Goal: Task Accomplishment & Management: Use online tool/utility

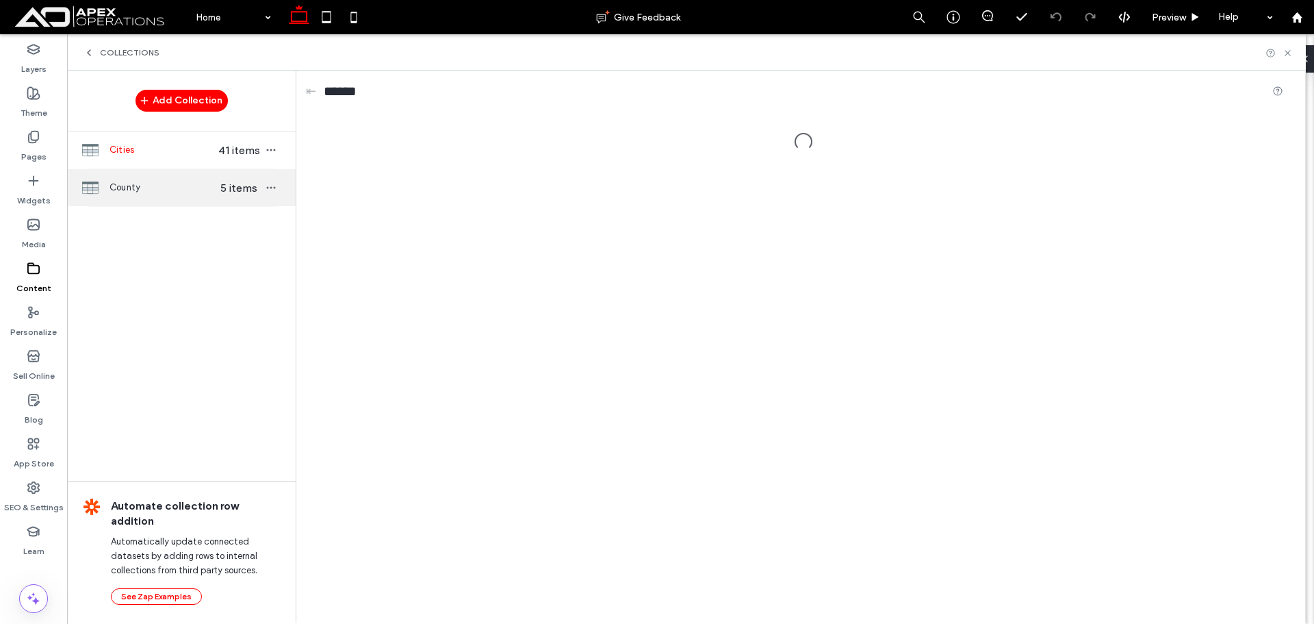
click at [159, 183] on span "County" at bounding box center [162, 188] width 105 height 14
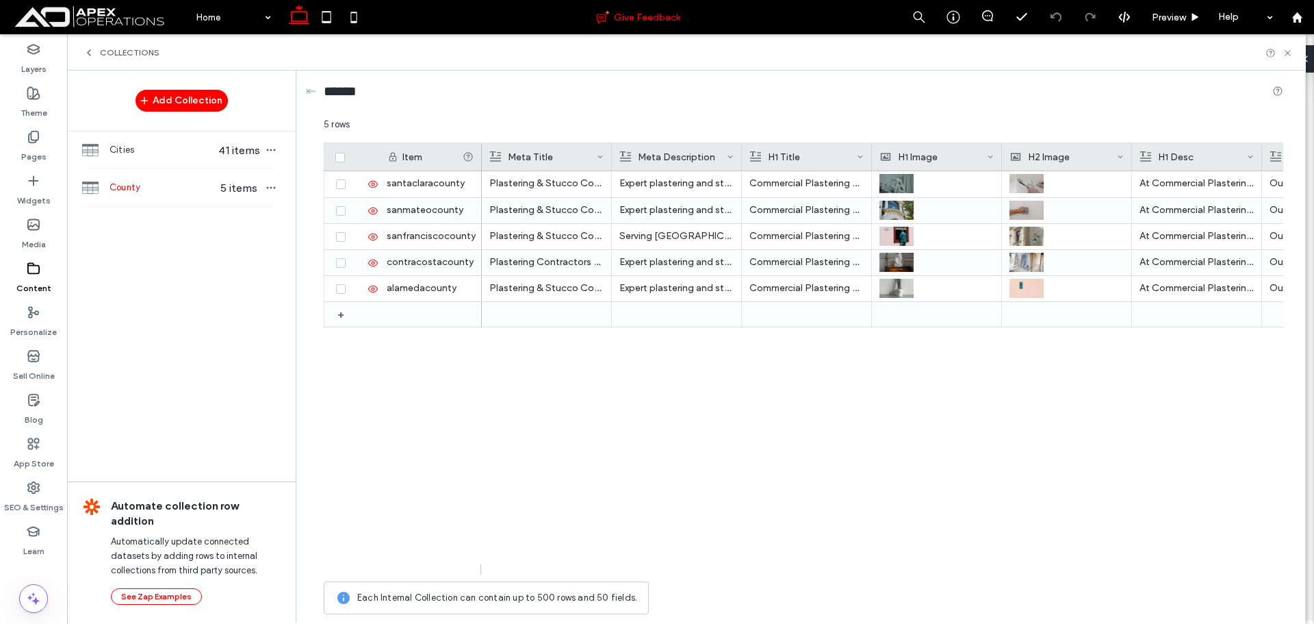
click at [426, 16] on div "Give Feedback" at bounding box center [638, 17] width 526 height 14
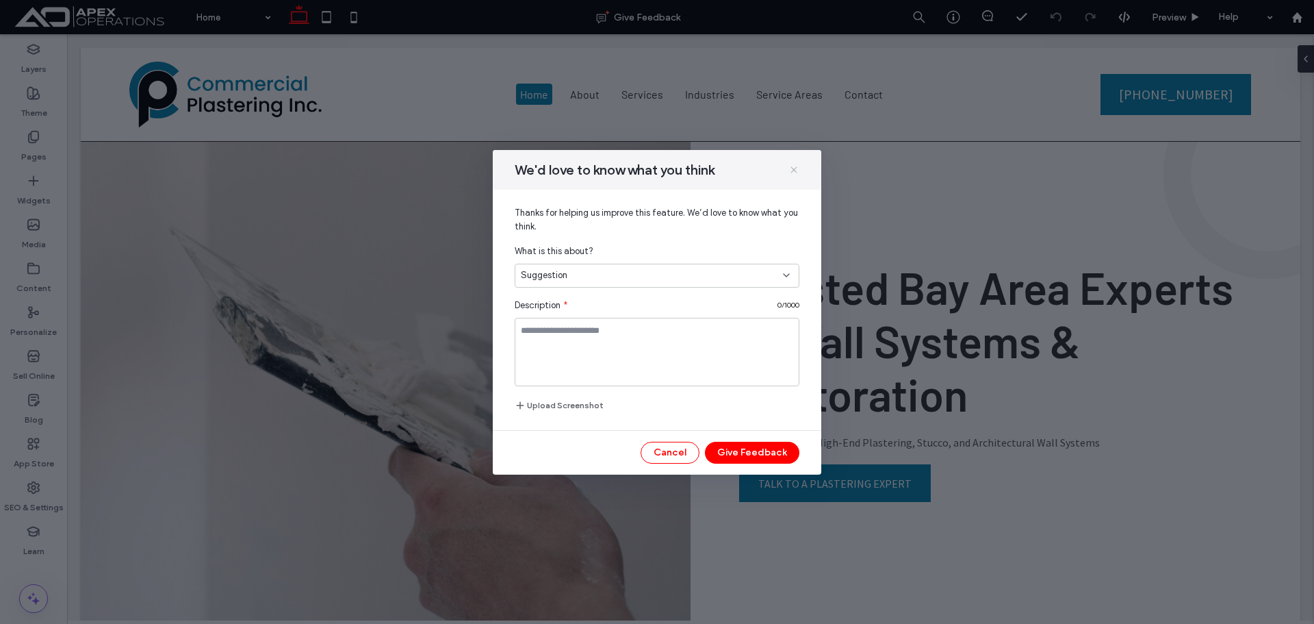
click at [790, 170] on icon at bounding box center [793, 169] width 11 height 11
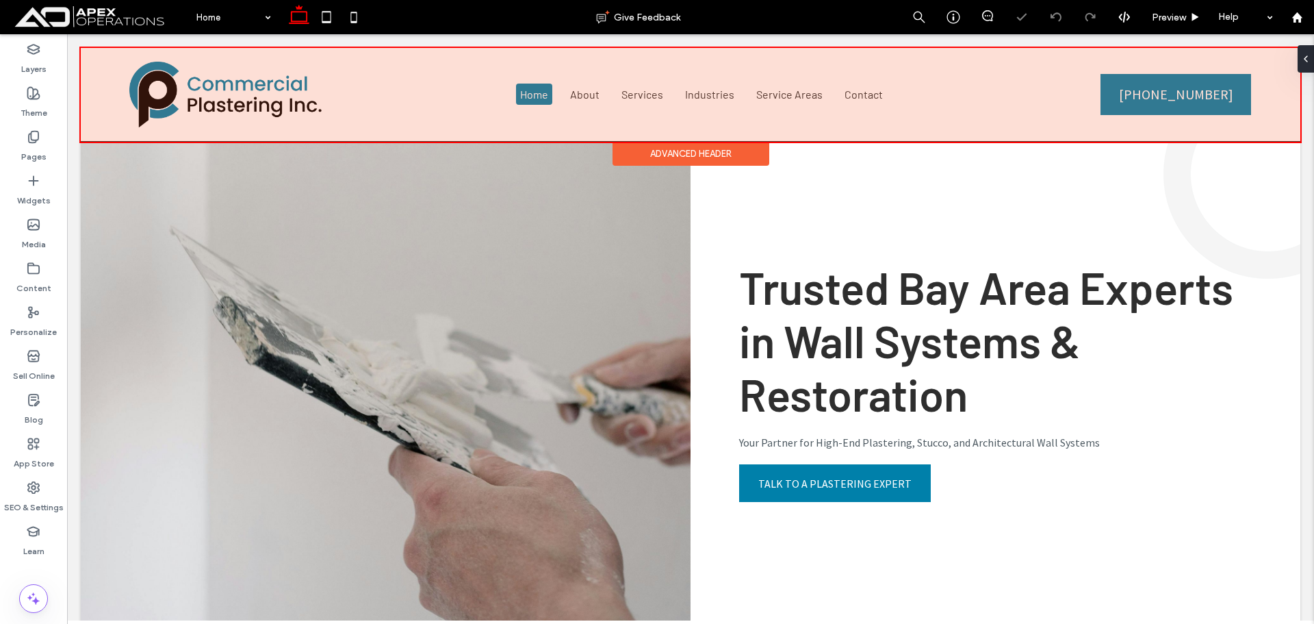
click at [747, 97] on div at bounding box center [691, 95] width 1220 height 94
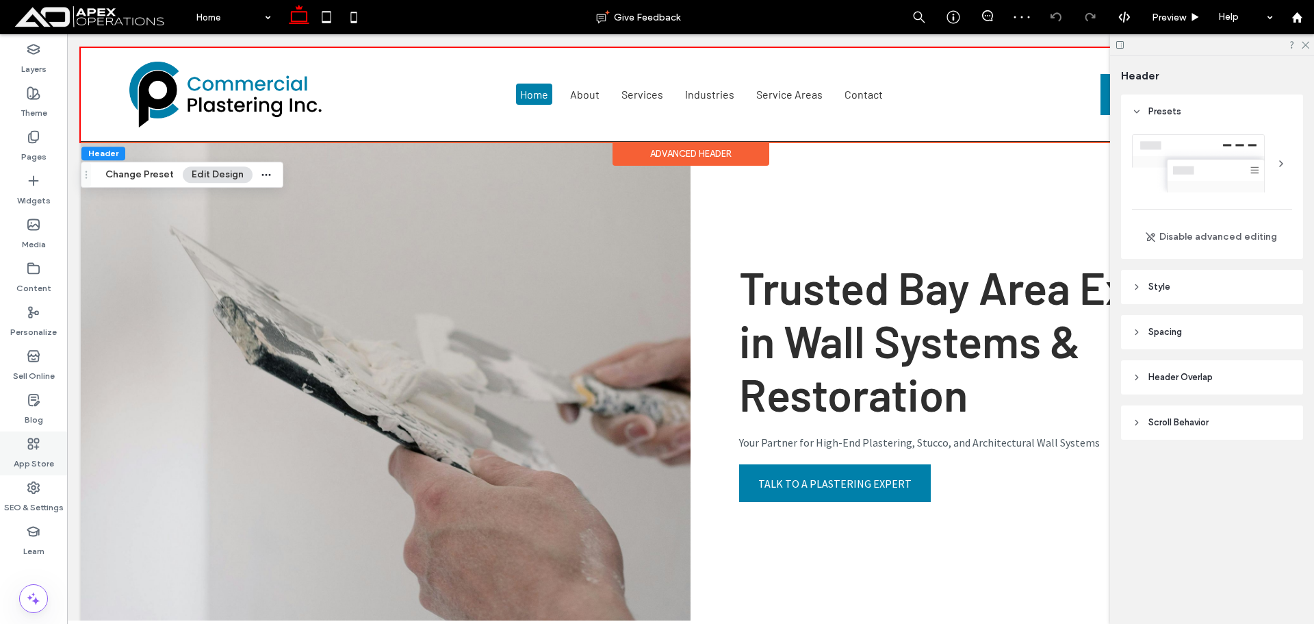
click at [28, 459] on label "App Store" at bounding box center [34, 459] width 40 height 19
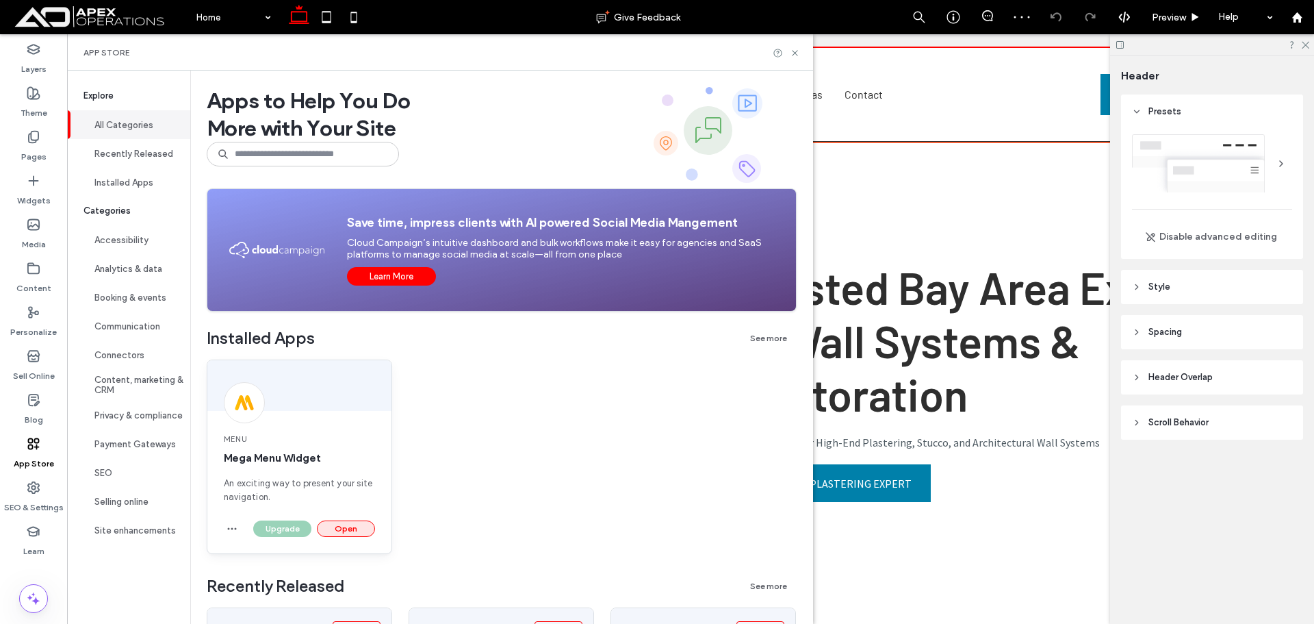
drag, startPoint x: 331, startPoint y: 526, endPoint x: 805, endPoint y: 511, distance: 473.9
click at [331, 526] on button "Open" at bounding box center [346, 528] width 58 height 16
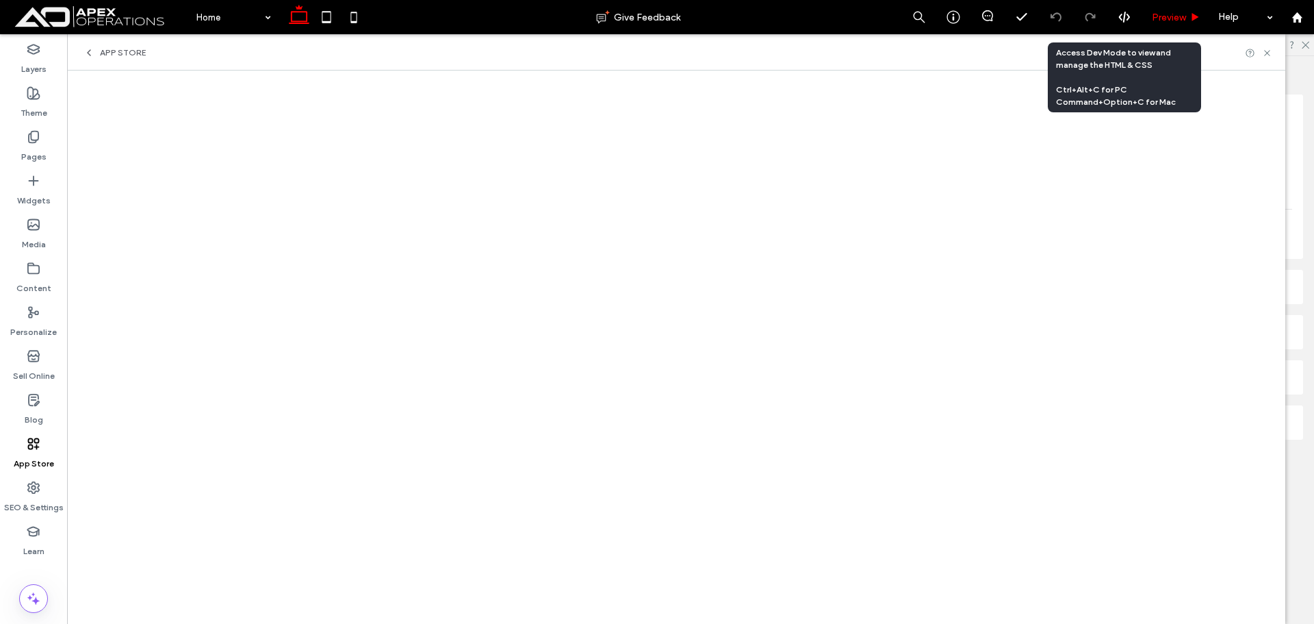
click at [1155, 20] on span "Preview" at bounding box center [1169, 18] width 34 height 12
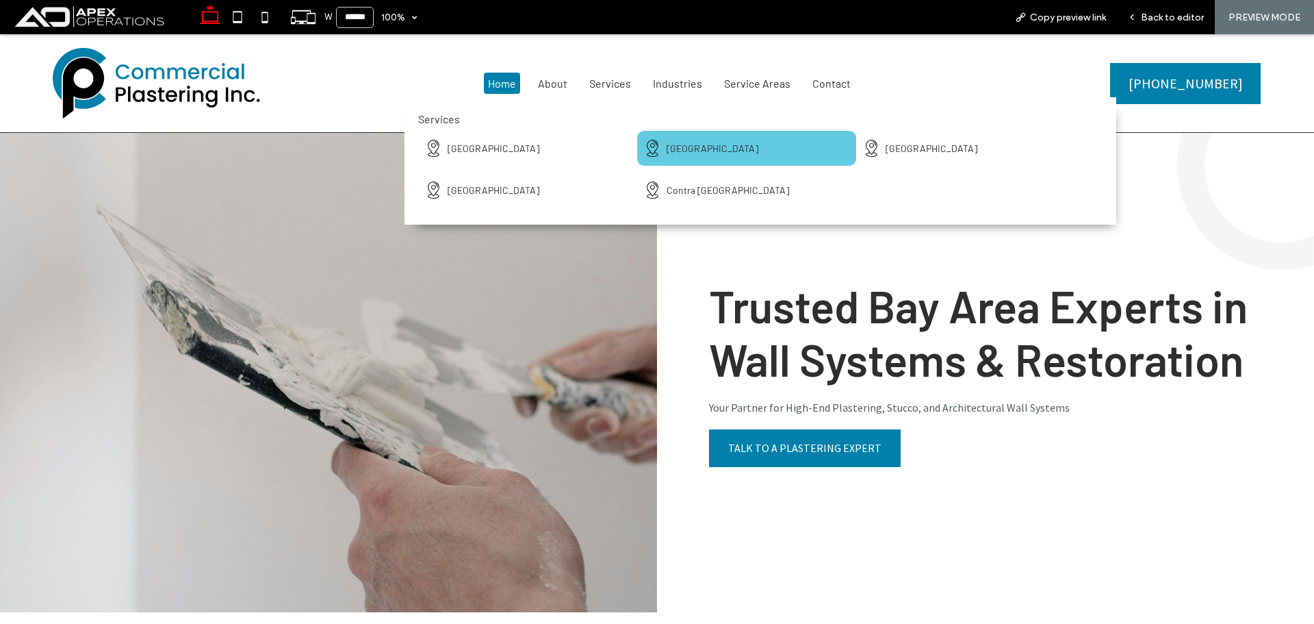
click at [704, 138] on div "[GEOGRAPHIC_DATA]" at bounding box center [746, 148] width 205 height 21
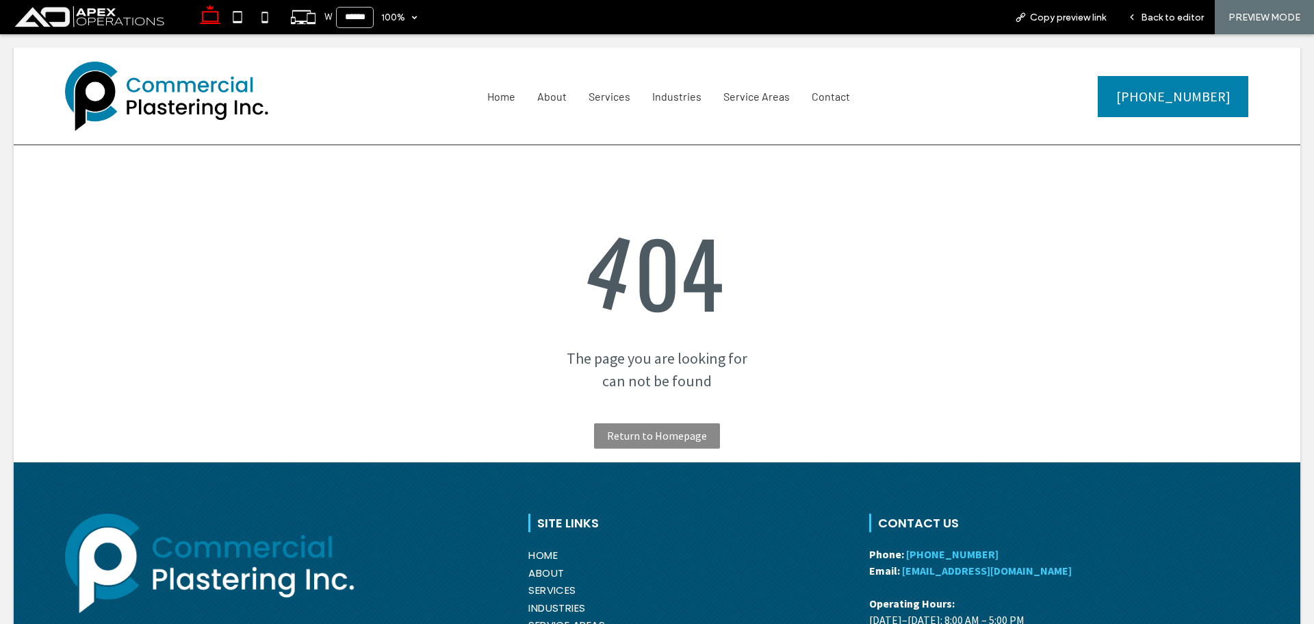
click at [1148, 18] on div at bounding box center [657, 312] width 1314 height 624
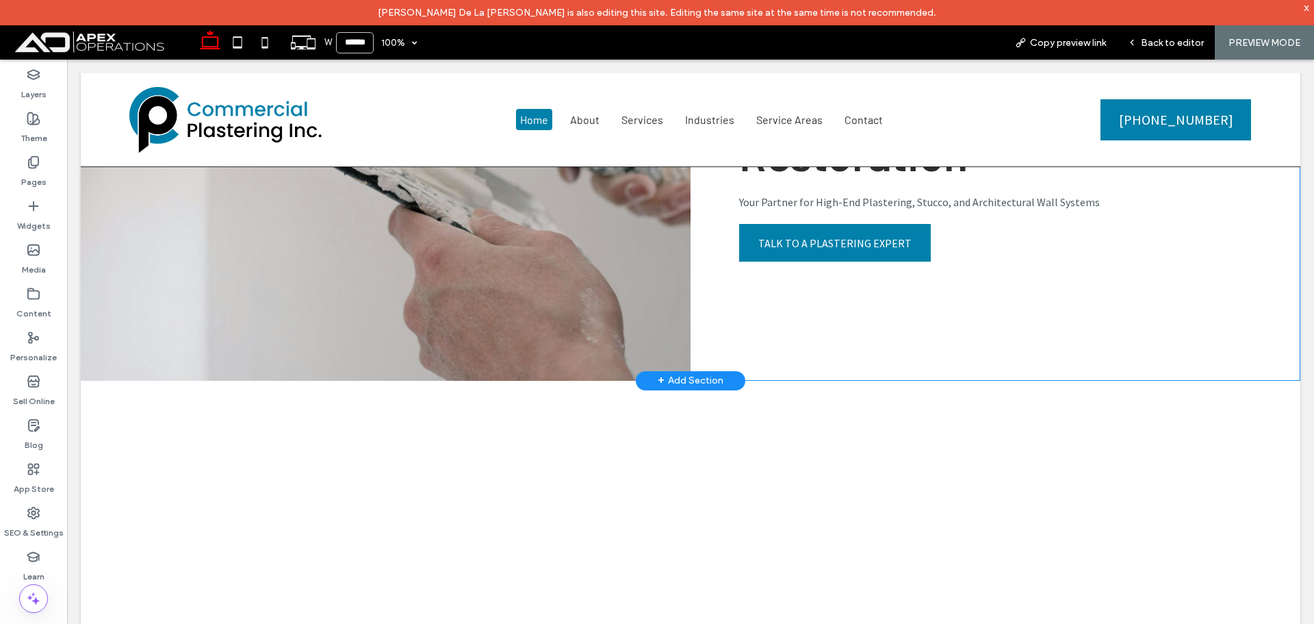
scroll to position [274, 0]
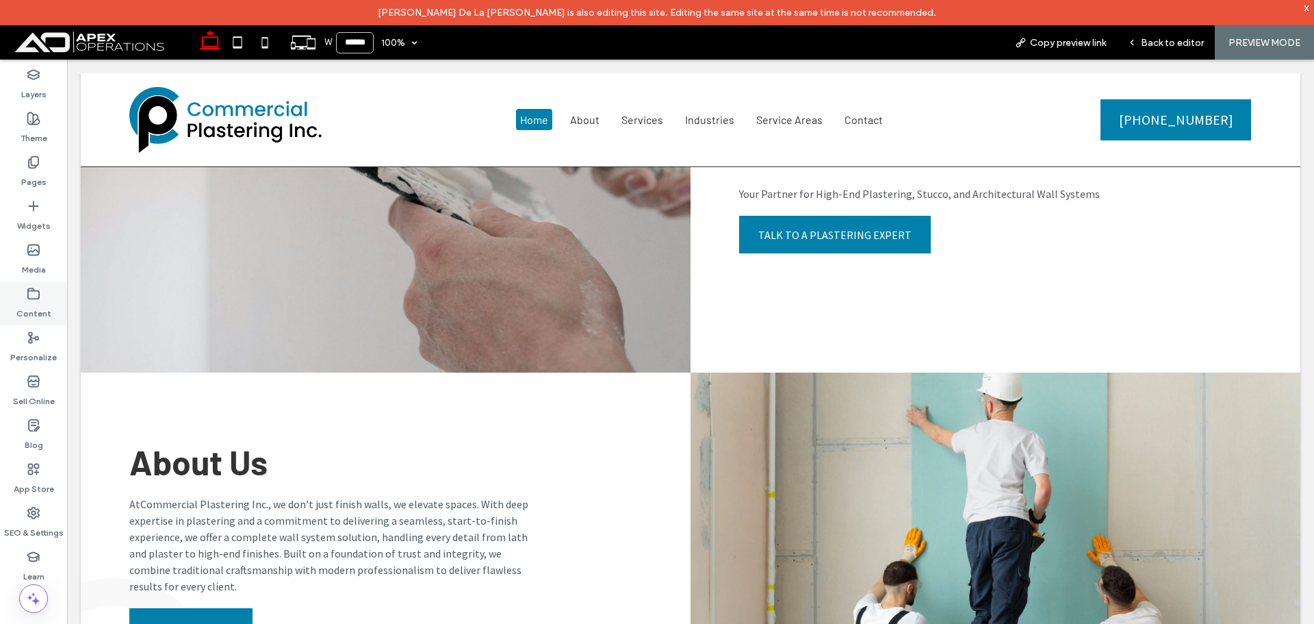
click at [34, 304] on label "Content" at bounding box center [33, 309] width 35 height 19
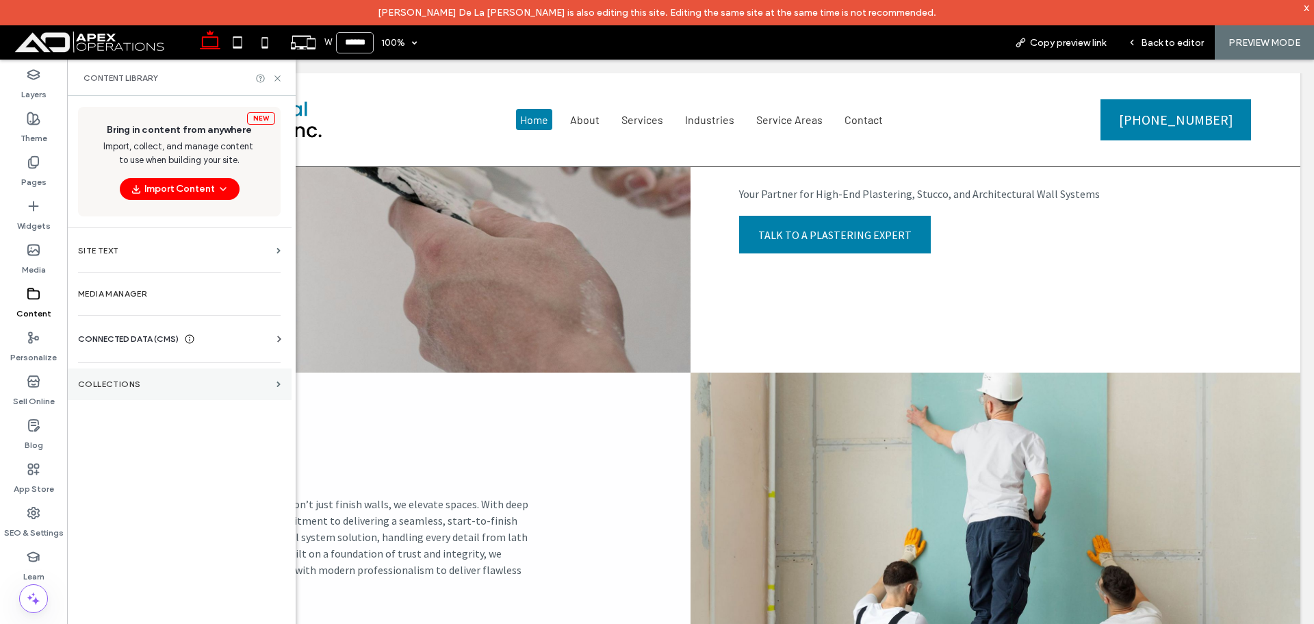
click at [141, 384] on label "Collections" at bounding box center [174, 384] width 193 height 10
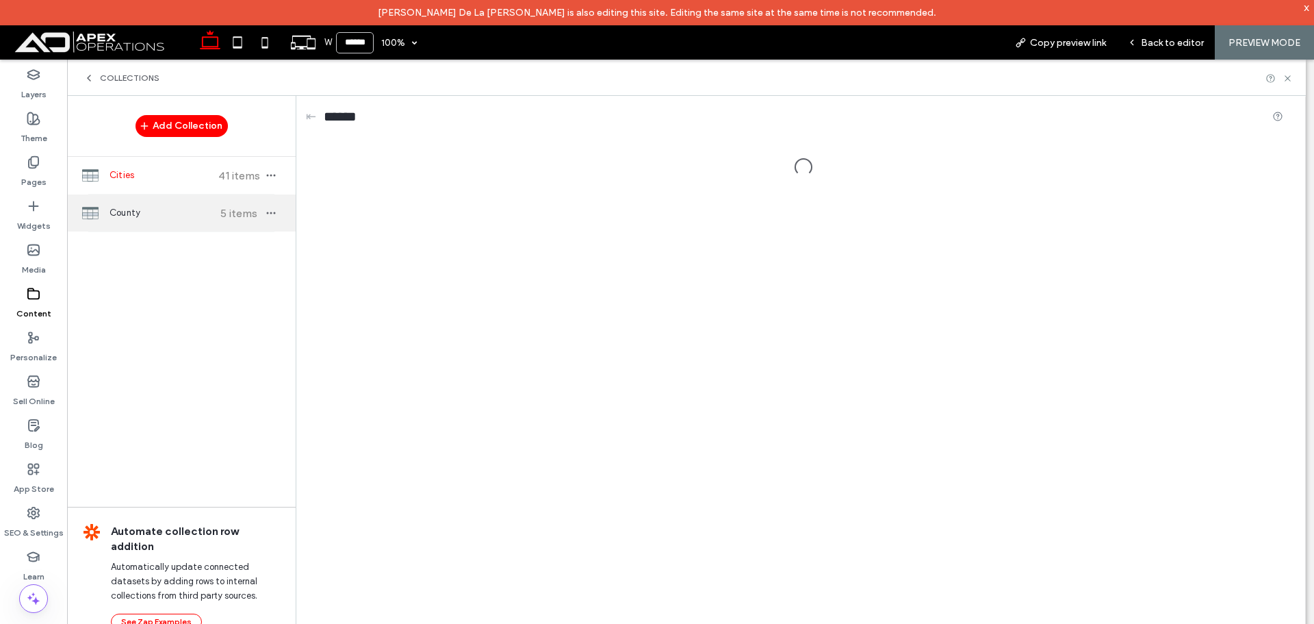
click at [199, 218] on span "County" at bounding box center [161, 213] width 102 height 14
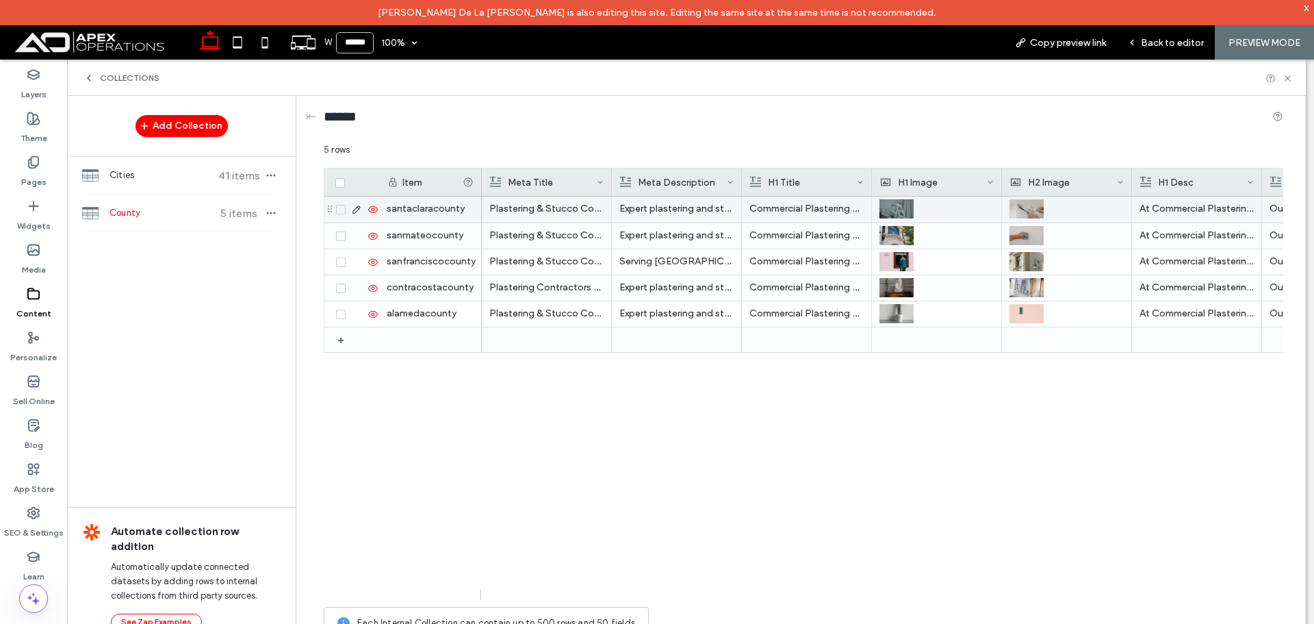
click at [421, 207] on div "santaclaracounty" at bounding box center [430, 209] width 103 height 26
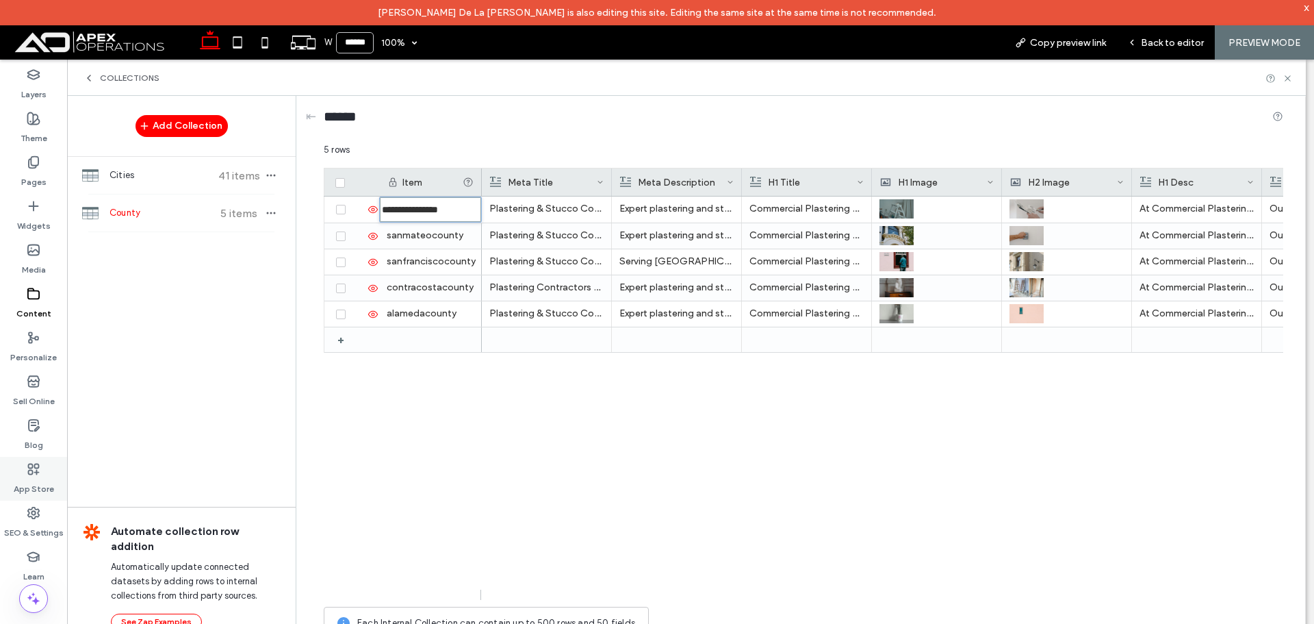
click at [28, 475] on icon at bounding box center [34, 469] width 14 height 14
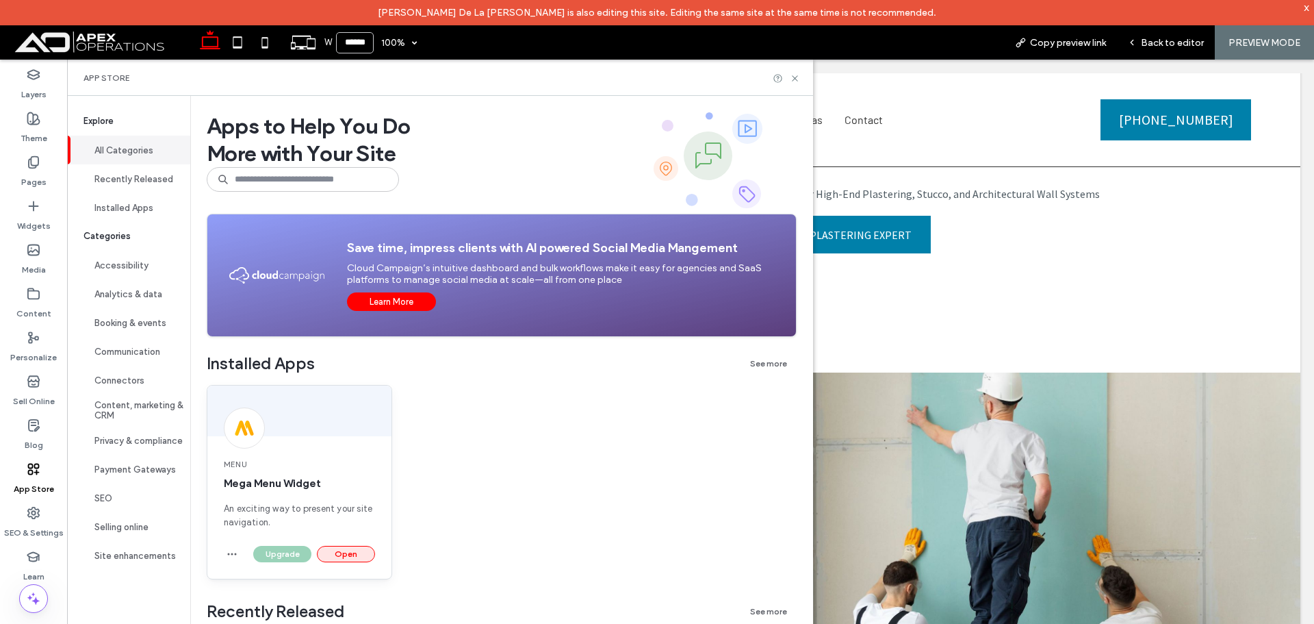
scroll to position [68, 0]
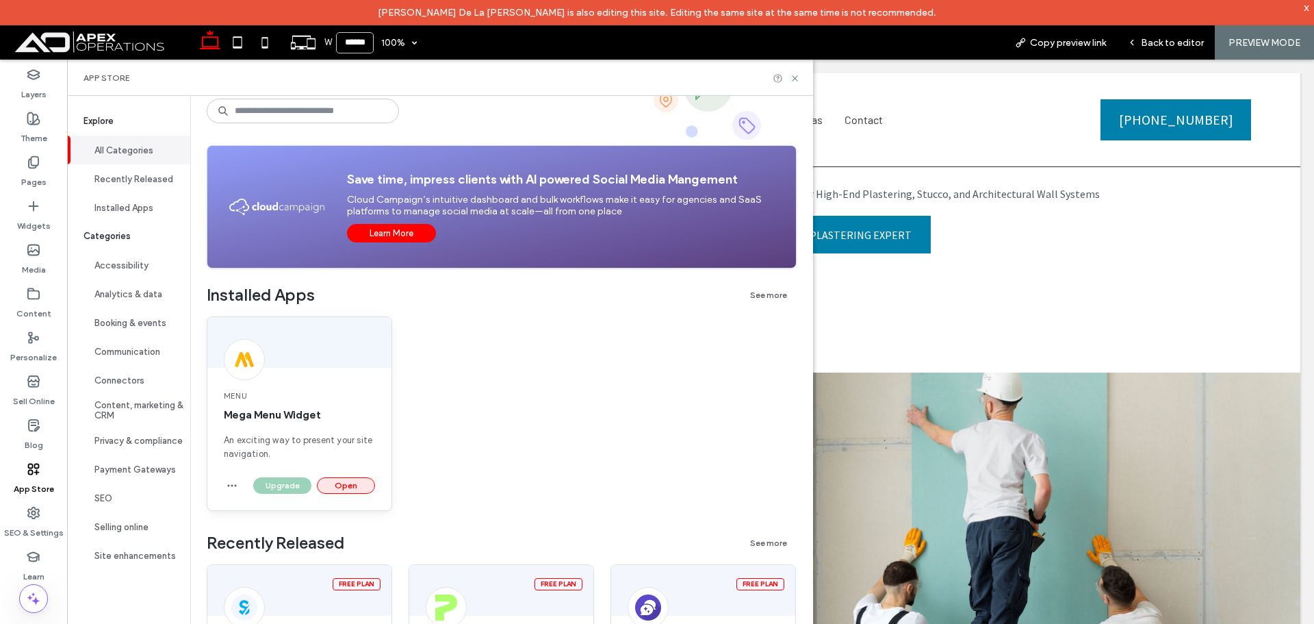
click at [351, 483] on button "Open" at bounding box center [346, 485] width 58 height 16
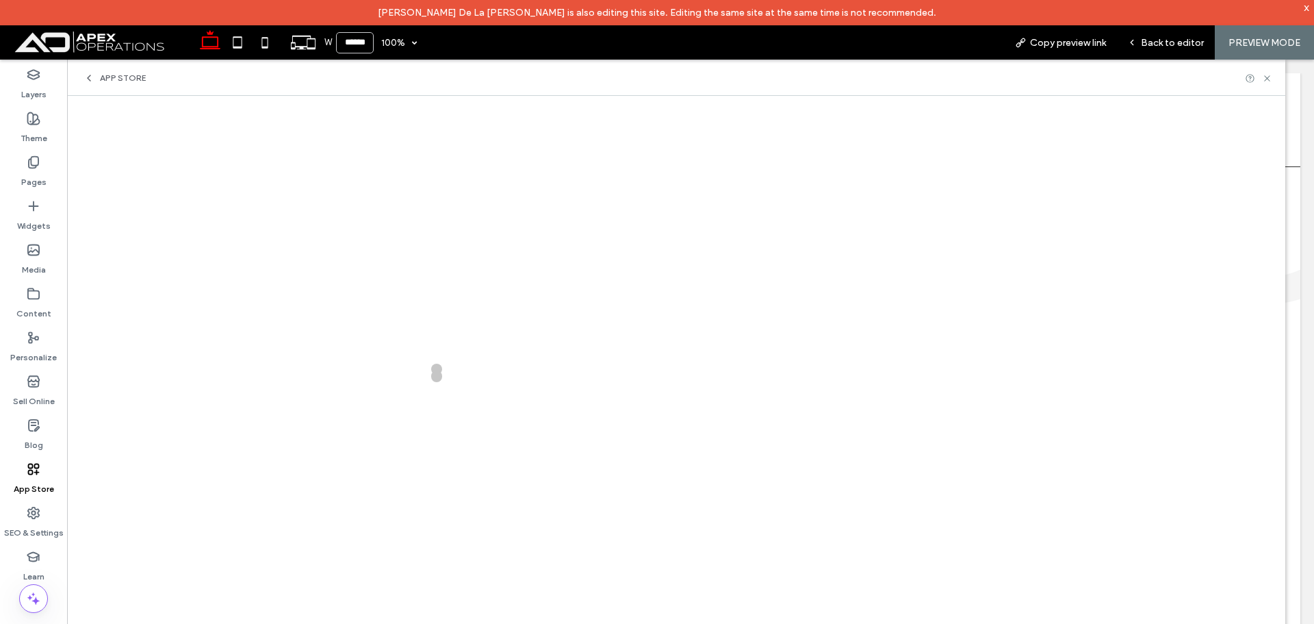
scroll to position [0, 0]
click at [1157, 42] on span "Back to editor" at bounding box center [1172, 43] width 63 height 12
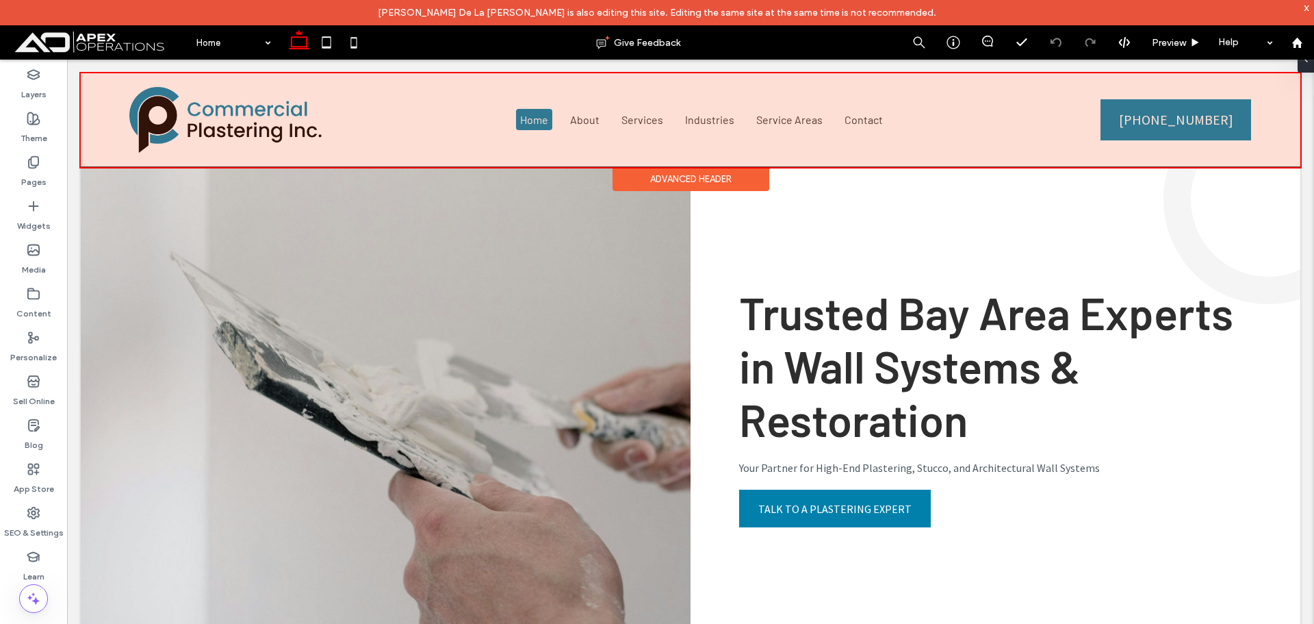
click at [810, 124] on div at bounding box center [691, 120] width 1220 height 94
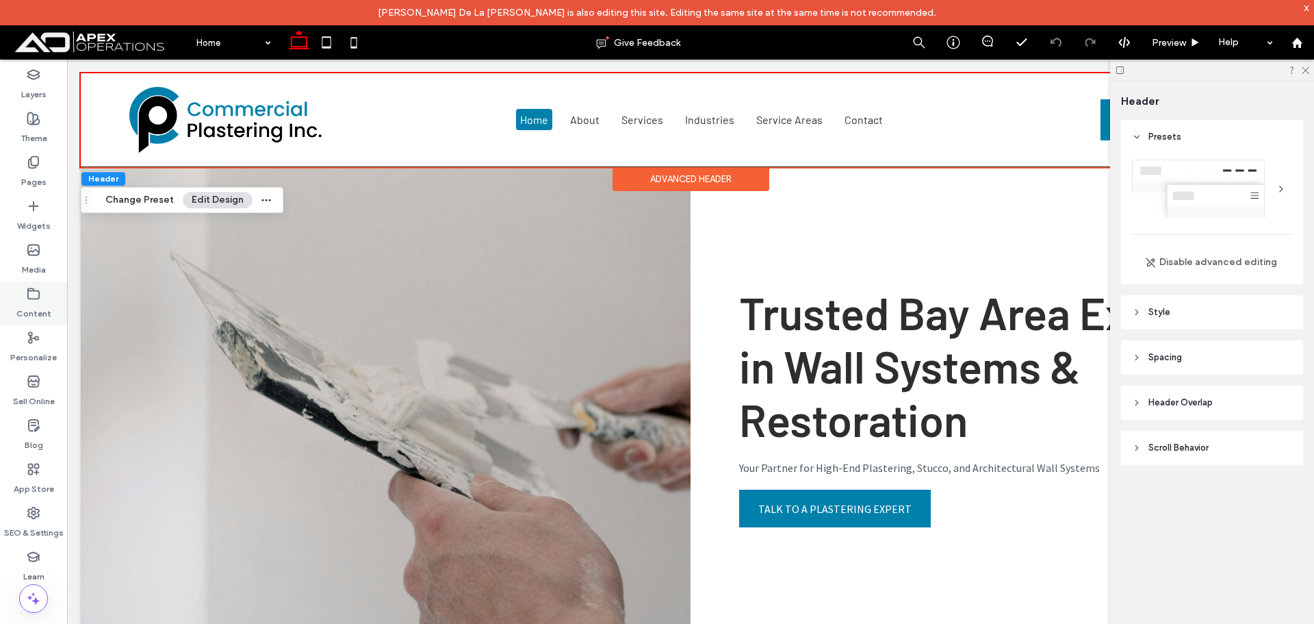
click at [25, 294] on div "Content" at bounding box center [33, 303] width 67 height 44
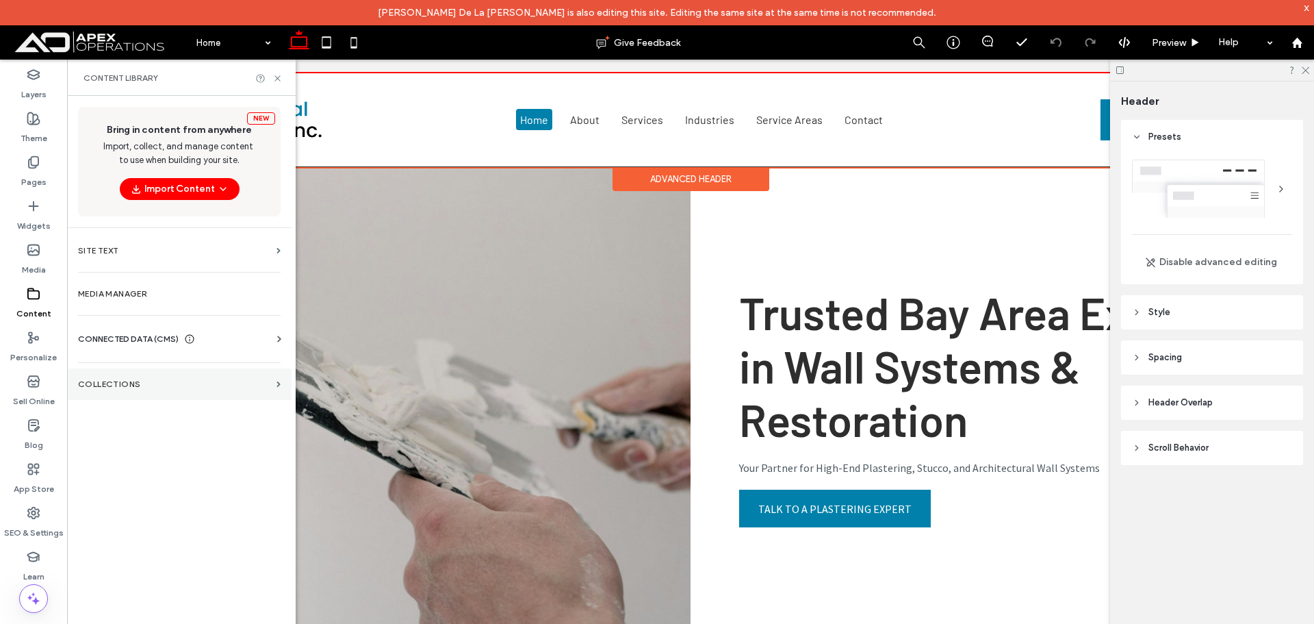
click at [150, 381] on label "Collections" at bounding box center [174, 384] width 193 height 10
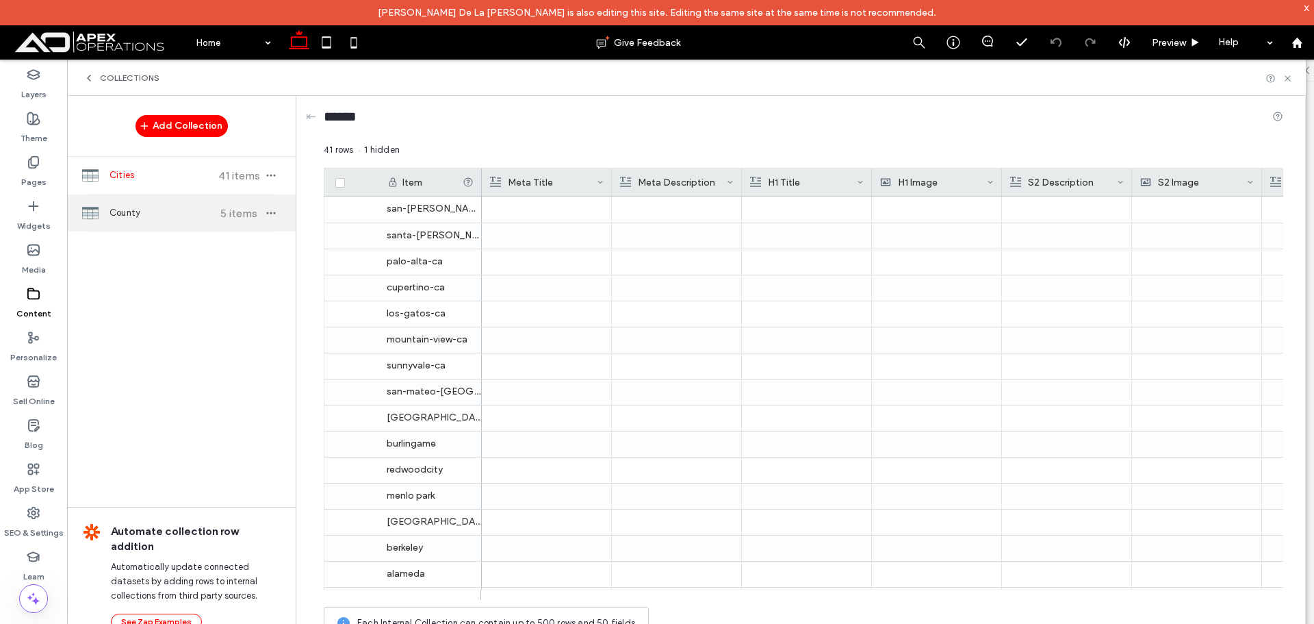
click at [203, 222] on div "County 5 items" at bounding box center [181, 212] width 229 height 37
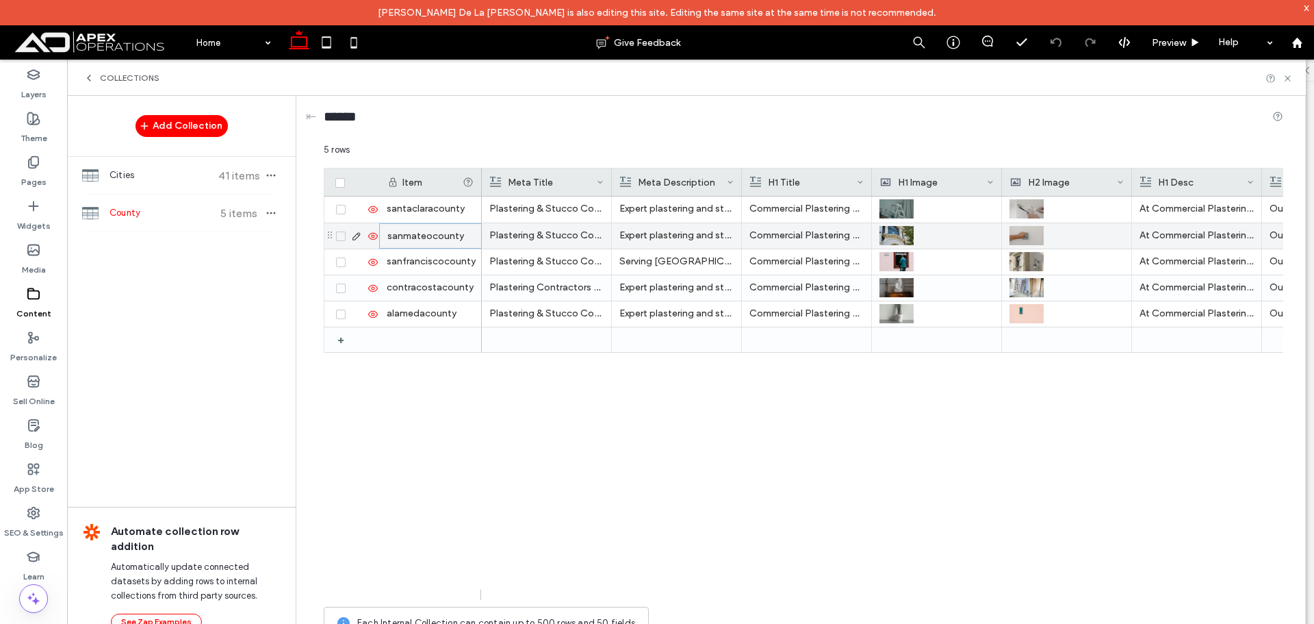
click at [430, 235] on div "sanmateocounty" at bounding box center [430, 235] width 103 height 25
type input "**********"
click at [550, 391] on div "Plastering & Stucco Contractors | Santa Clara County, CA Expert plastering and …" at bounding box center [882, 397] width 801 height 403
click at [603, 426] on div "Plastering & Stucco Contractors | Santa Clara County, CA Expert plastering and …" at bounding box center [882, 397] width 801 height 403
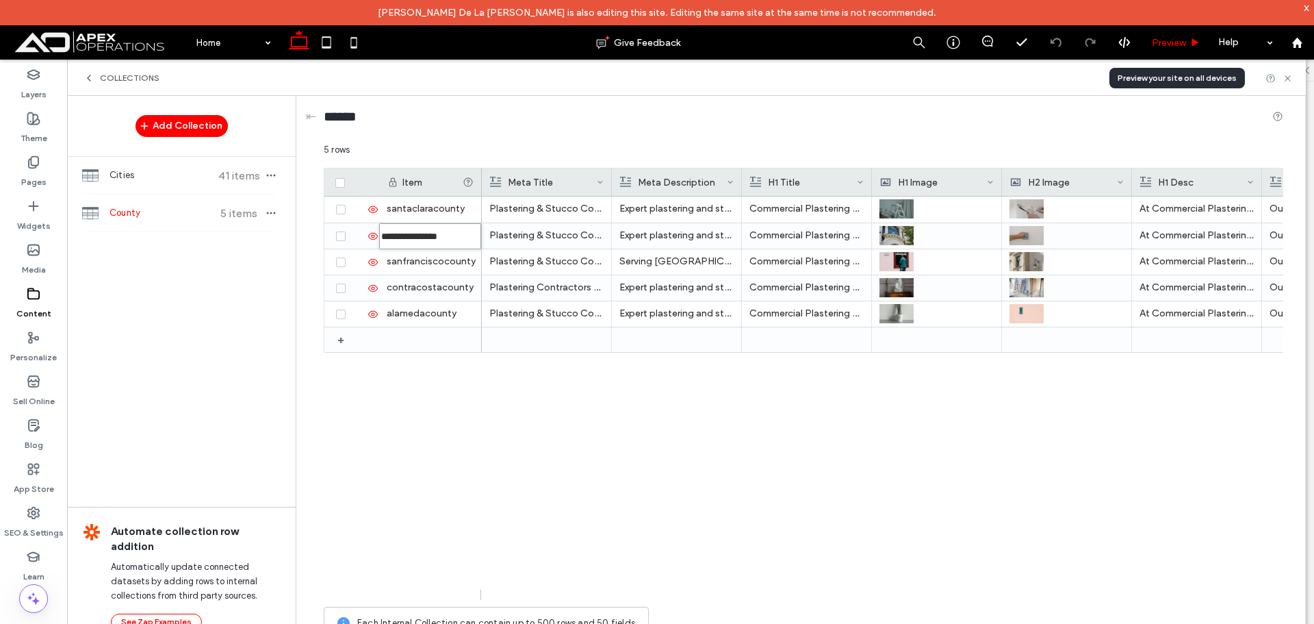
click at [1177, 44] on span "Preview" at bounding box center [1169, 43] width 34 height 12
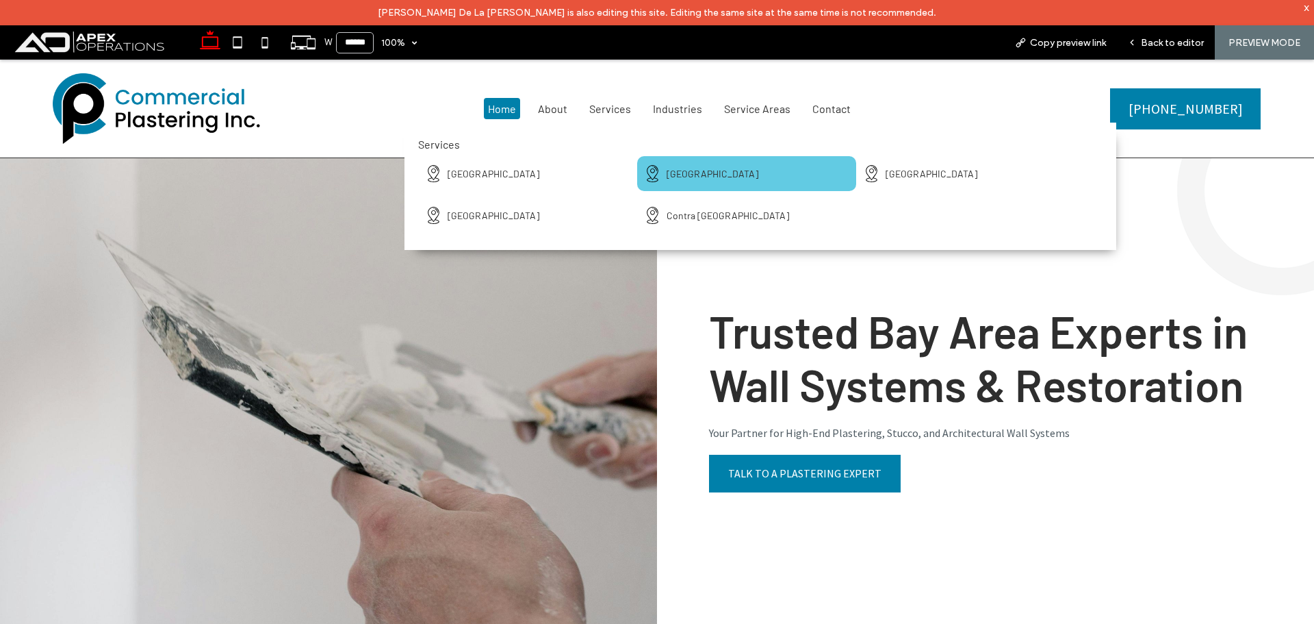
click at [716, 171] on div "San Mateo County" at bounding box center [713, 173] width 92 height 14
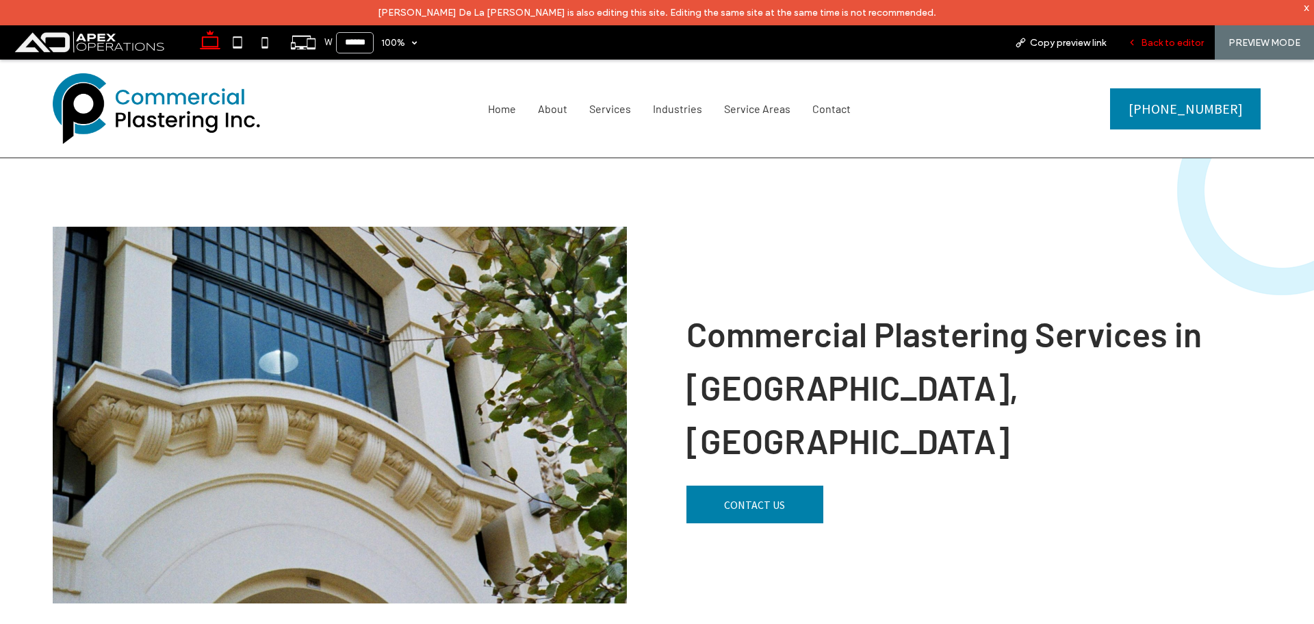
click at [1179, 43] on span "Back to editor" at bounding box center [1172, 43] width 63 height 12
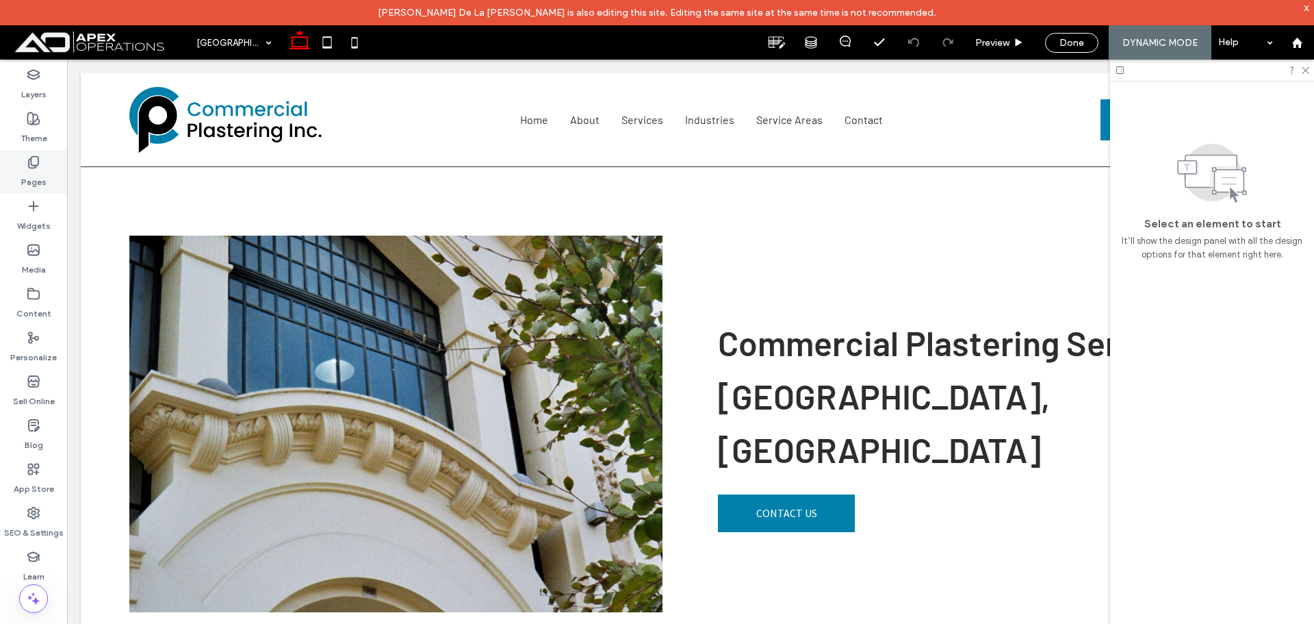
click at [31, 168] on use at bounding box center [34, 163] width 10 height 12
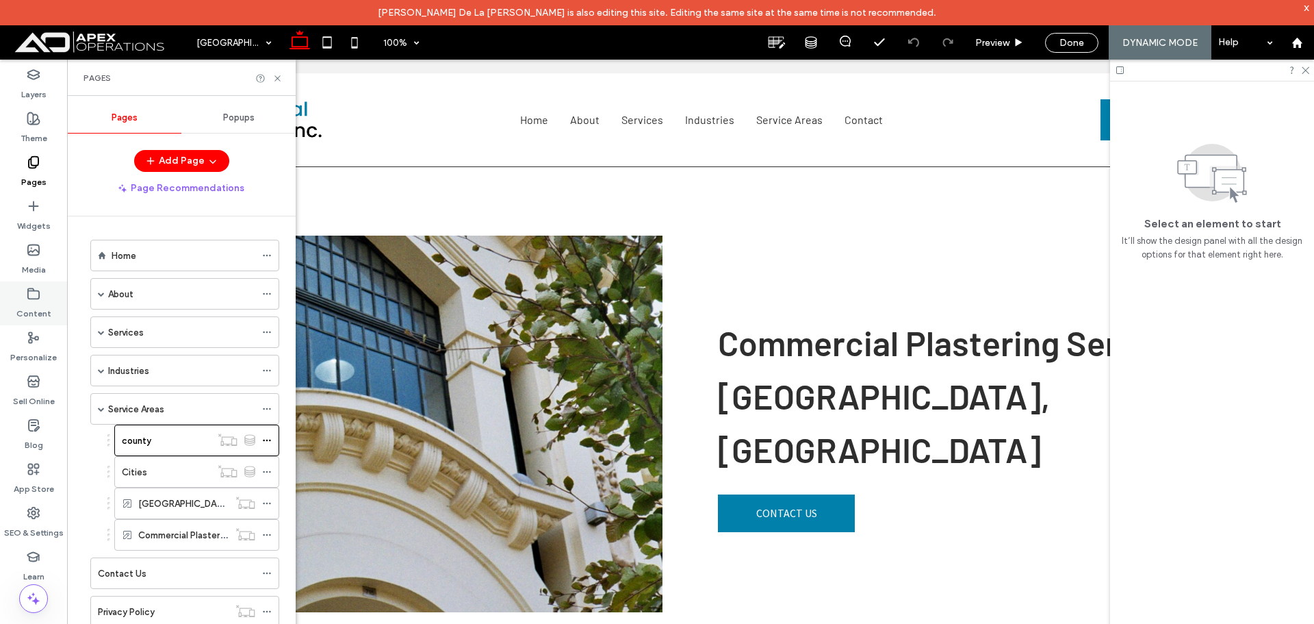
click at [25, 303] on label "Content" at bounding box center [33, 309] width 35 height 19
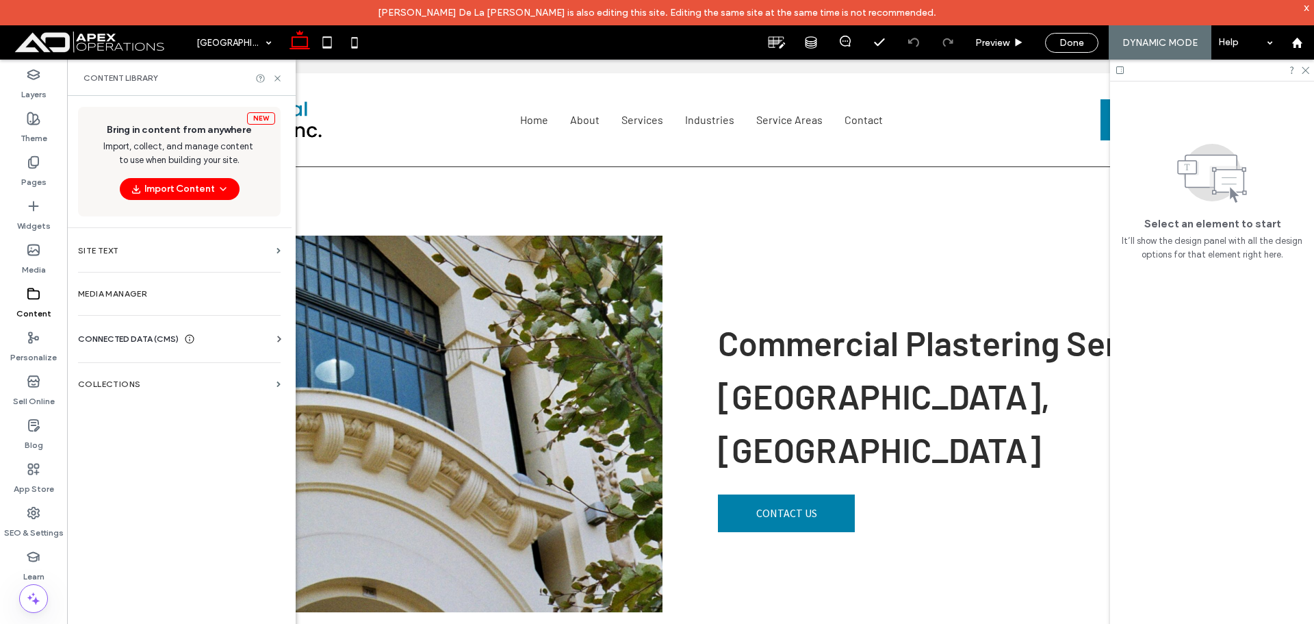
click at [131, 377] on section "Collections" at bounding box center [179, 383] width 224 height 31
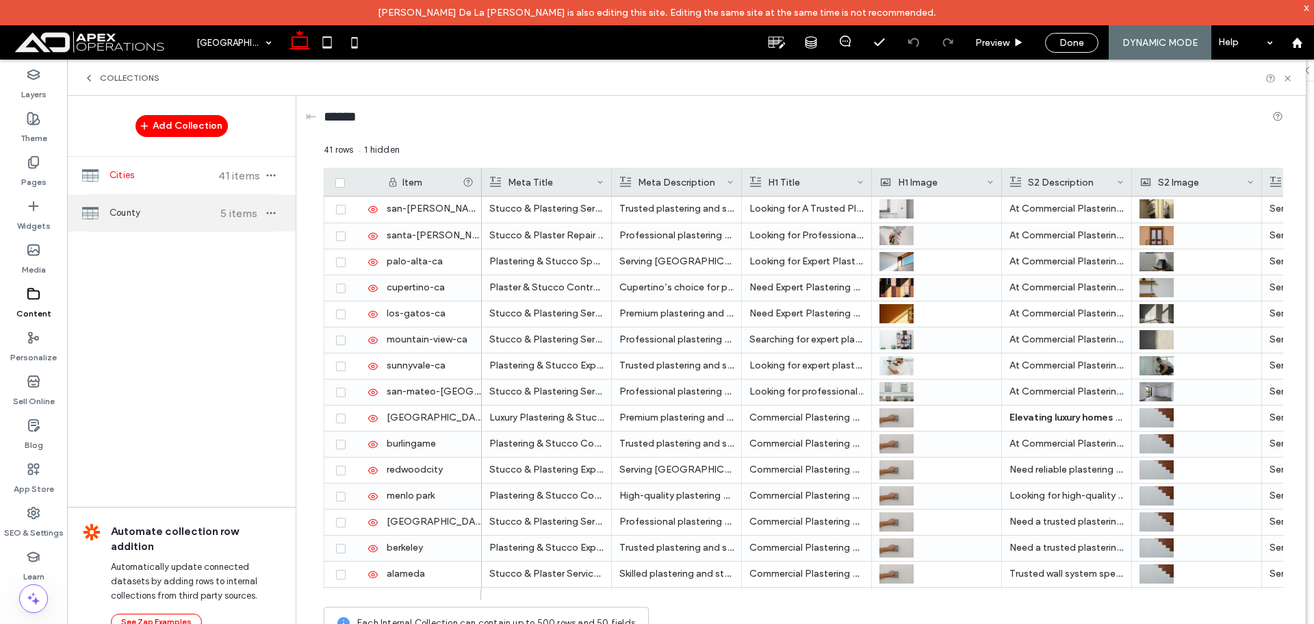
click at [214, 216] on div "County 5 items" at bounding box center [181, 212] width 229 height 37
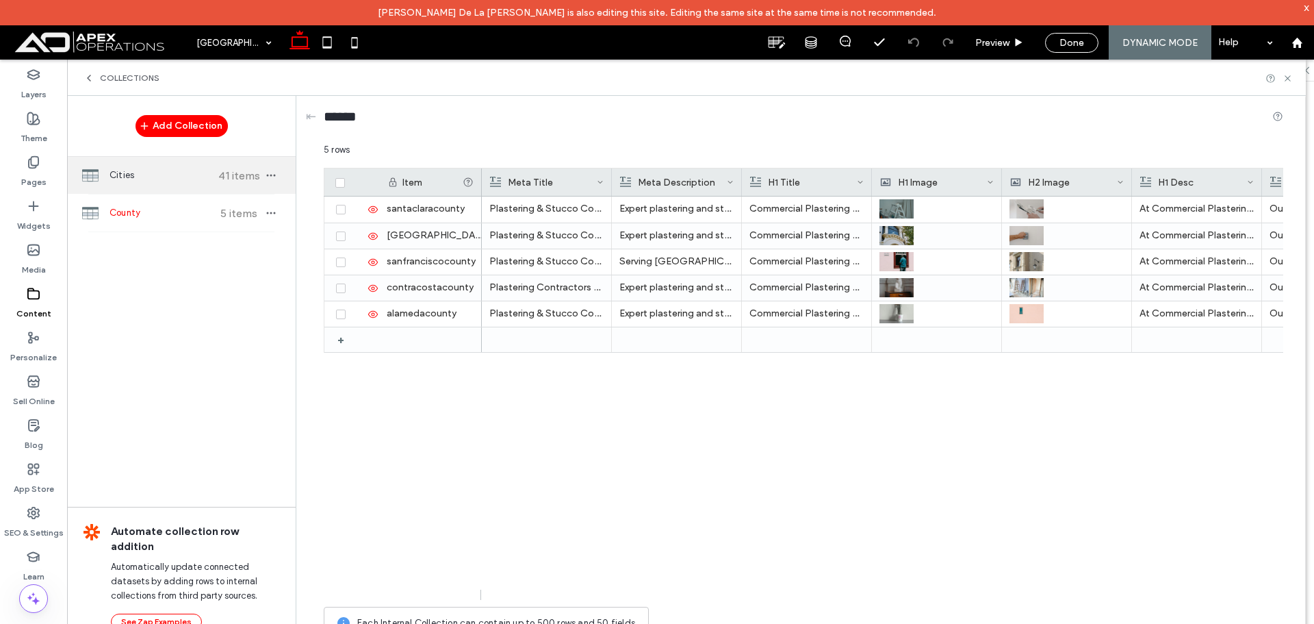
click at [190, 175] on span "Cities" at bounding box center [161, 175] width 102 height 14
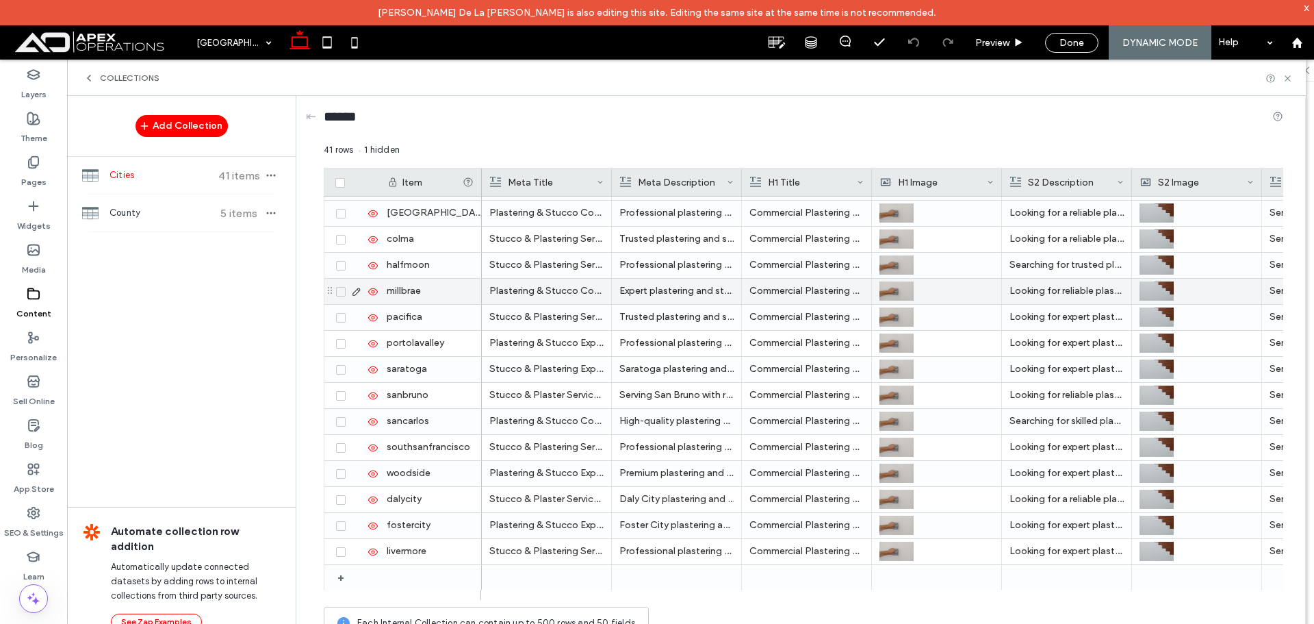
scroll to position [699, 0]
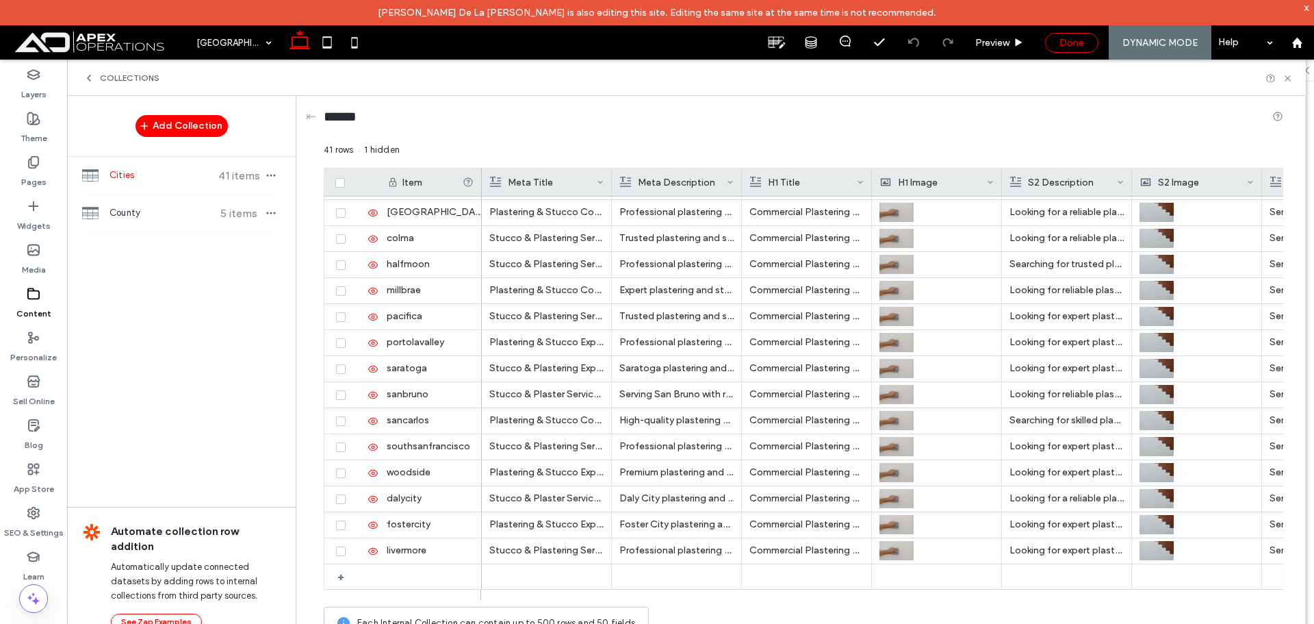
click at [1081, 37] on span "Done" at bounding box center [1071, 43] width 25 height 12
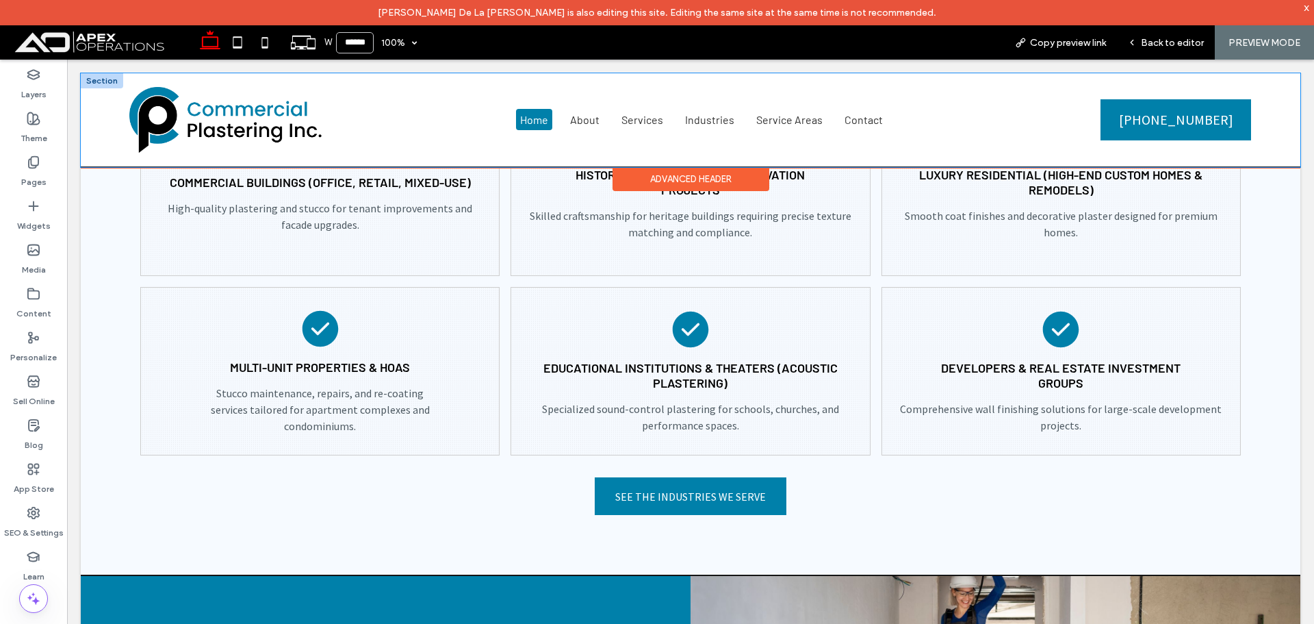
scroll to position [3796, 0]
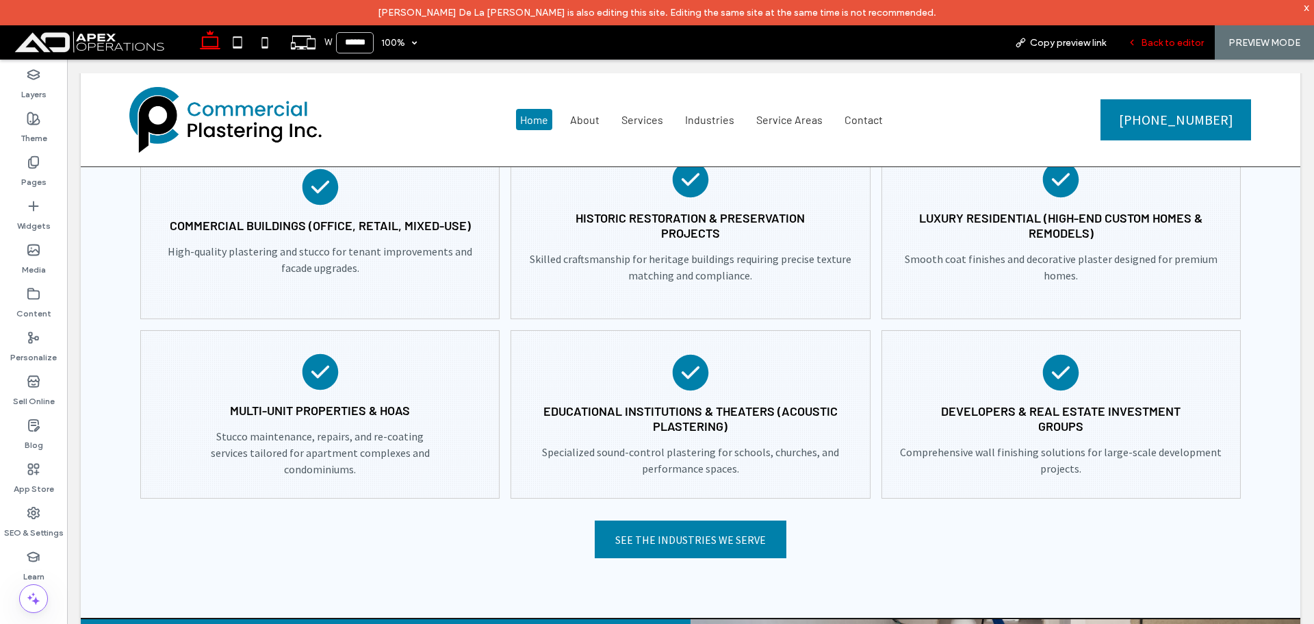
click at [1149, 47] on span "Back to editor" at bounding box center [1172, 43] width 63 height 12
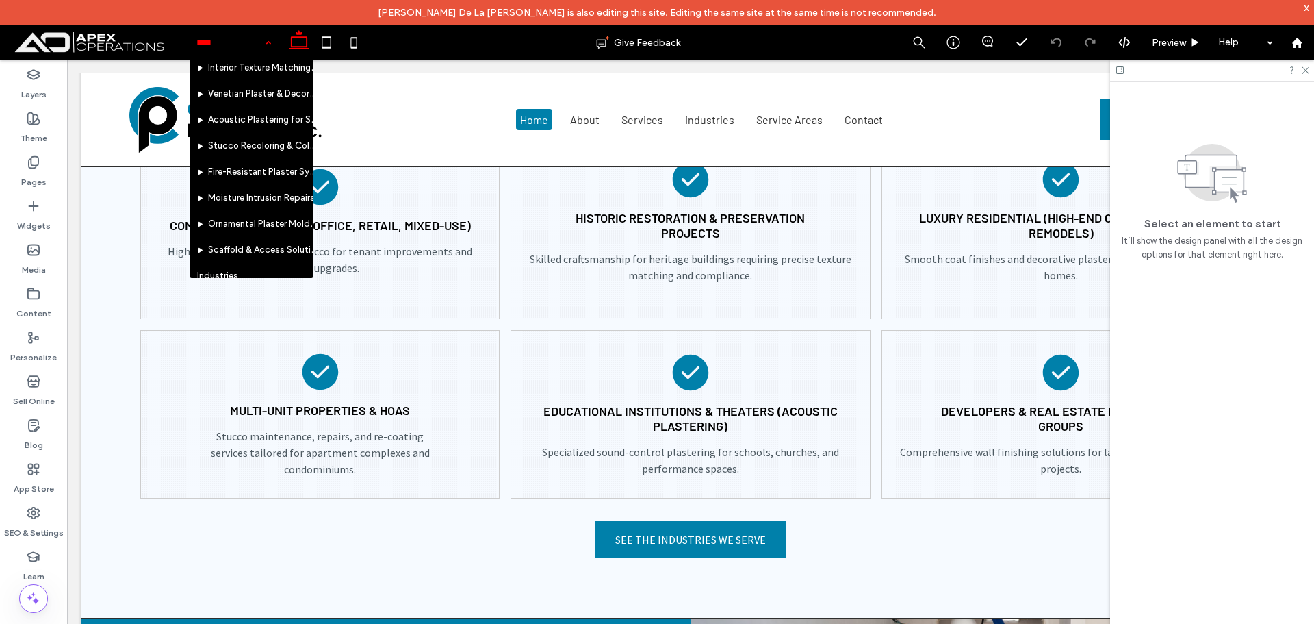
scroll to position [548, 0]
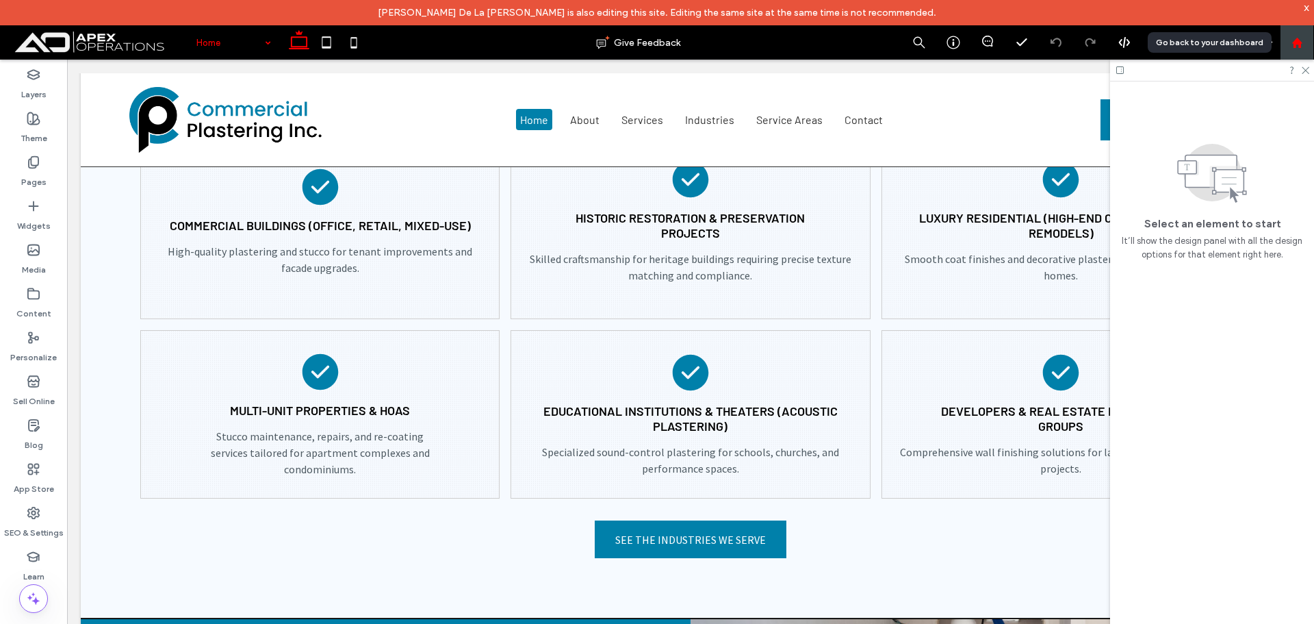
click at [1292, 43] on icon at bounding box center [1298, 43] width 12 height 12
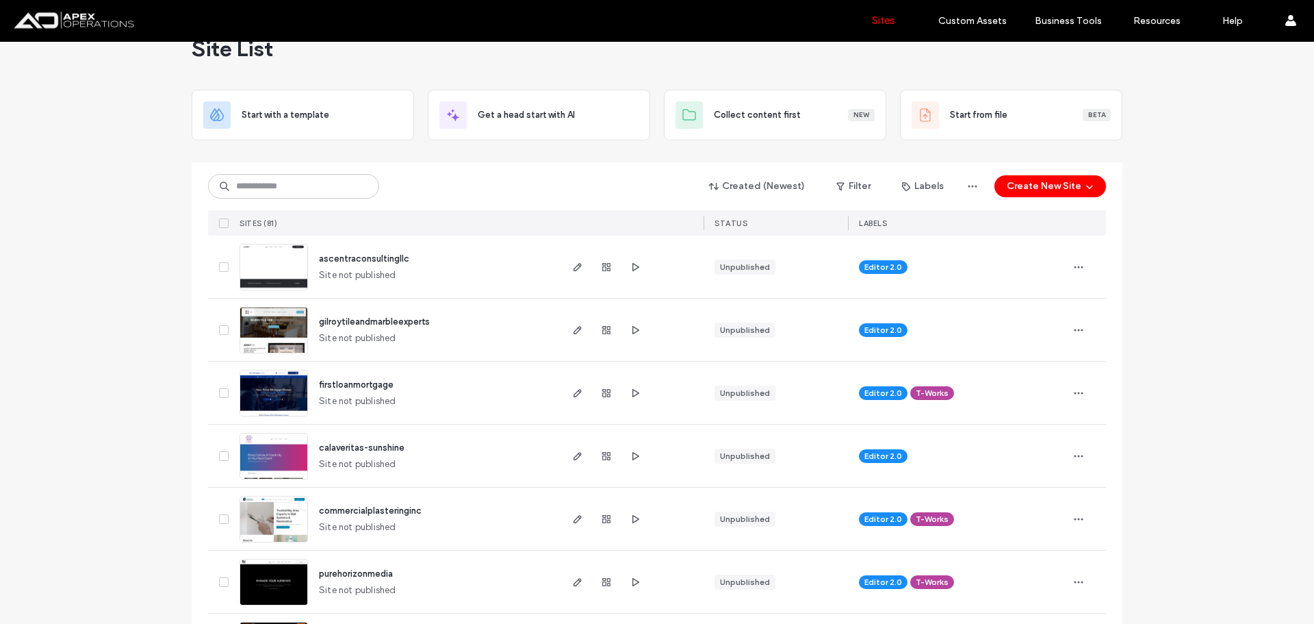
scroll to position [68, 0]
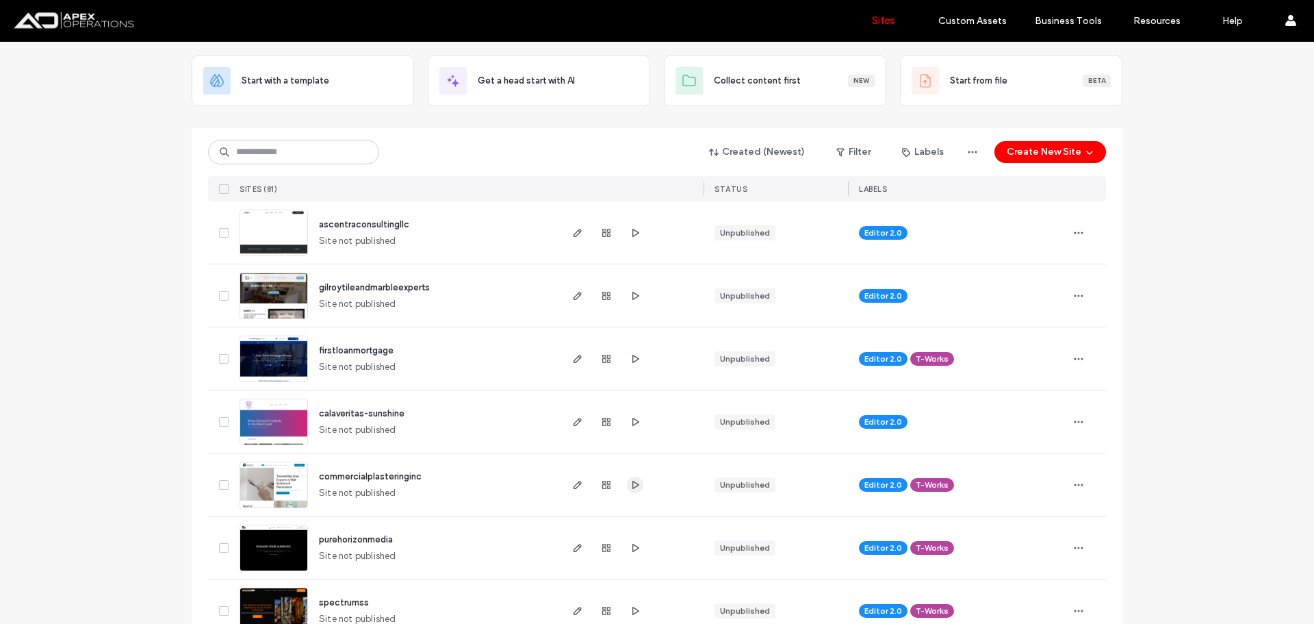
click at [630, 478] on span "button" at bounding box center [635, 484] width 16 height 16
click at [579, 487] on span "button" at bounding box center [577, 484] width 16 height 16
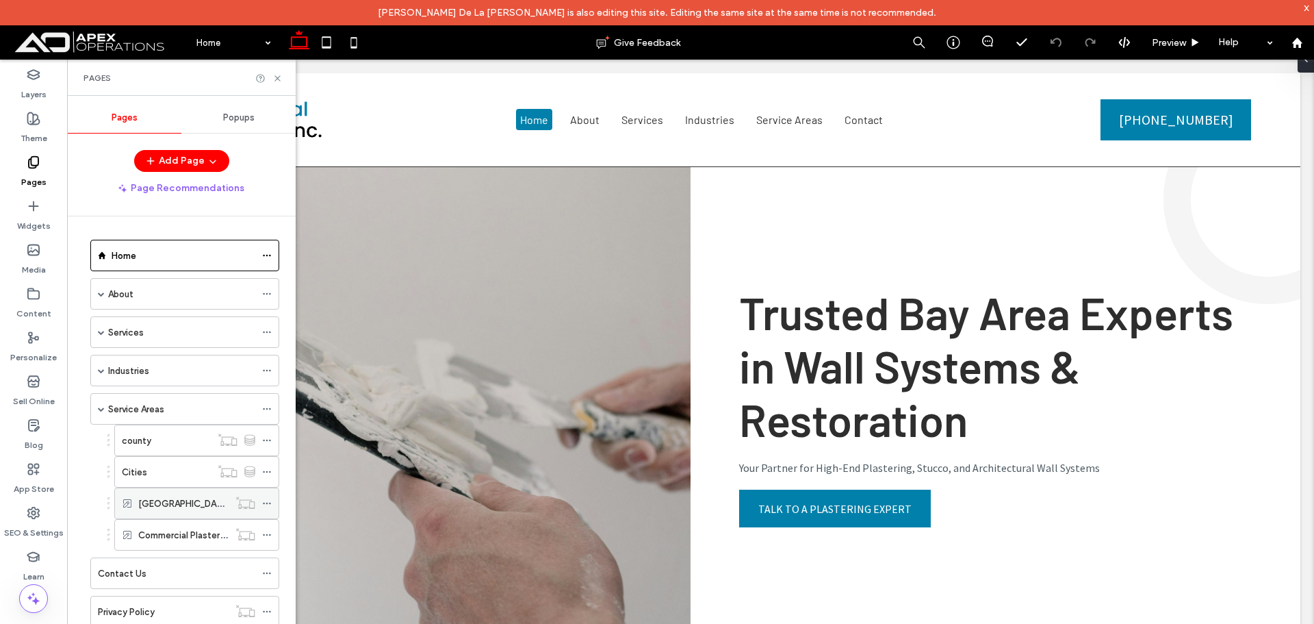
click at [266, 504] on icon at bounding box center [267, 503] width 10 height 10
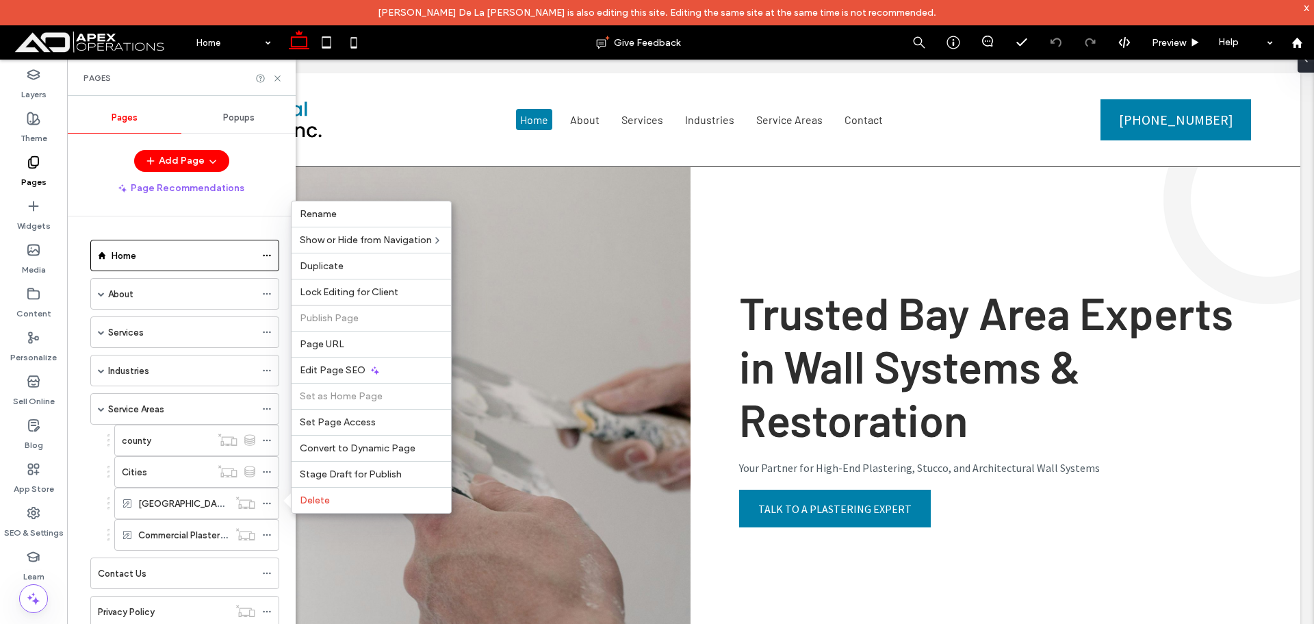
scroll to position [274, 0]
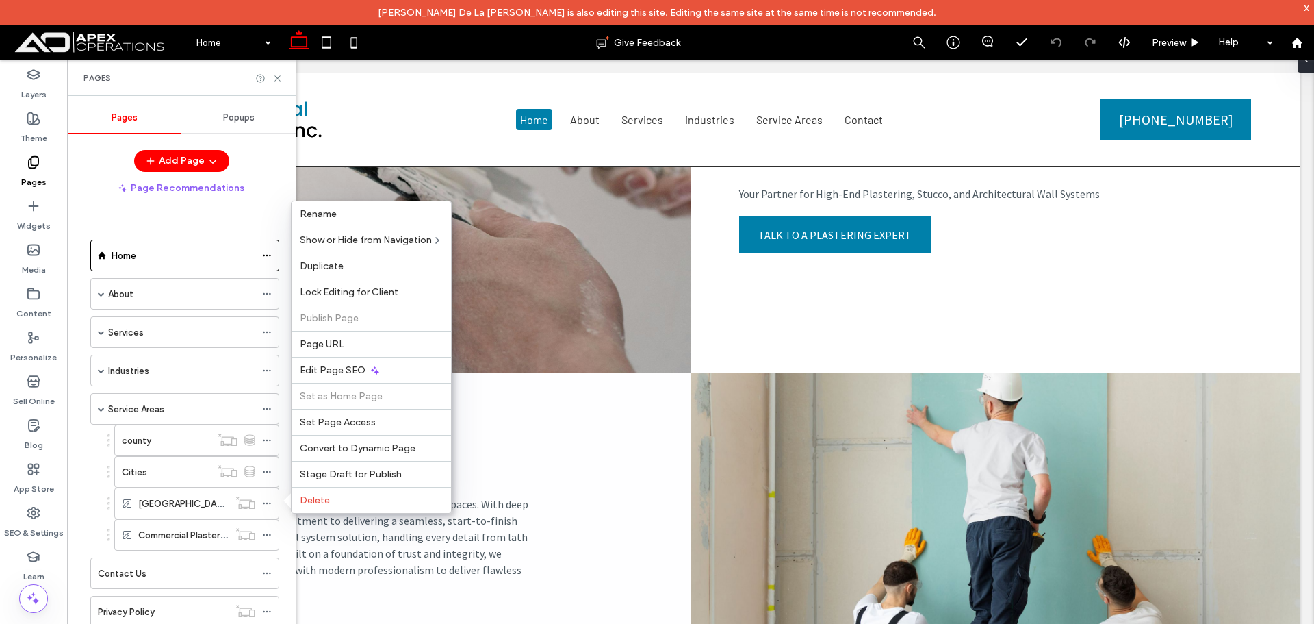
drag, startPoint x: 834, startPoint y: 435, endPoint x: 767, endPoint y: 375, distance: 89.2
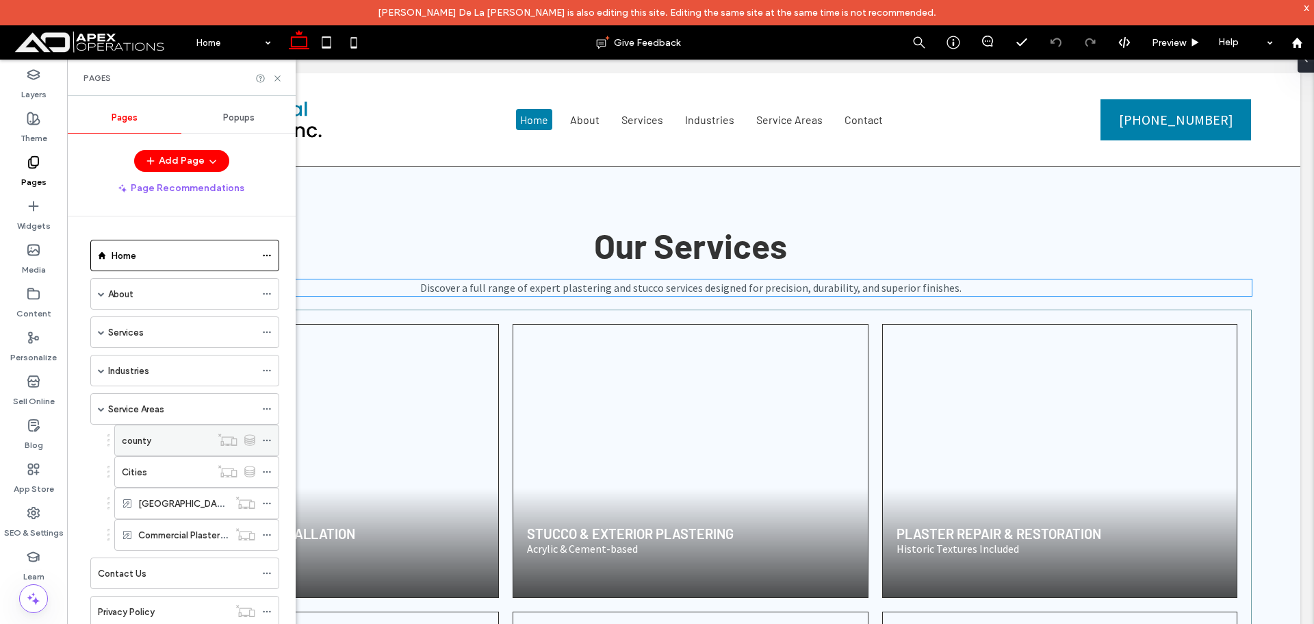
scroll to position [1643, 0]
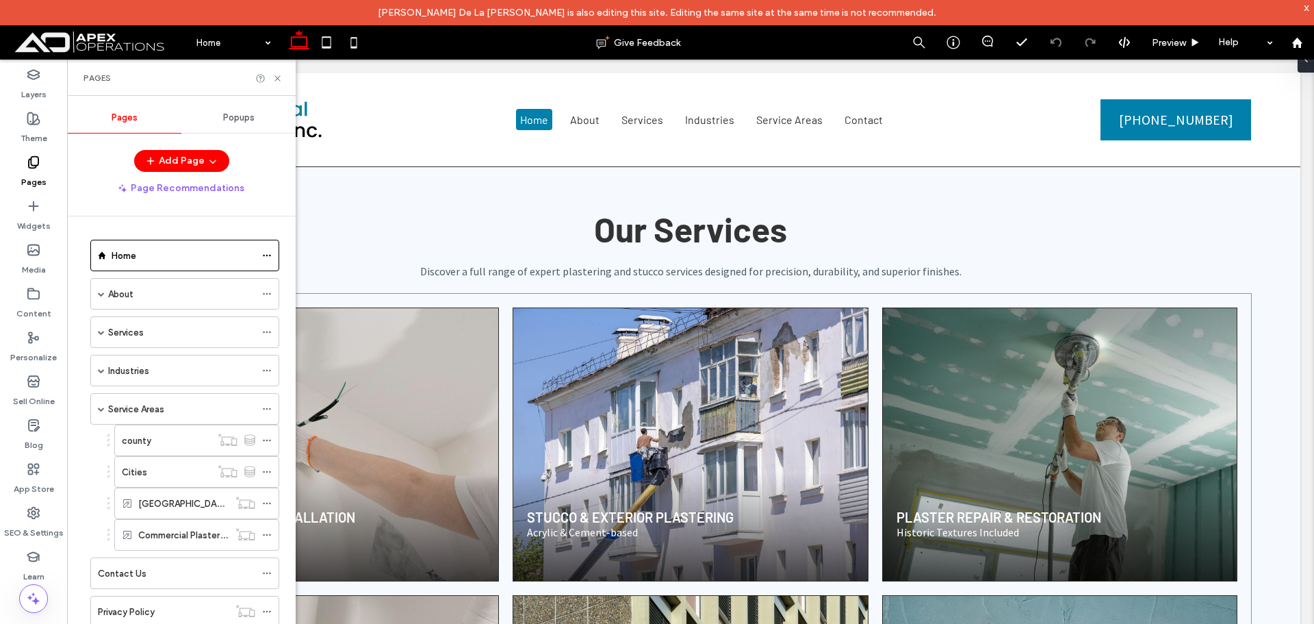
click at [142, 436] on label "county" at bounding box center [136, 440] width 29 height 24
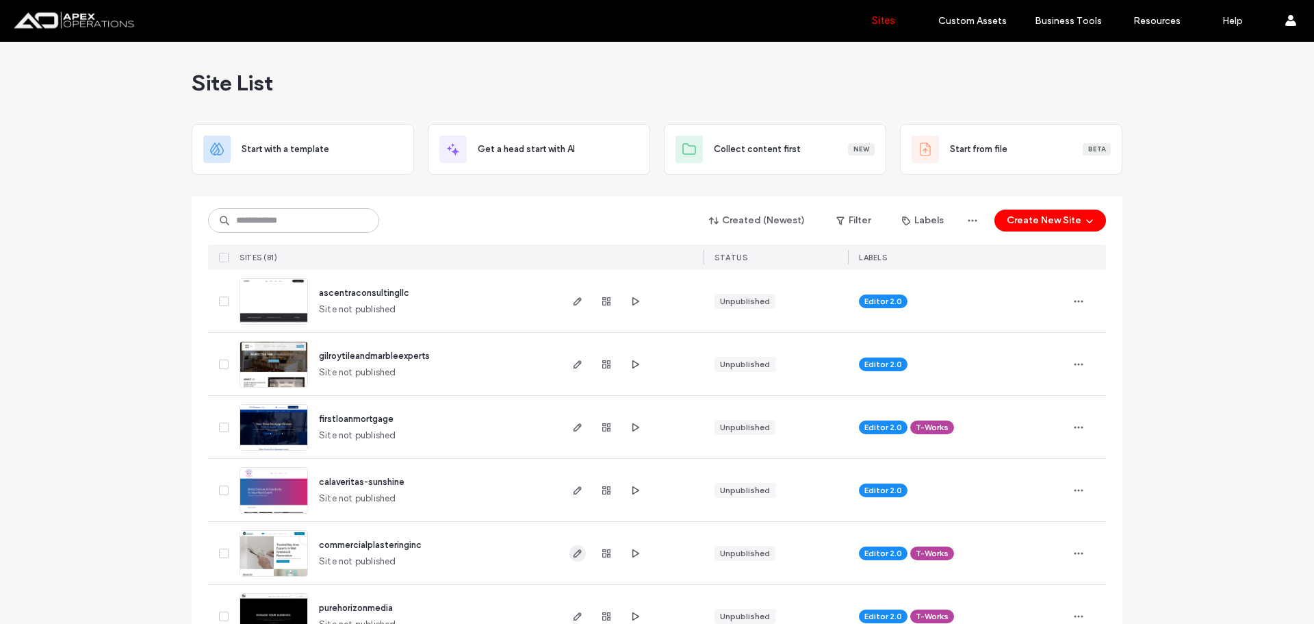
click at [575, 548] on icon "button" at bounding box center [577, 553] width 11 height 11
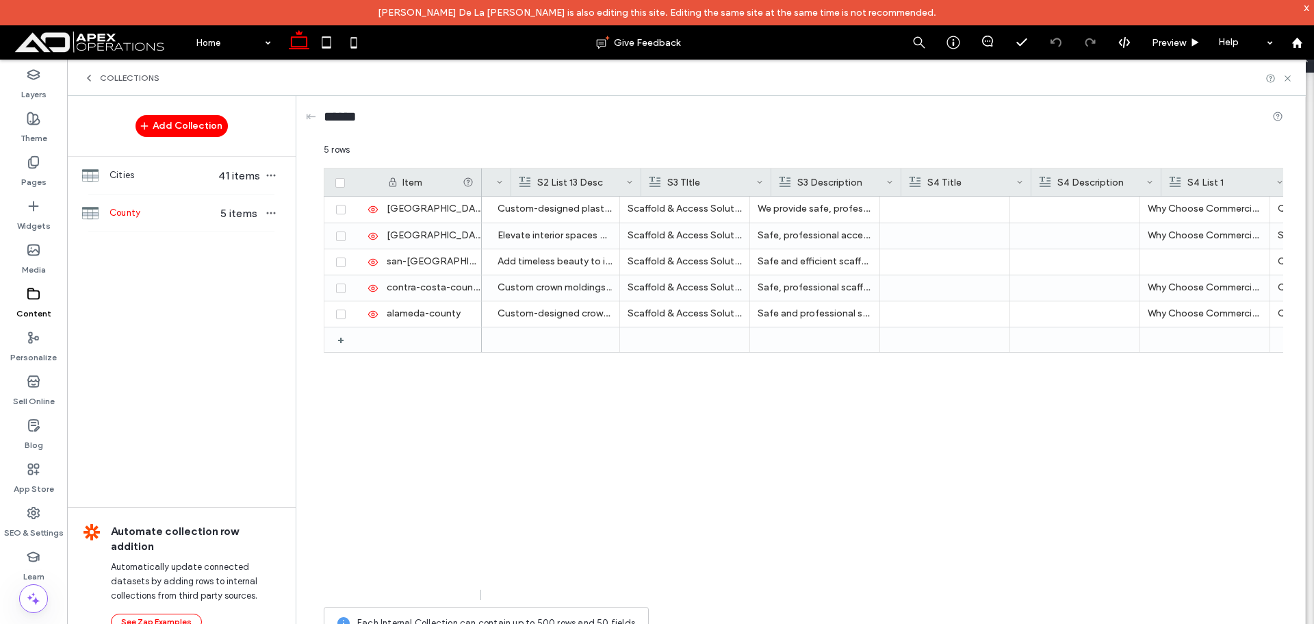
scroll to position [0, 4262]
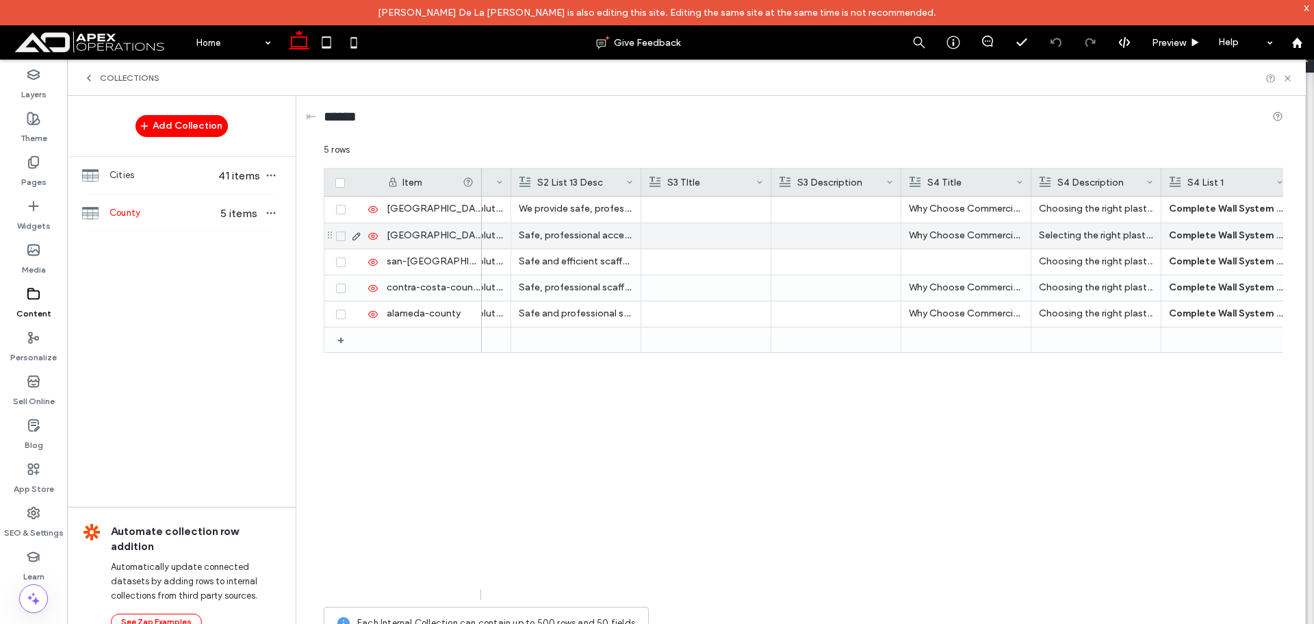
click at [965, 243] on p "Why Choose Commercial Plastering Inc. in San Mateo County?" at bounding box center [966, 235] width 114 height 25
click at [966, 243] on p "Why Choose Commercial Plastering Inc. in San Mateo County?" at bounding box center [967, 236] width 114 height 25
click at [986, 370] on div "High-End Finishes & Craftsmanship We specialize in Level 5 smooth coats, decora…" at bounding box center [882, 397] width 801 height 403
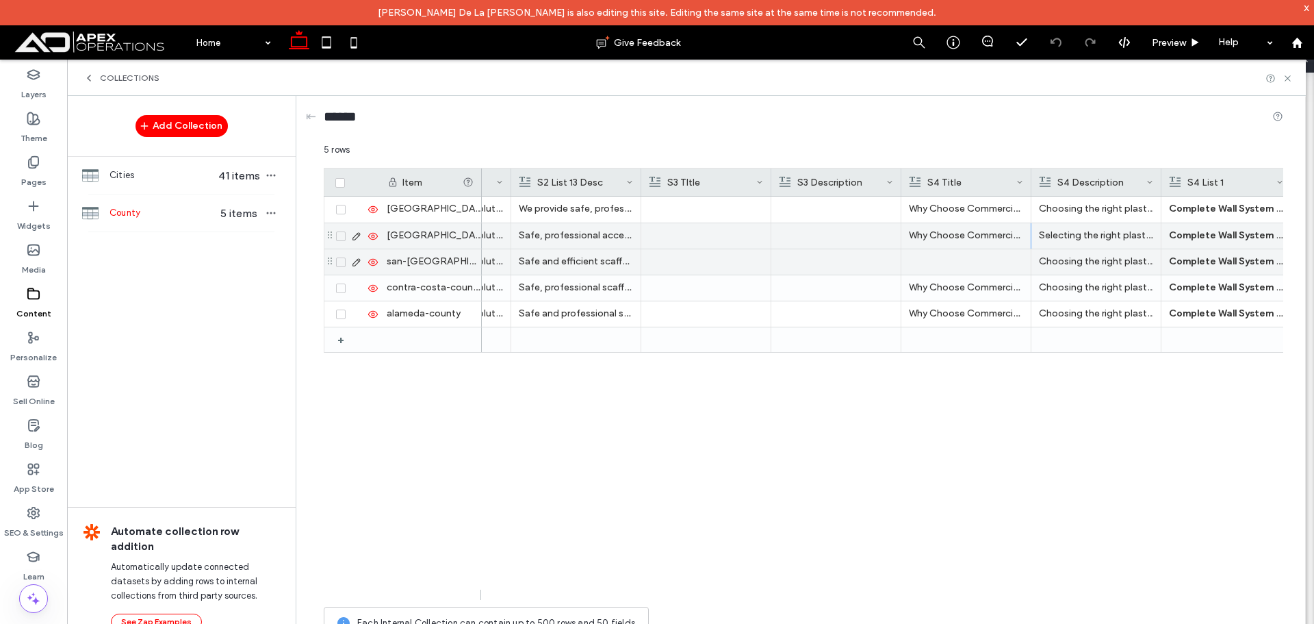
click at [962, 265] on div at bounding box center [966, 261] width 114 height 25
click at [962, 265] on div at bounding box center [967, 262] width 114 height 24
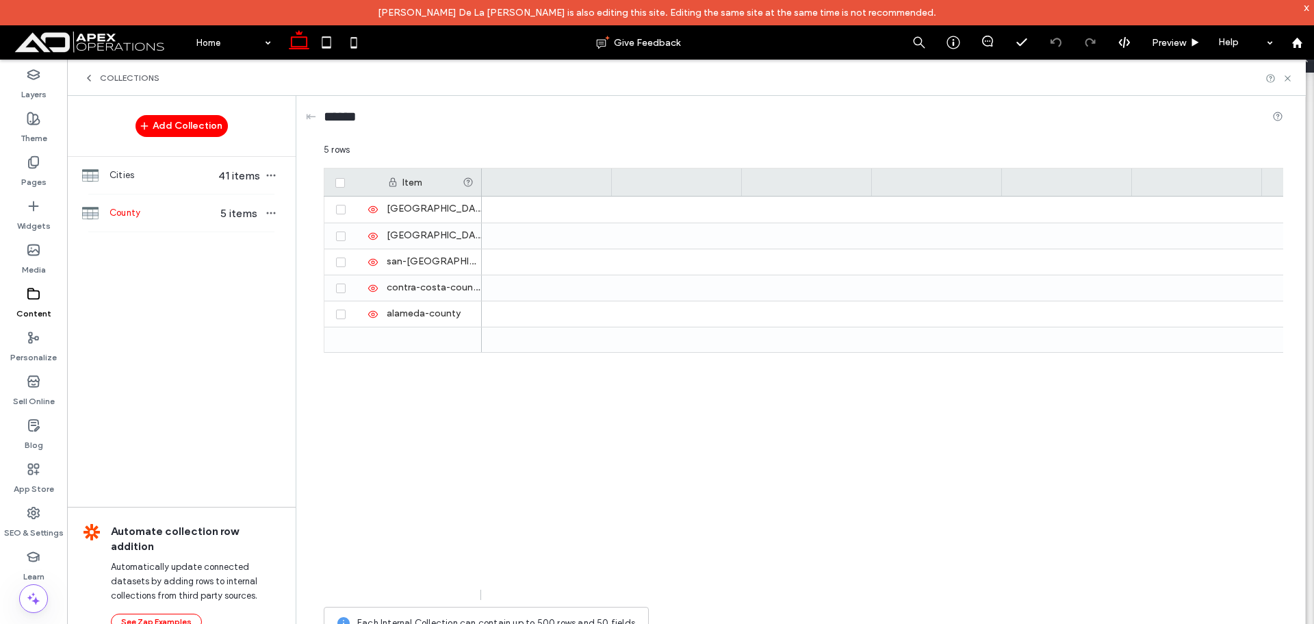
scroll to position [0, 0]
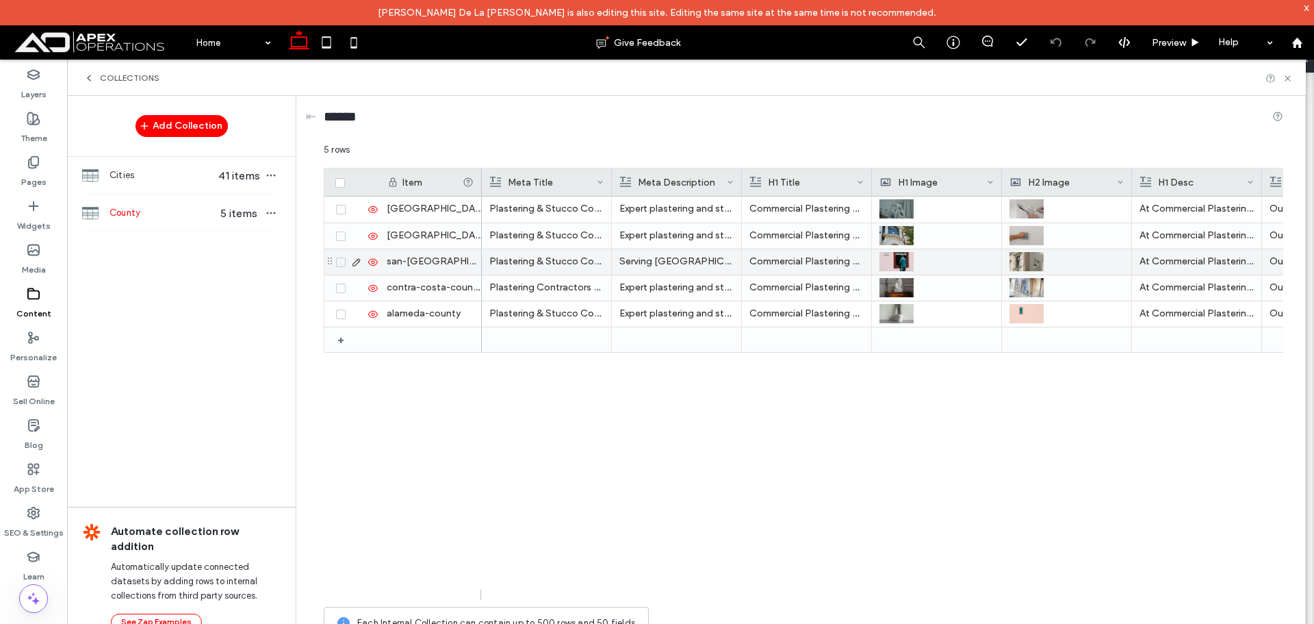
click at [690, 261] on p "Serving San Francisco with expert plastering and stucco services. Specializing …" at bounding box center [676, 261] width 114 height 25
click at [690, 261] on p "Serving San Francisco with expert plastering and stucco services. Specializing …" at bounding box center [677, 262] width 114 height 25
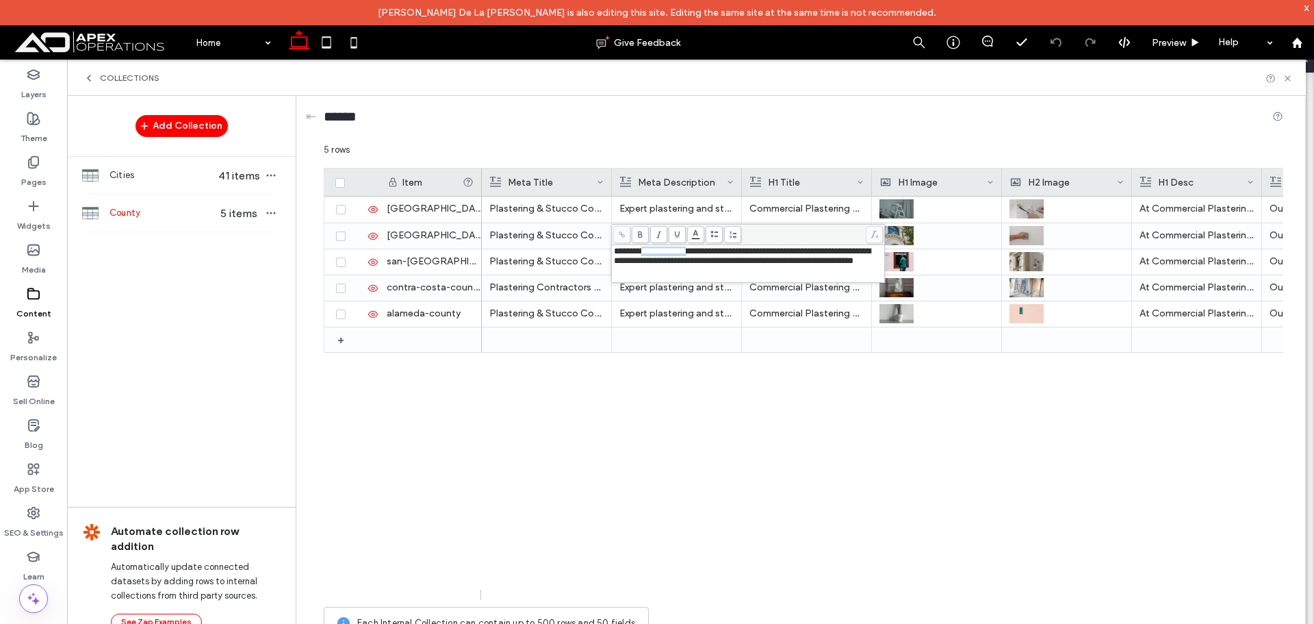
drag, startPoint x: 647, startPoint y: 250, endPoint x: 704, endPoint y: 250, distance: 56.1
click at [704, 250] on span "**********" at bounding box center [742, 255] width 257 height 18
copy span "**********"
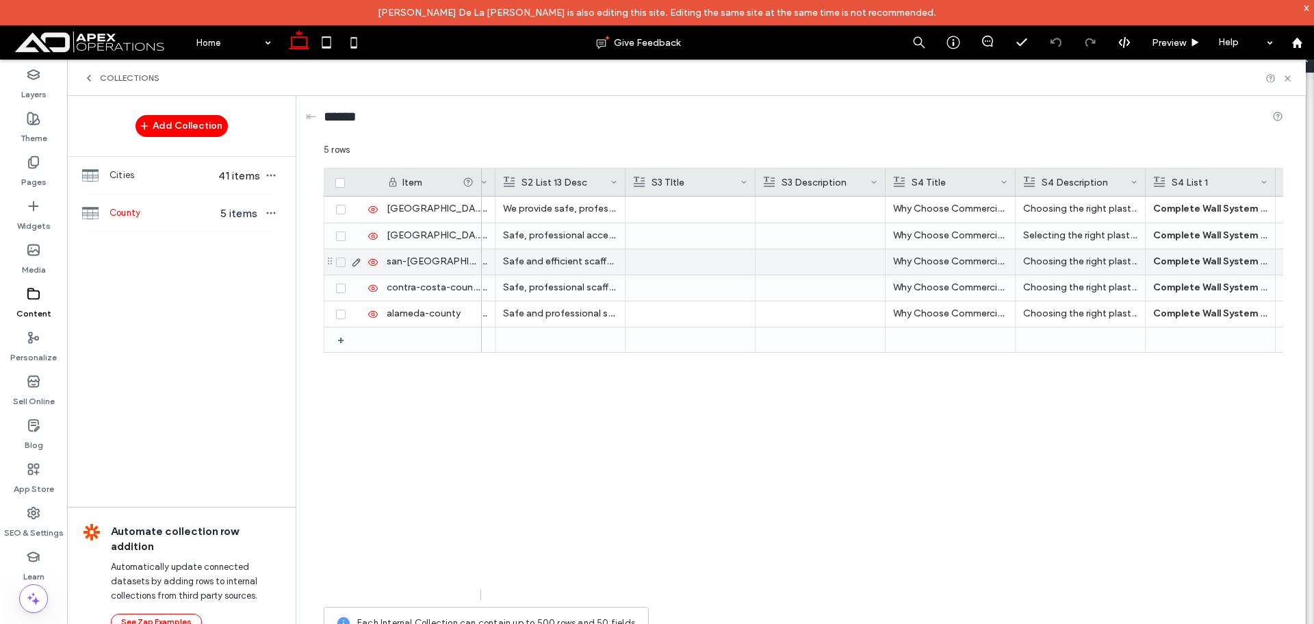
click at [975, 265] on p "Why Choose Commercial Plastering Inc. in San Mateo County?" at bounding box center [950, 261] width 114 height 25
click at [975, 265] on p "Why Choose Commercial Plastering Inc. in San Mateo County?" at bounding box center [951, 262] width 114 height 25
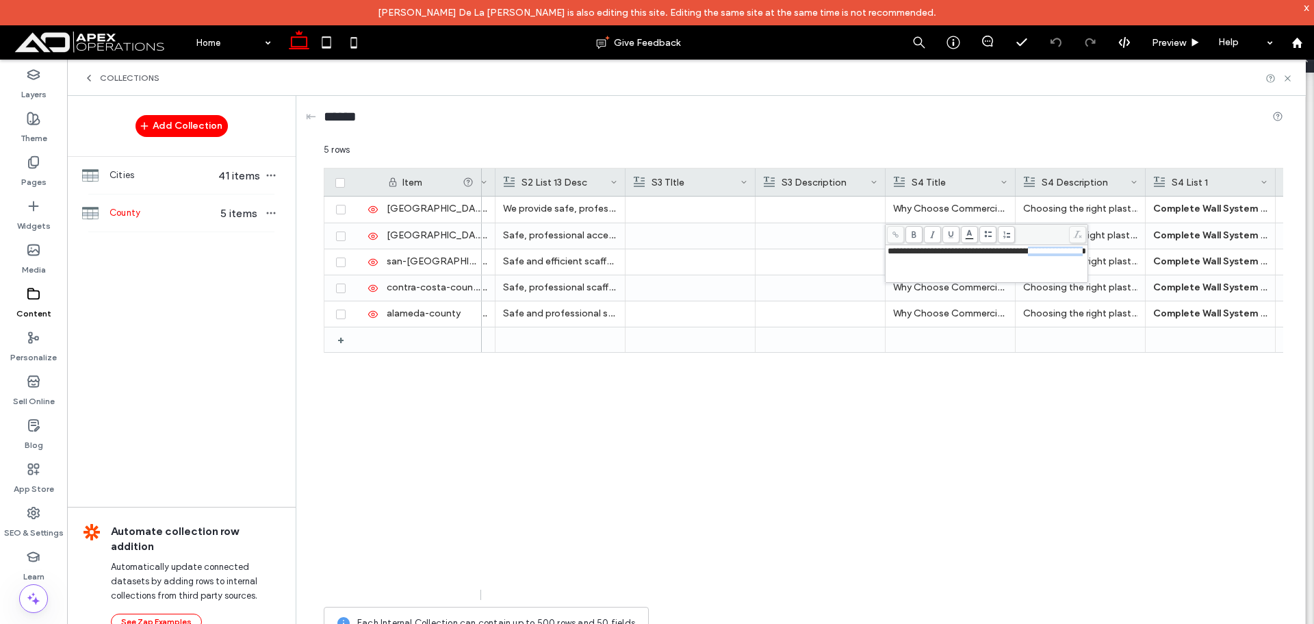
drag, startPoint x: 1078, startPoint y: 251, endPoint x: 1139, endPoint y: 255, distance: 61.1
click at [1086, 255] on span "**********" at bounding box center [987, 250] width 198 height 9
click at [1213, 409] on div "Clear Communication & Professionalism From the initial proposal to final walkth…" at bounding box center [882, 397] width 801 height 403
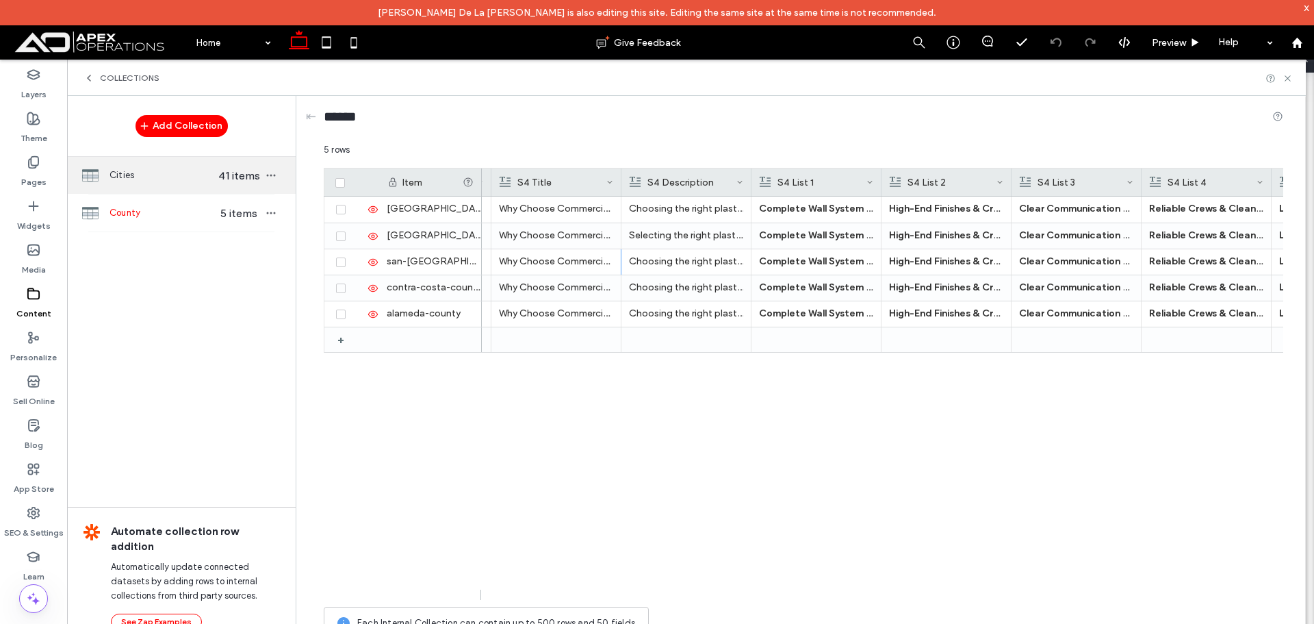
click at [144, 171] on span "Cities" at bounding box center [162, 175] width 105 height 14
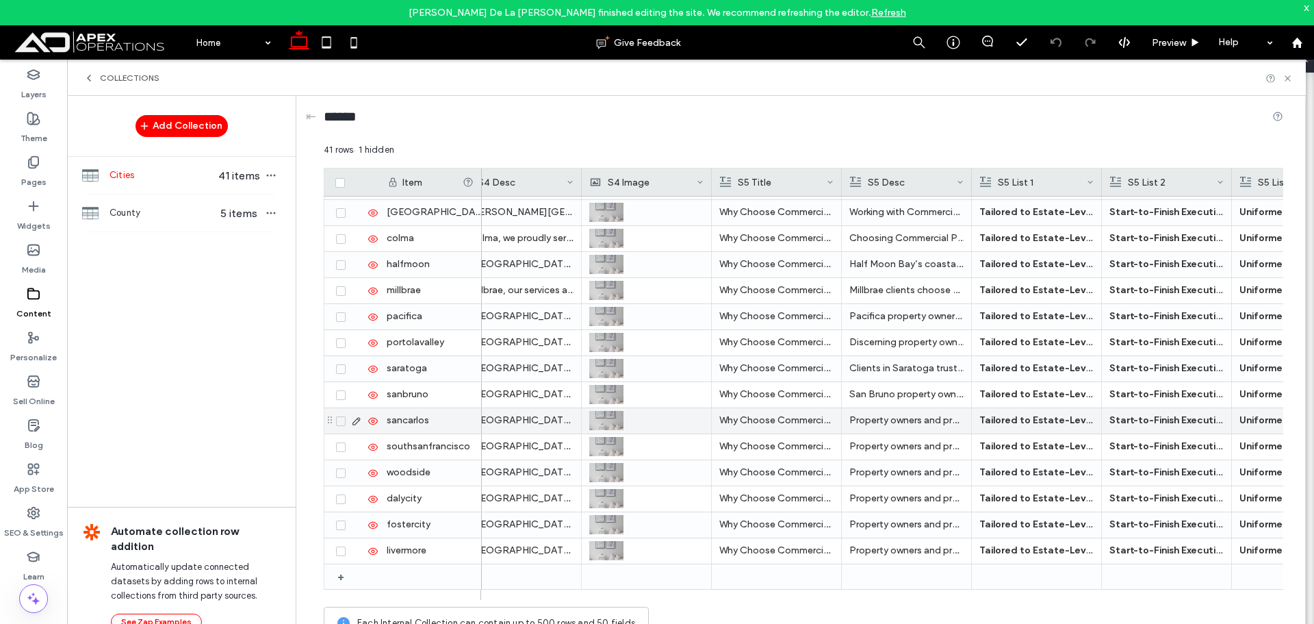
click at [783, 396] on p "Why Choose Commercial Plastering Inc. in San Bruno?" at bounding box center [776, 394] width 114 height 25
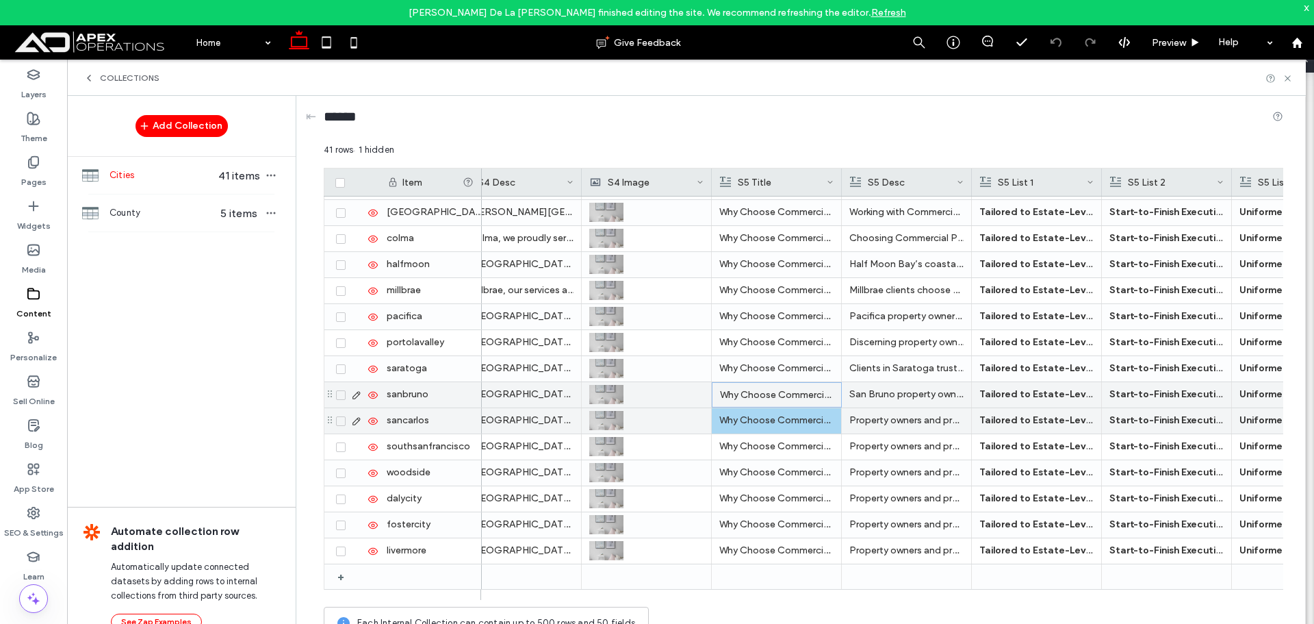
click at [779, 433] on div "Why Choose Commercial Plastering Inc. in San Carlos?" at bounding box center [776, 420] width 114 height 25
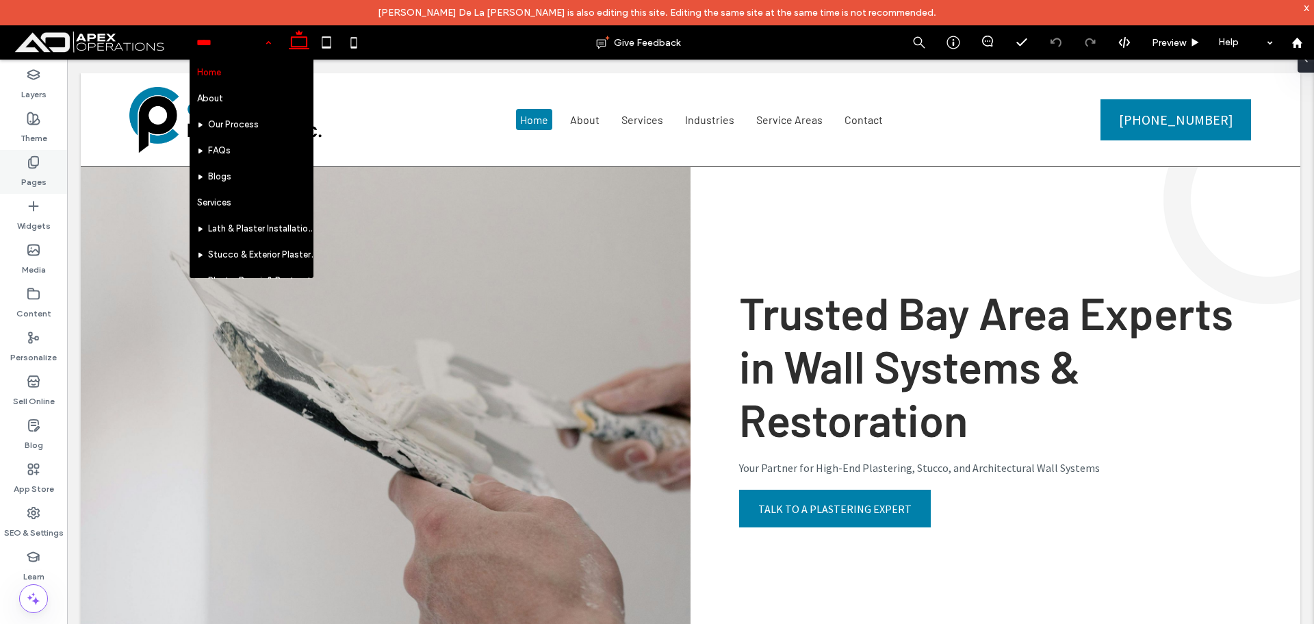
click at [40, 171] on label "Pages" at bounding box center [33, 178] width 25 height 19
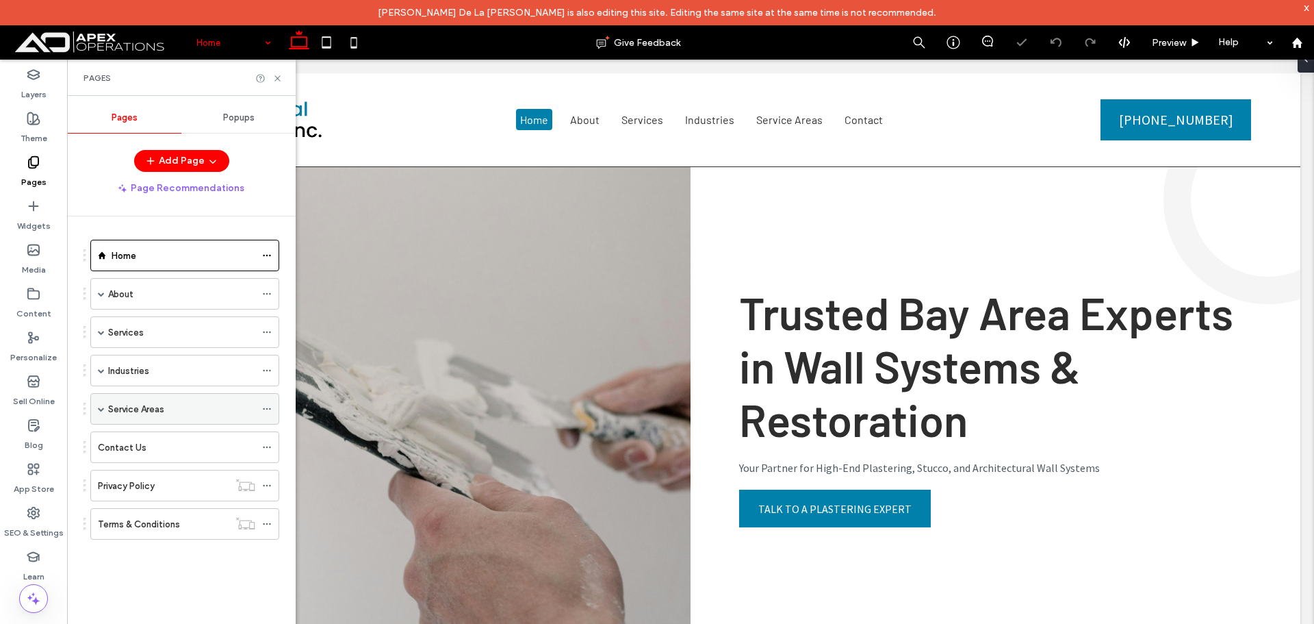
click at [101, 407] on span at bounding box center [101, 408] width 7 height 7
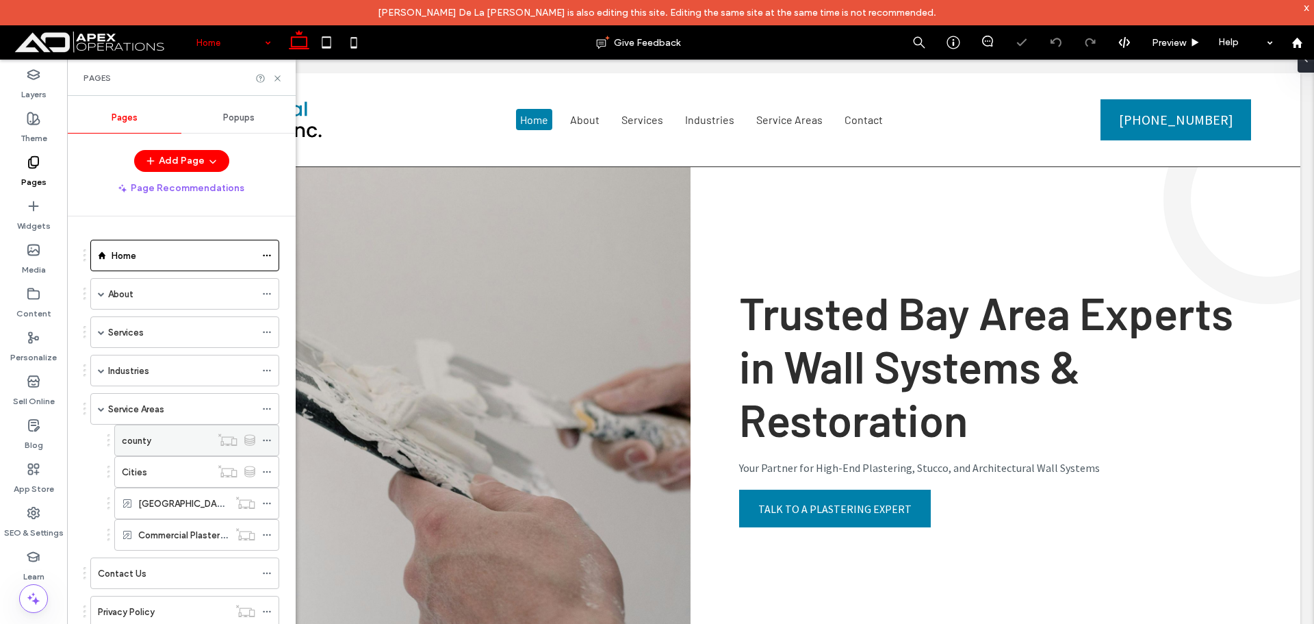
click at [138, 436] on label "county" at bounding box center [136, 440] width 29 height 24
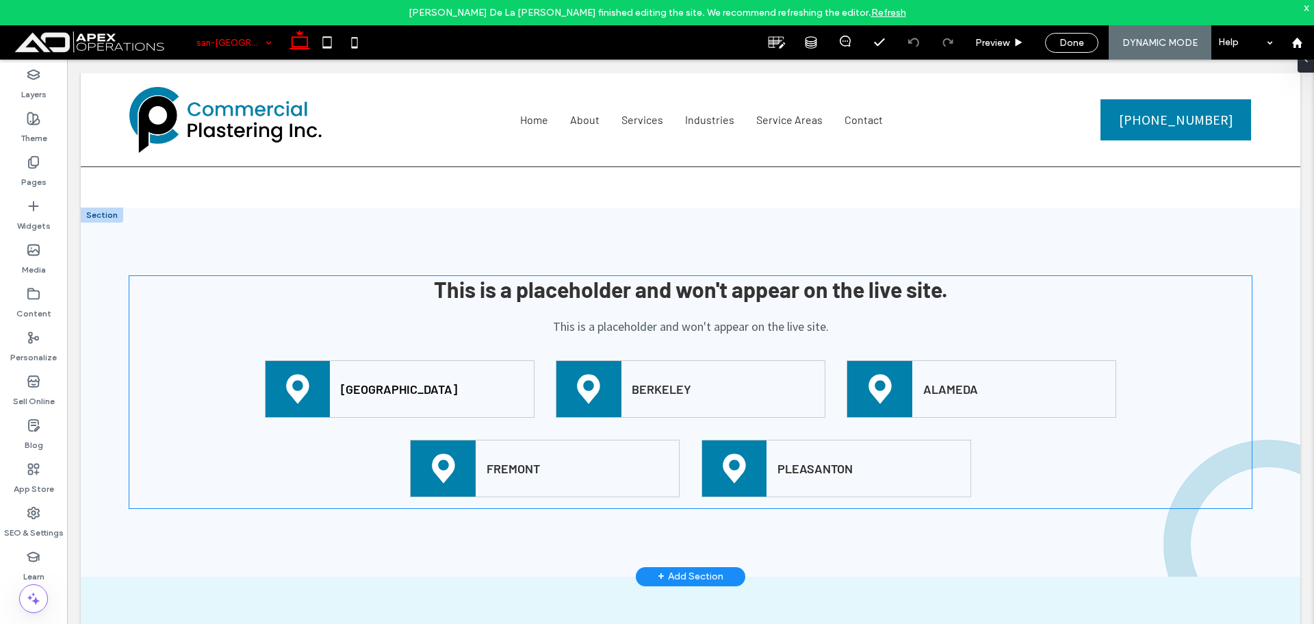
drag, startPoint x: 560, startPoint y: 251, endPoint x: 532, endPoint y: 240, distance: 29.9
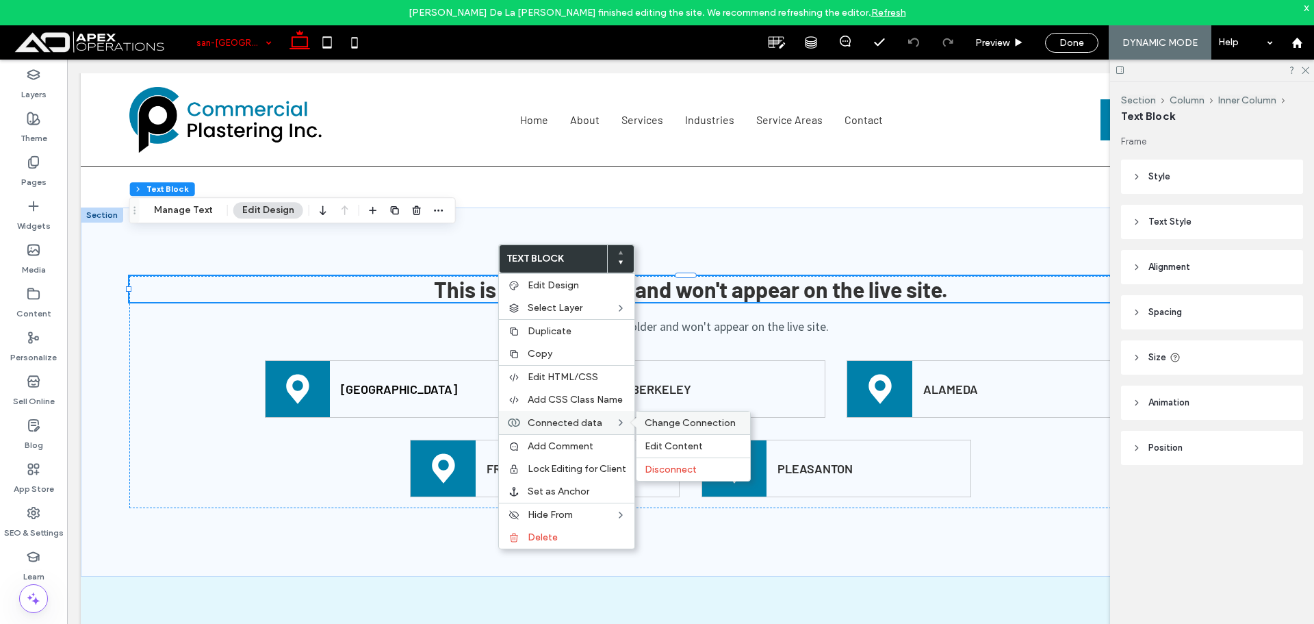
click at [679, 416] on div "Change Connection" at bounding box center [694, 422] width 114 height 23
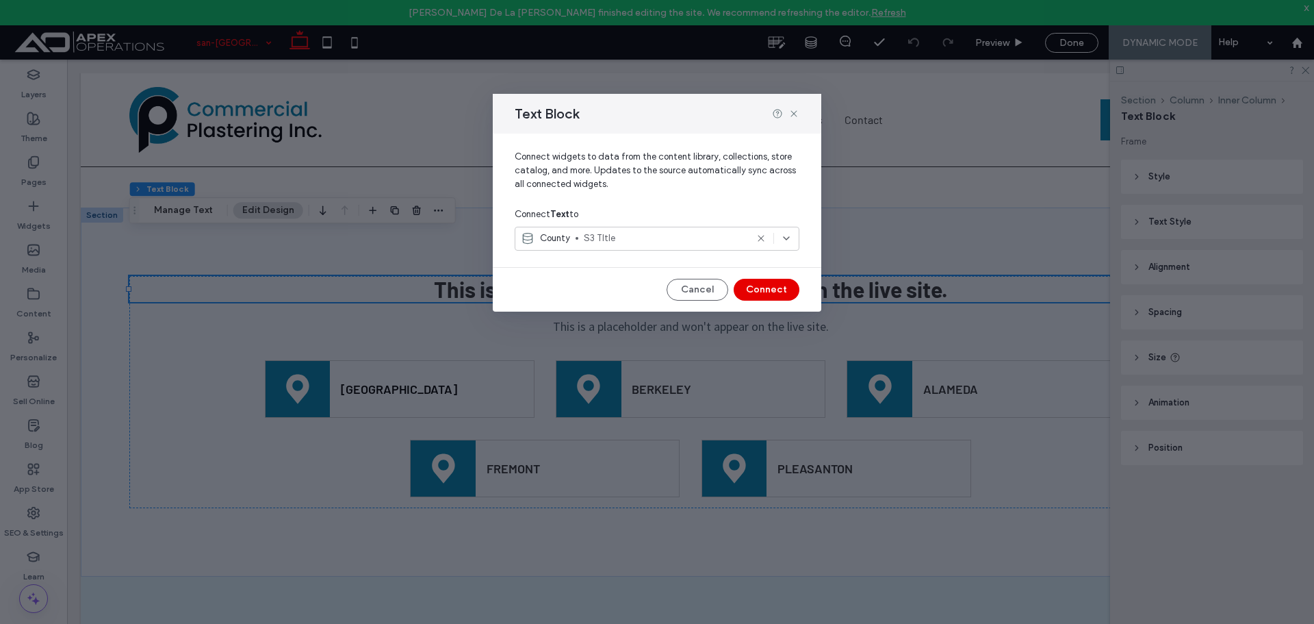
drag, startPoint x: 756, startPoint y: 287, endPoint x: 689, endPoint y: 228, distance: 89.2
click at [756, 287] on button "Connect" at bounding box center [767, 290] width 66 height 22
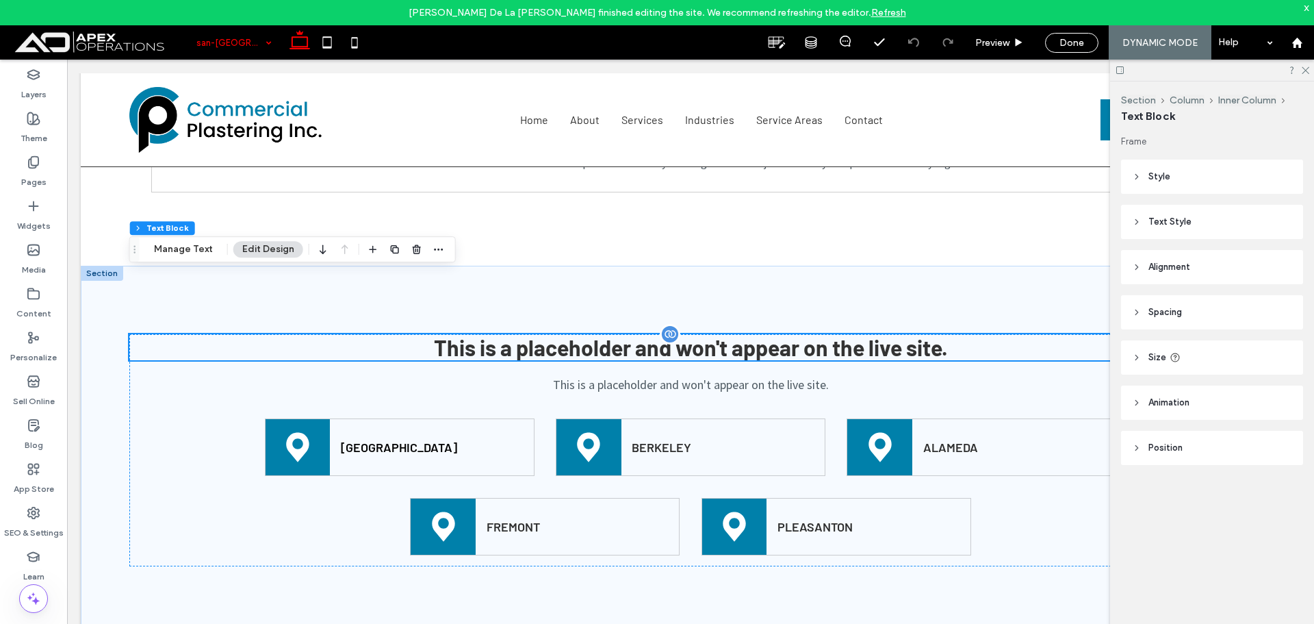
scroll to position [2122, 0]
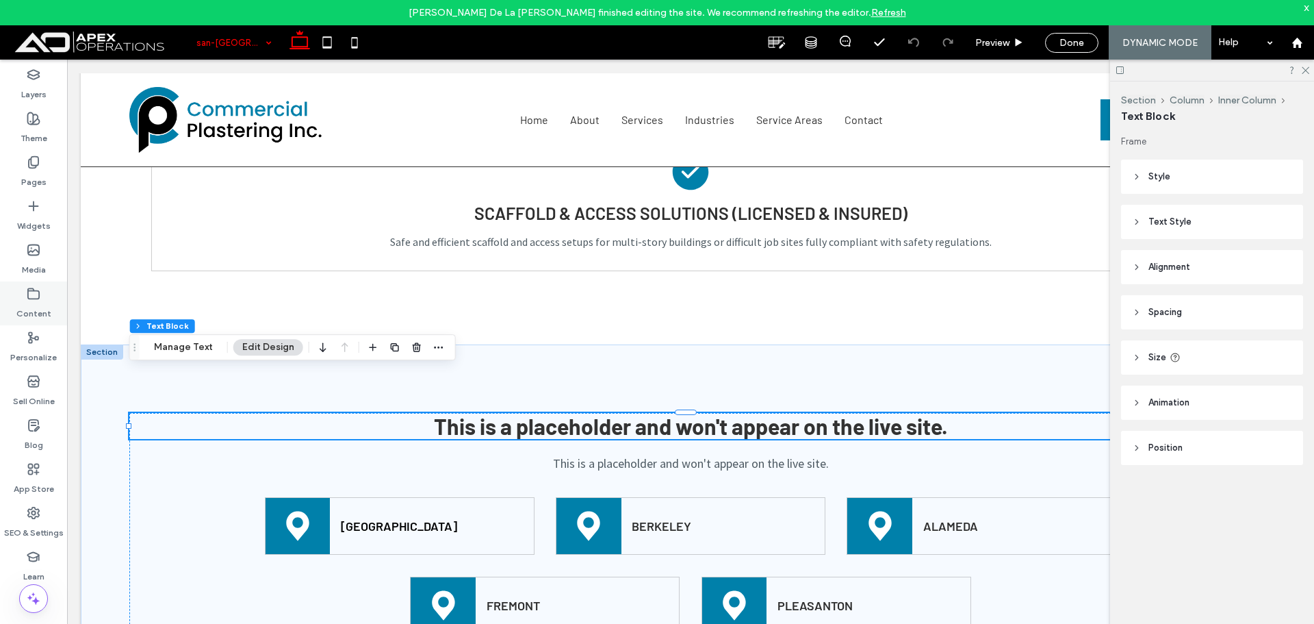
click at [37, 298] on use at bounding box center [33, 293] width 11 height 10
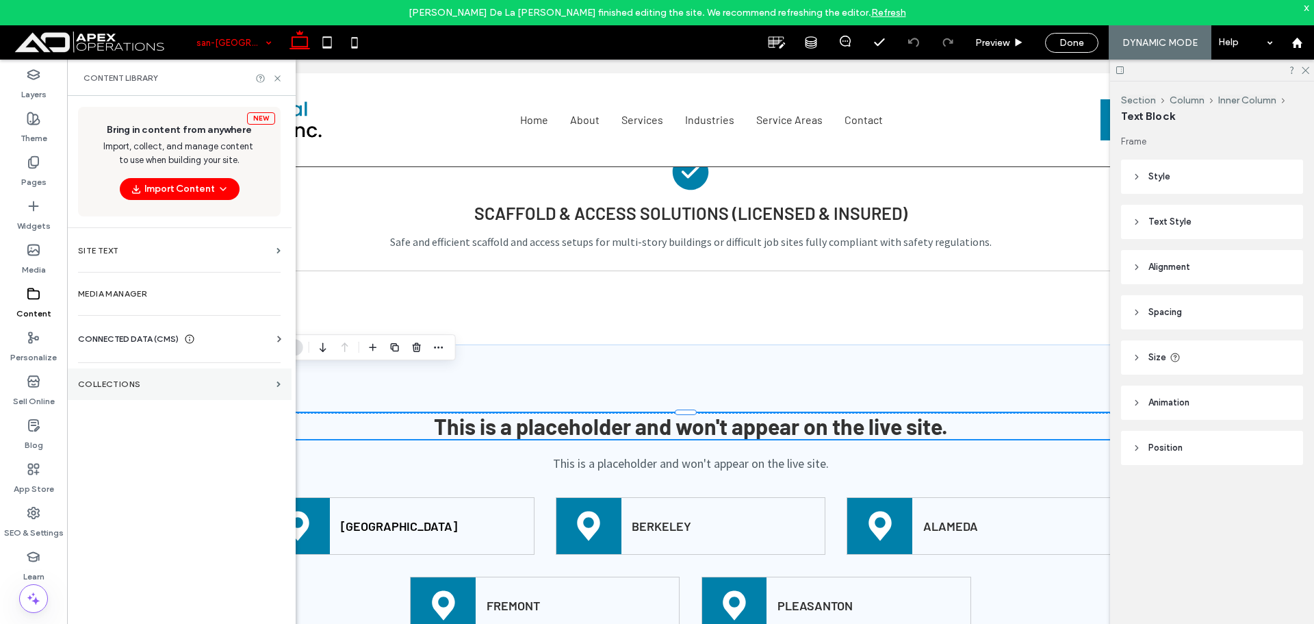
click at [101, 382] on label "Collections" at bounding box center [174, 384] width 193 height 10
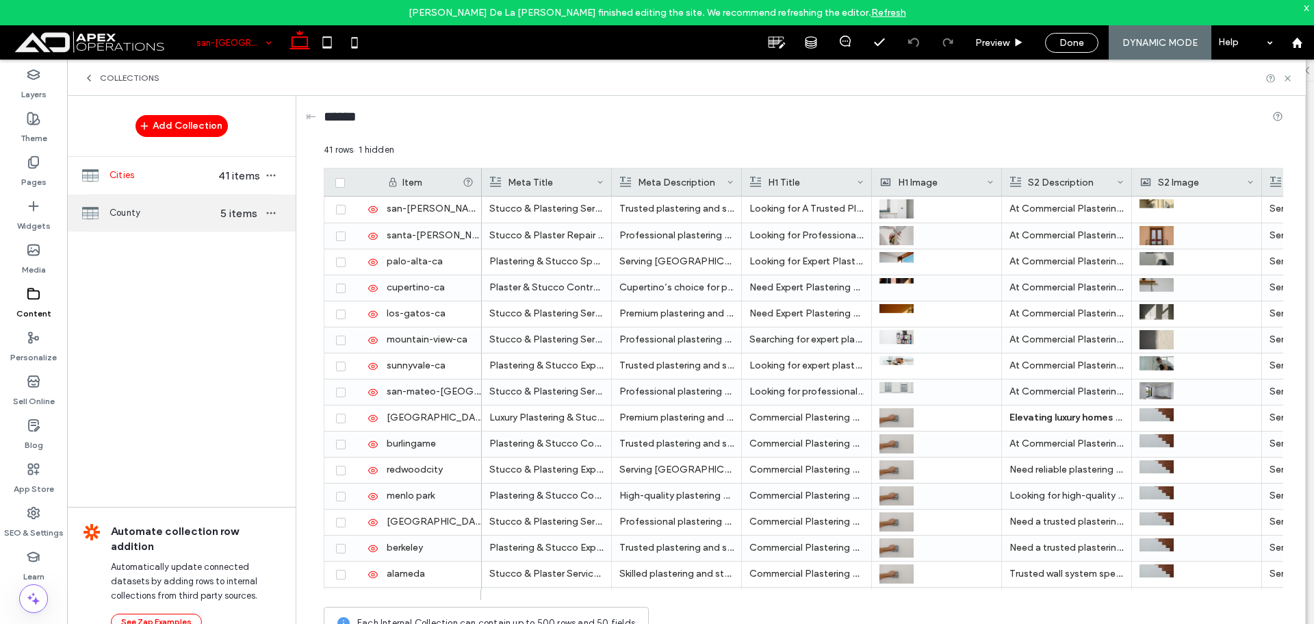
click at [192, 207] on span "County" at bounding box center [162, 213] width 105 height 14
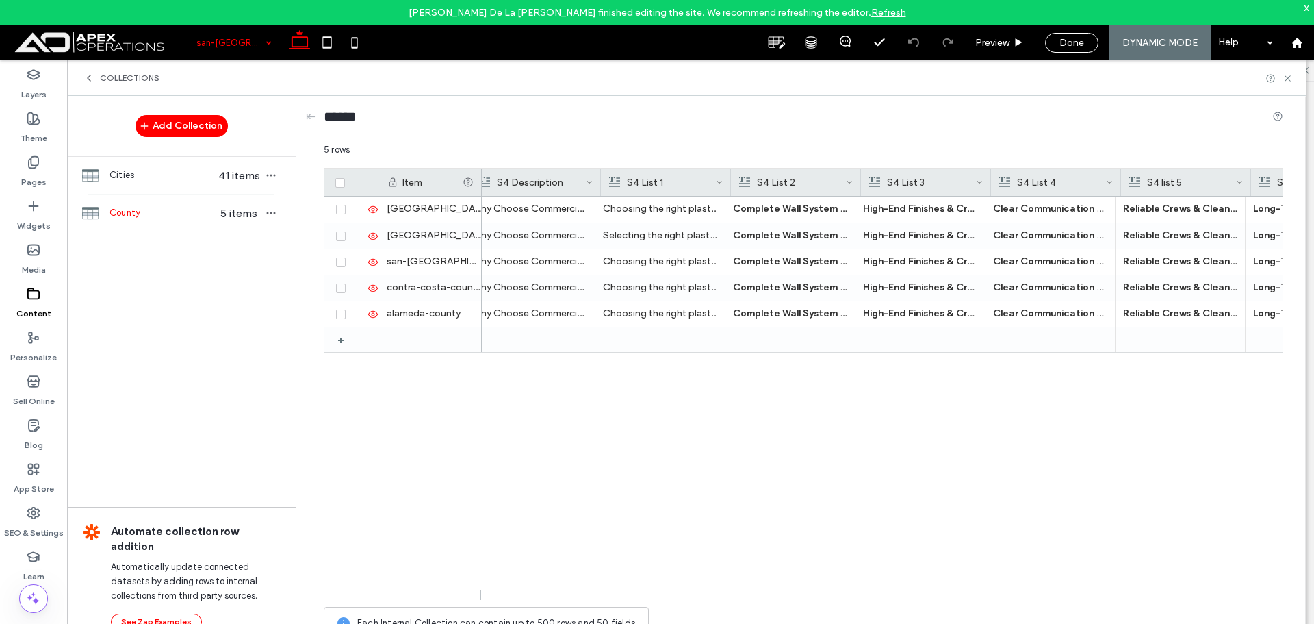
scroll to position [0, 5098]
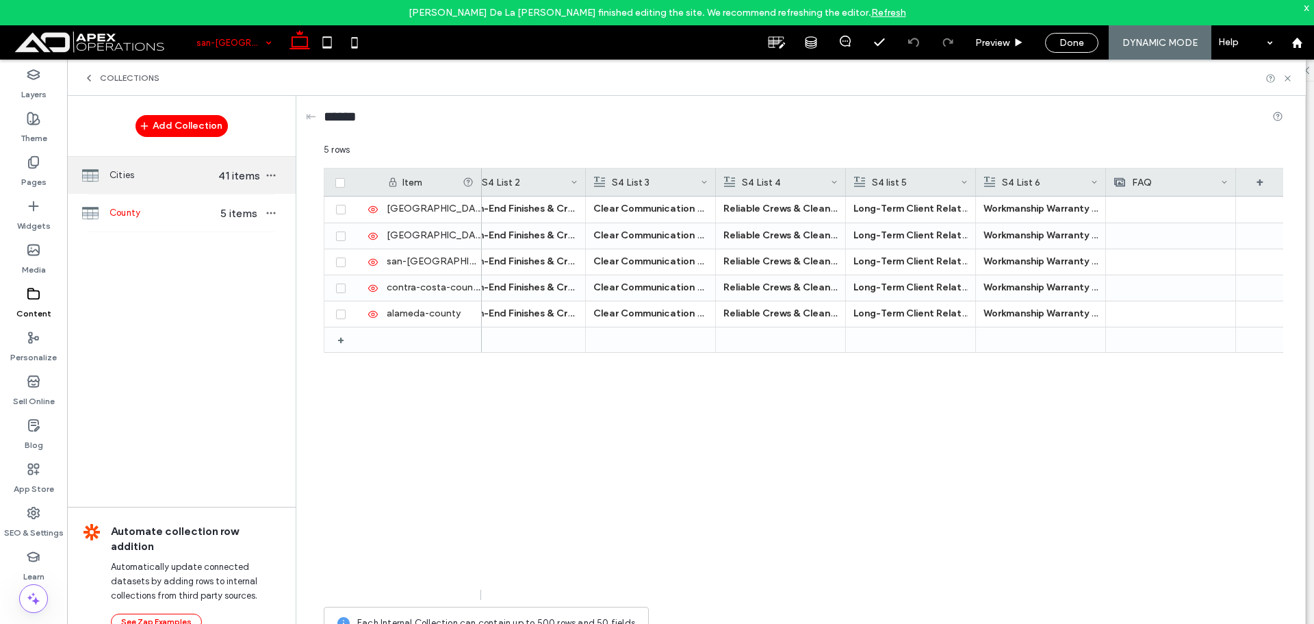
click at [140, 170] on span "Cities" at bounding box center [162, 175] width 105 height 14
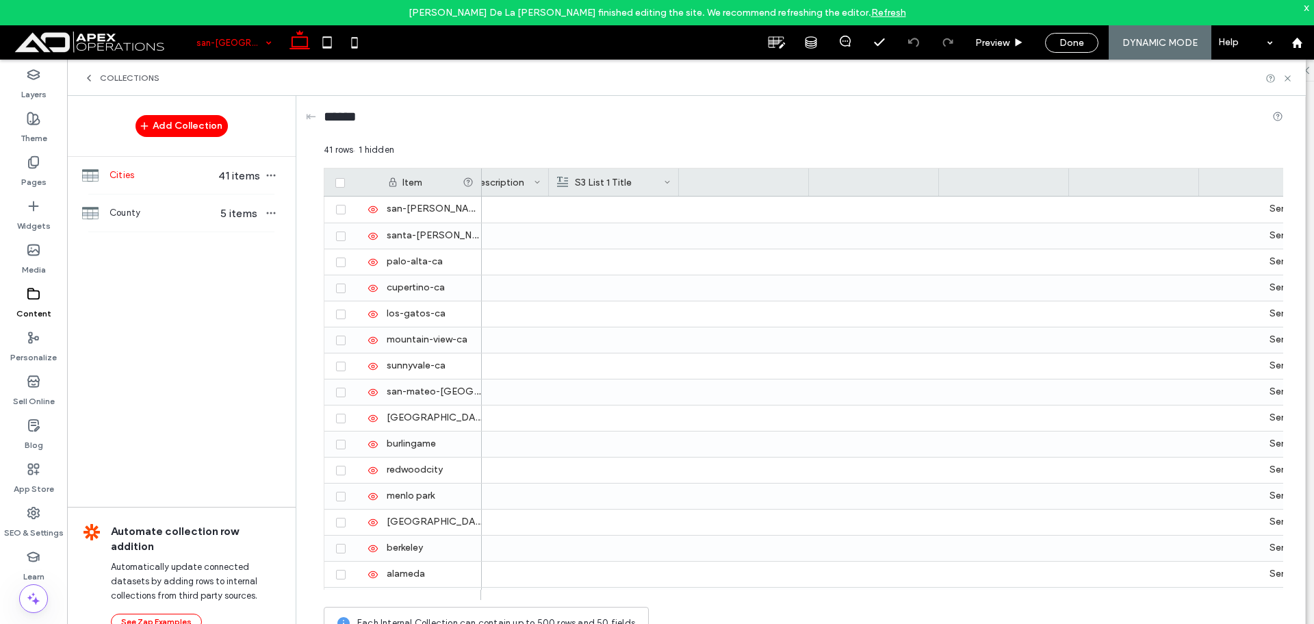
scroll to position [0, 2291]
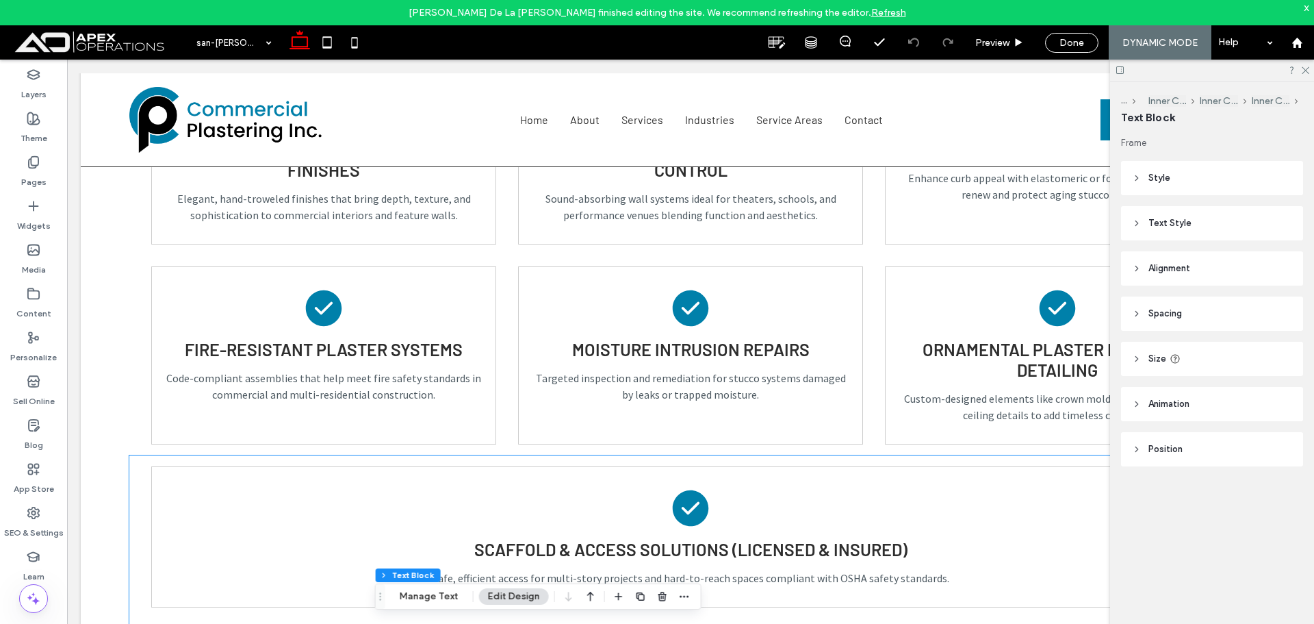
scroll to position [1780, 0]
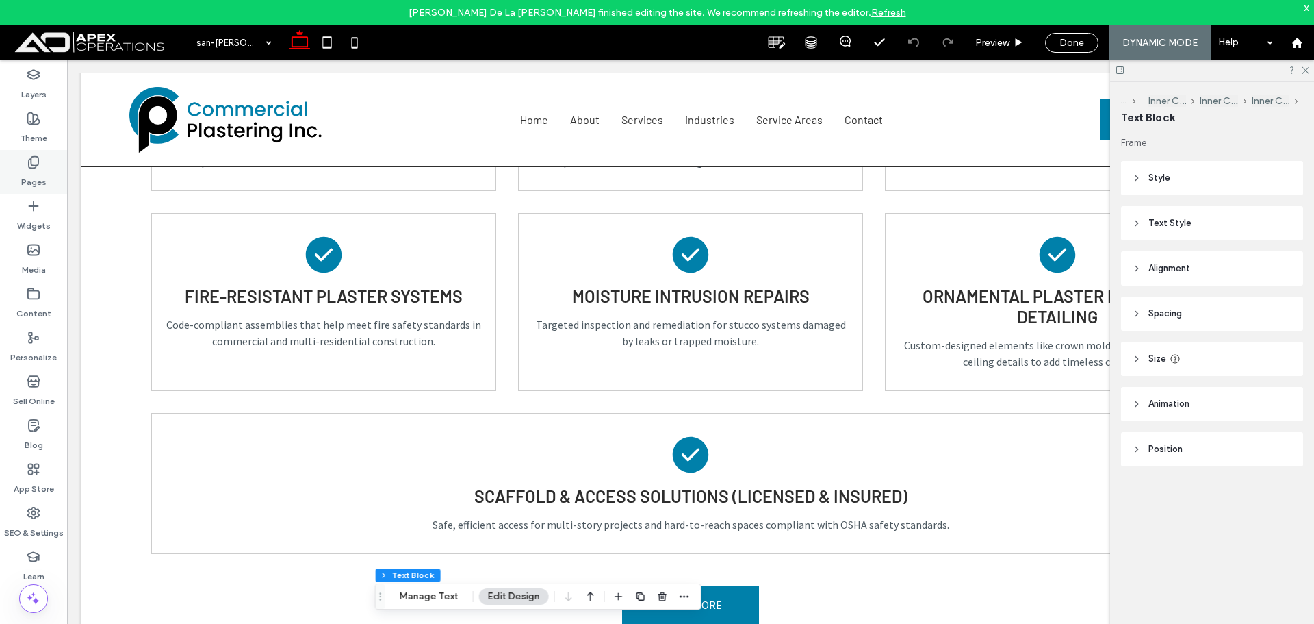
click at [36, 180] on label "Pages" at bounding box center [33, 178] width 25 height 19
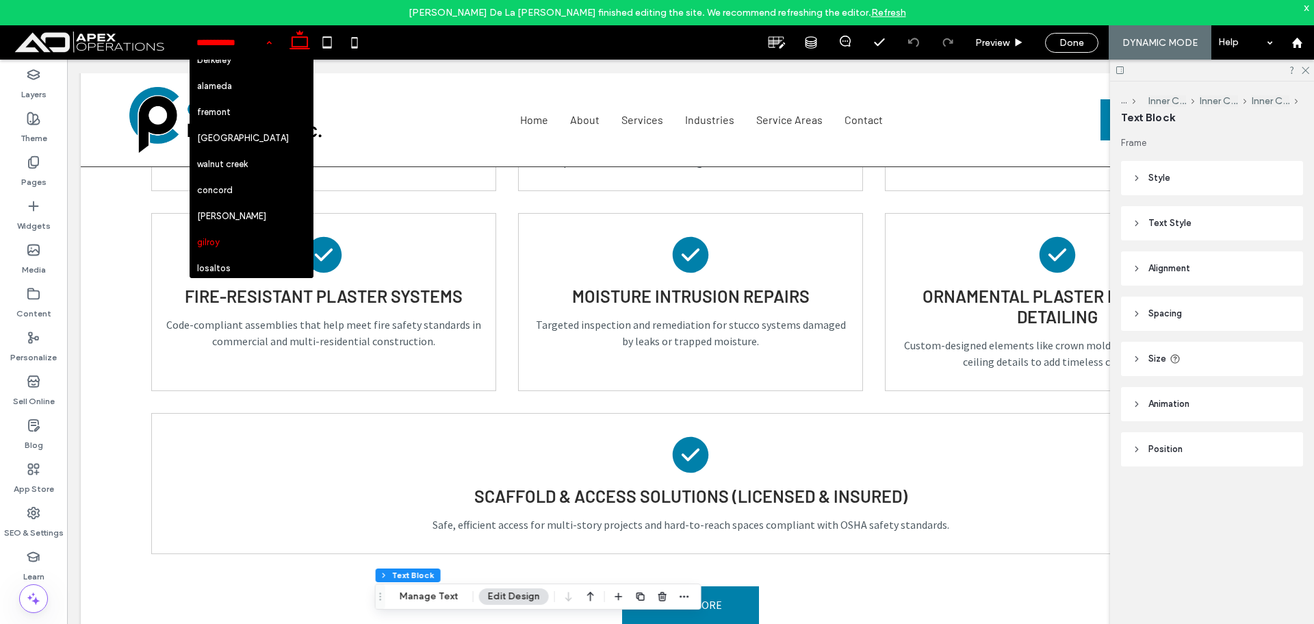
scroll to position [411, 0]
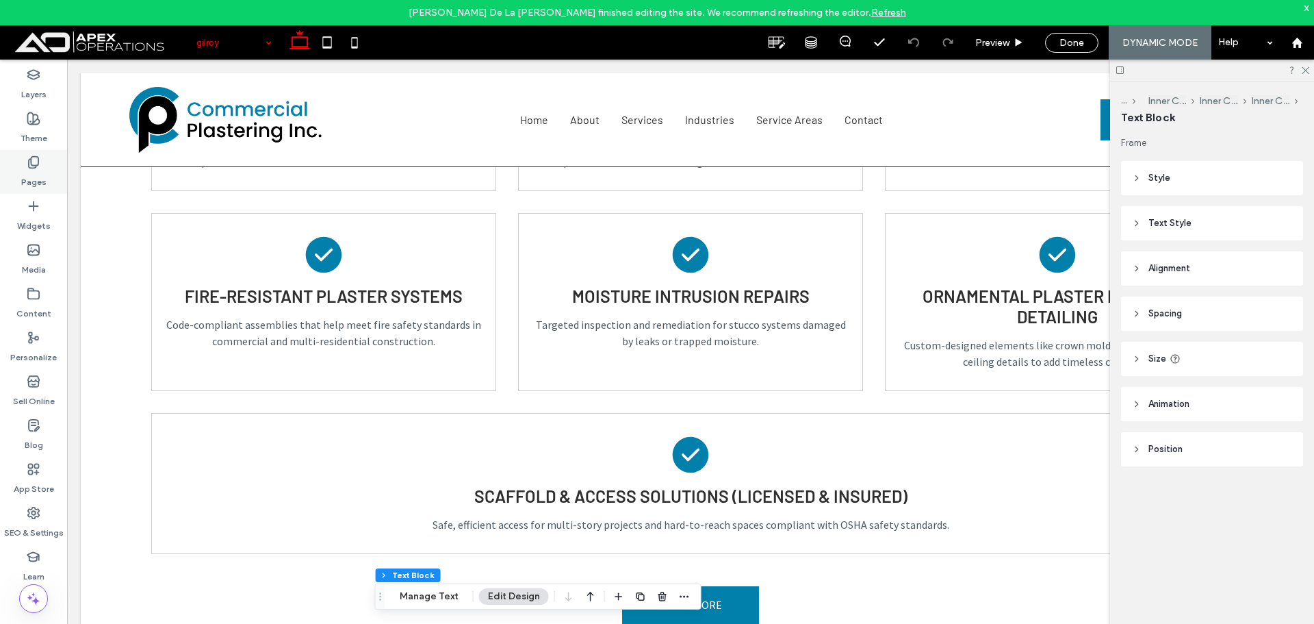
click at [29, 174] on label "Pages" at bounding box center [33, 178] width 25 height 19
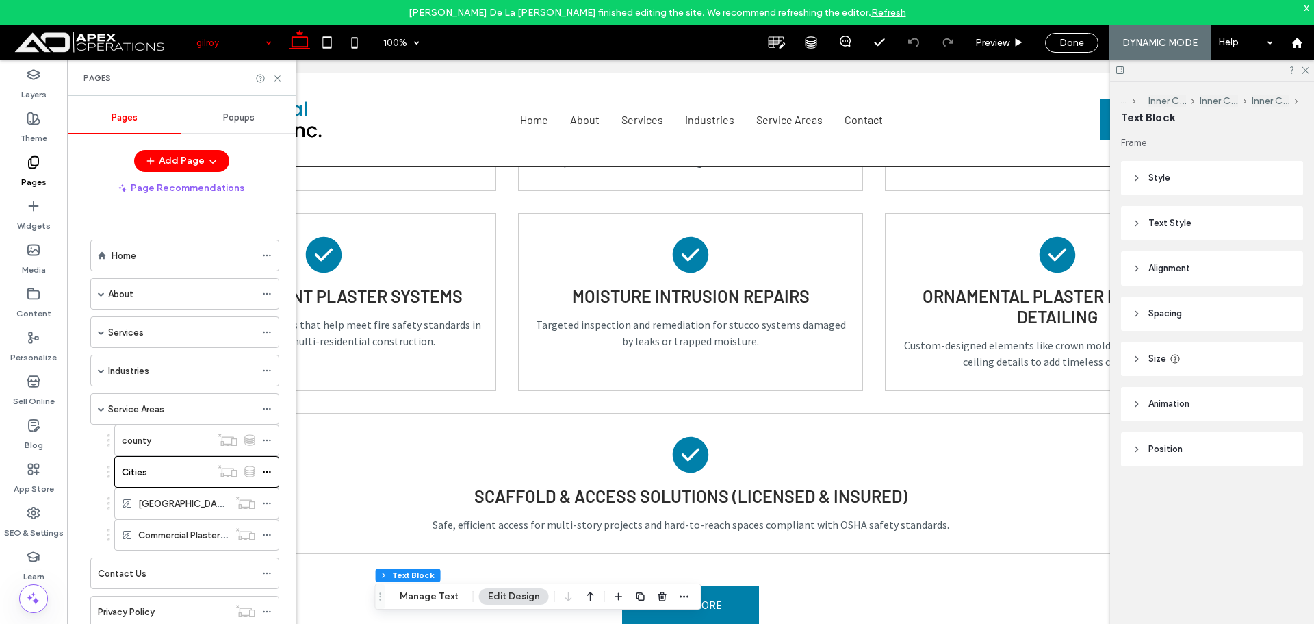
click at [152, 443] on div "county" at bounding box center [166, 440] width 89 height 14
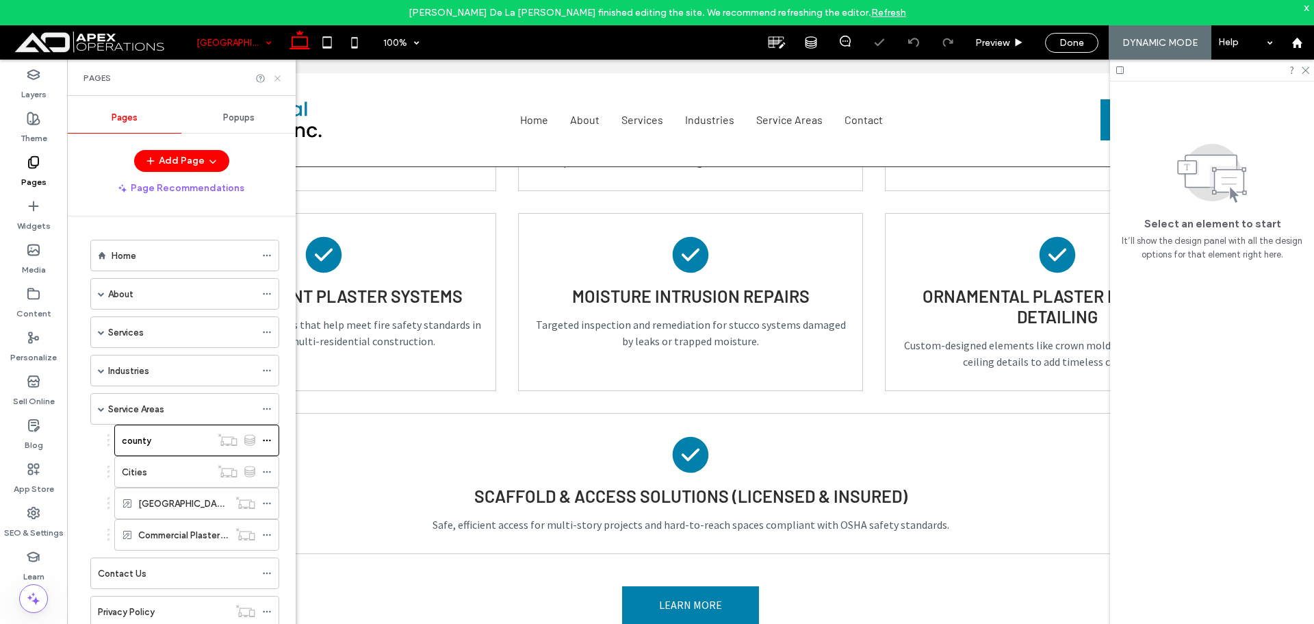
click at [279, 77] on use at bounding box center [276, 77] width 5 height 5
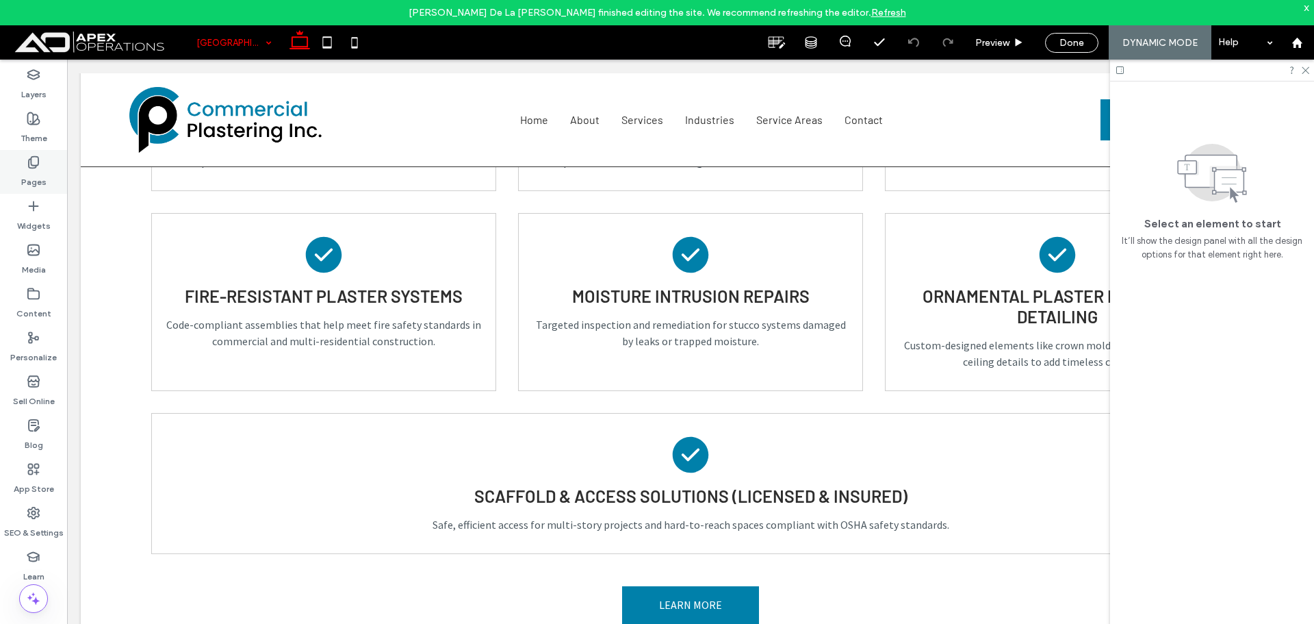
click at [29, 165] on use at bounding box center [34, 163] width 10 height 12
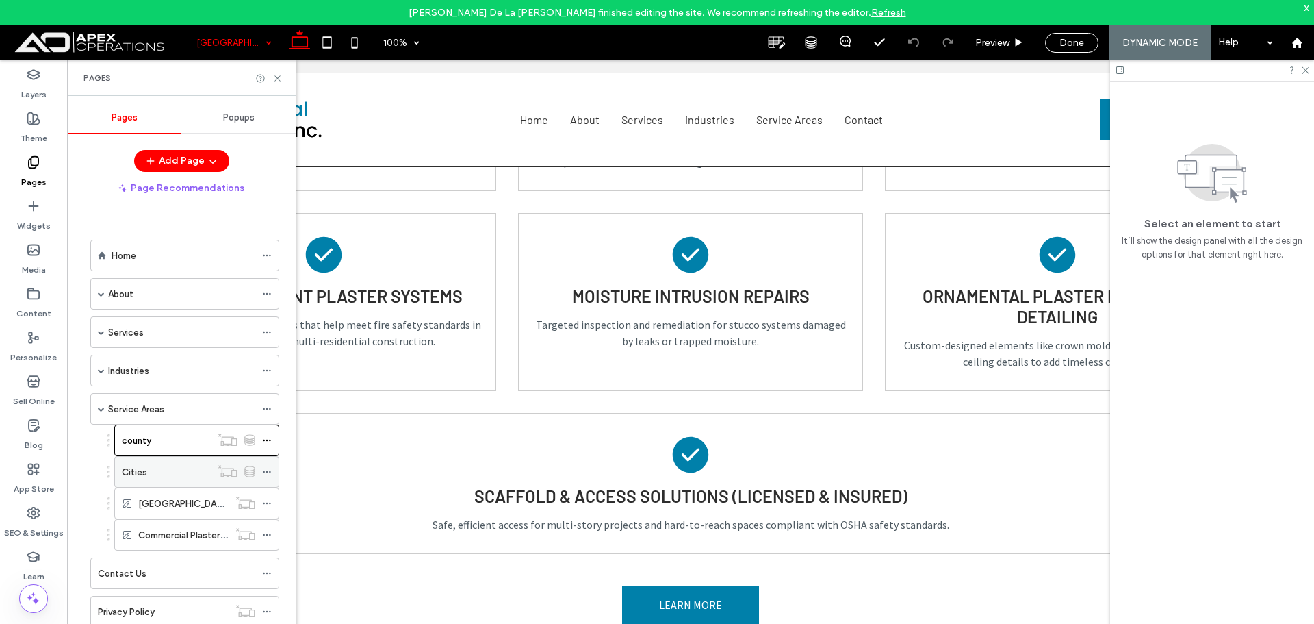
click at [169, 470] on div "Cities" at bounding box center [166, 472] width 89 height 14
click at [201, 439] on div "county" at bounding box center [166, 440] width 89 height 14
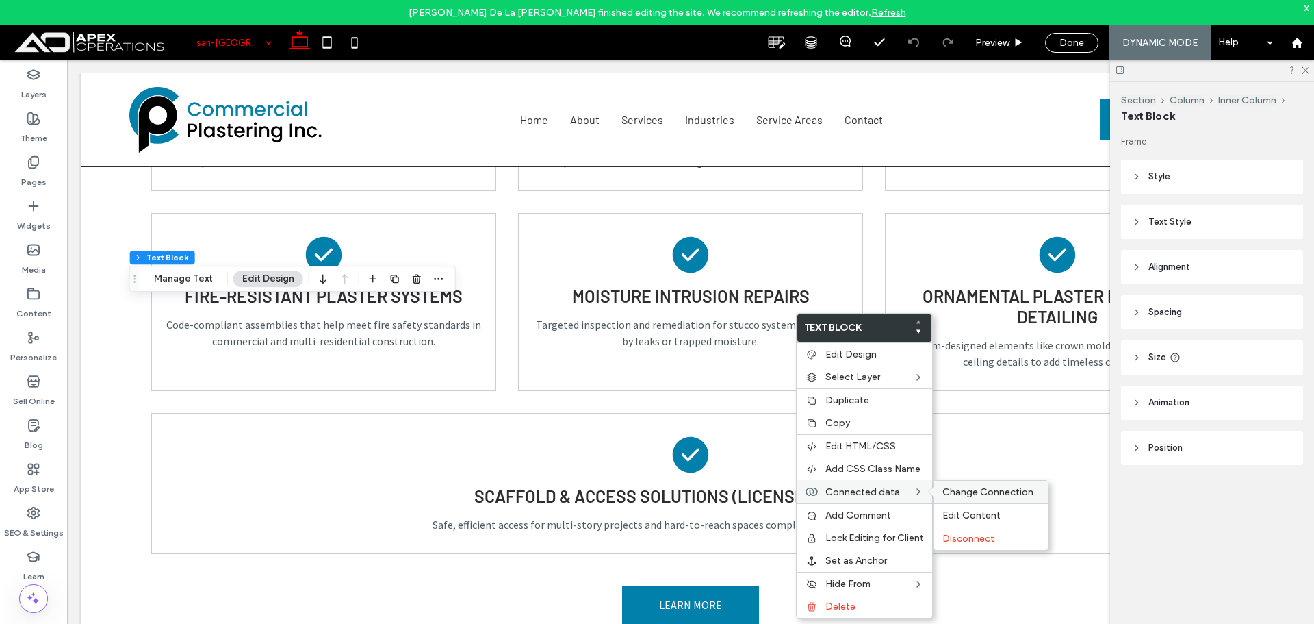
click at [975, 485] on div "Change Connection" at bounding box center [991, 491] width 114 height 23
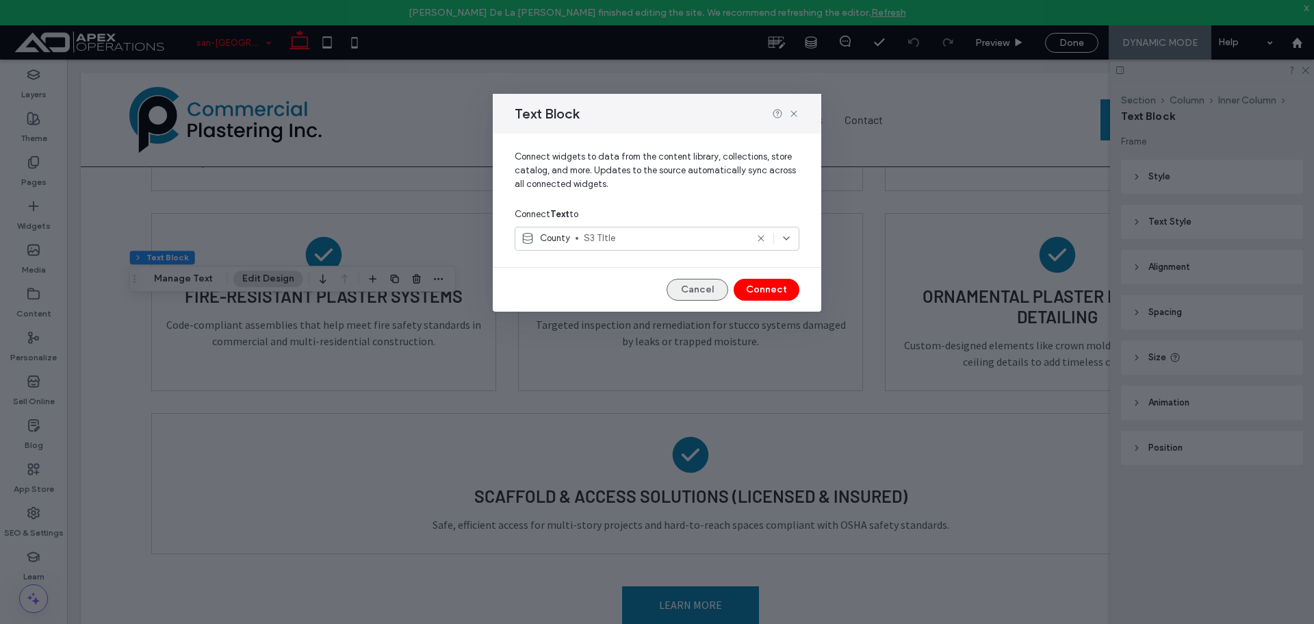
click at [696, 286] on button "Cancel" at bounding box center [698, 290] width 62 height 22
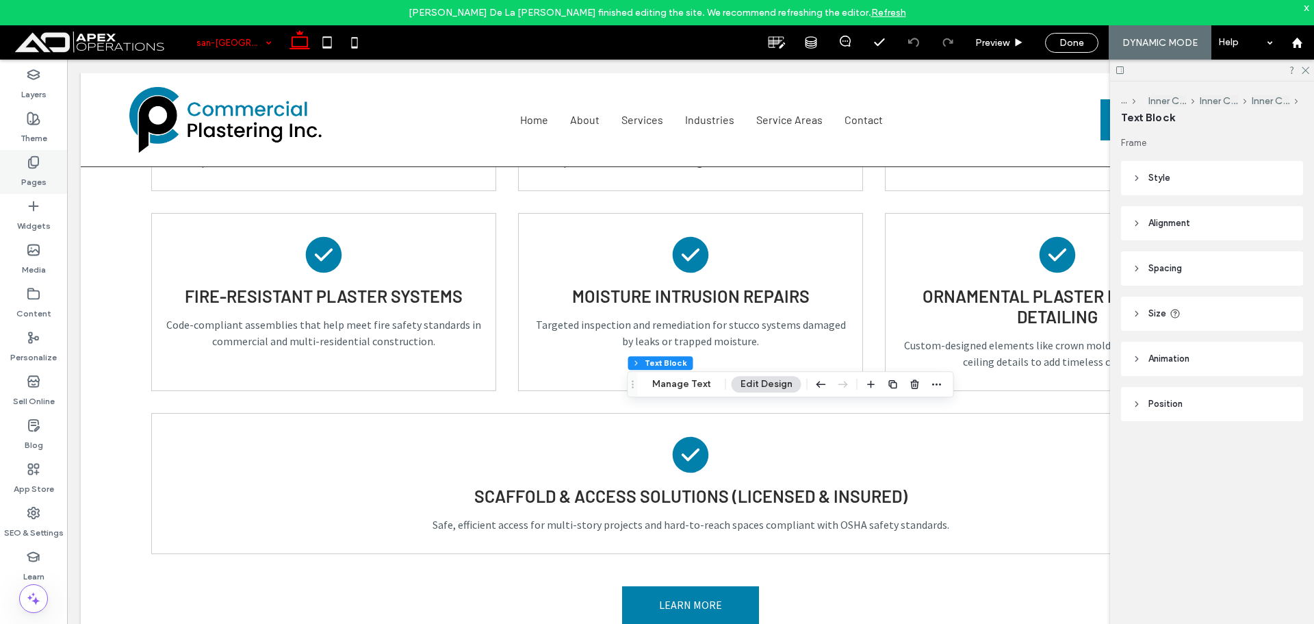
click at [33, 166] on icon at bounding box center [34, 162] width 14 height 14
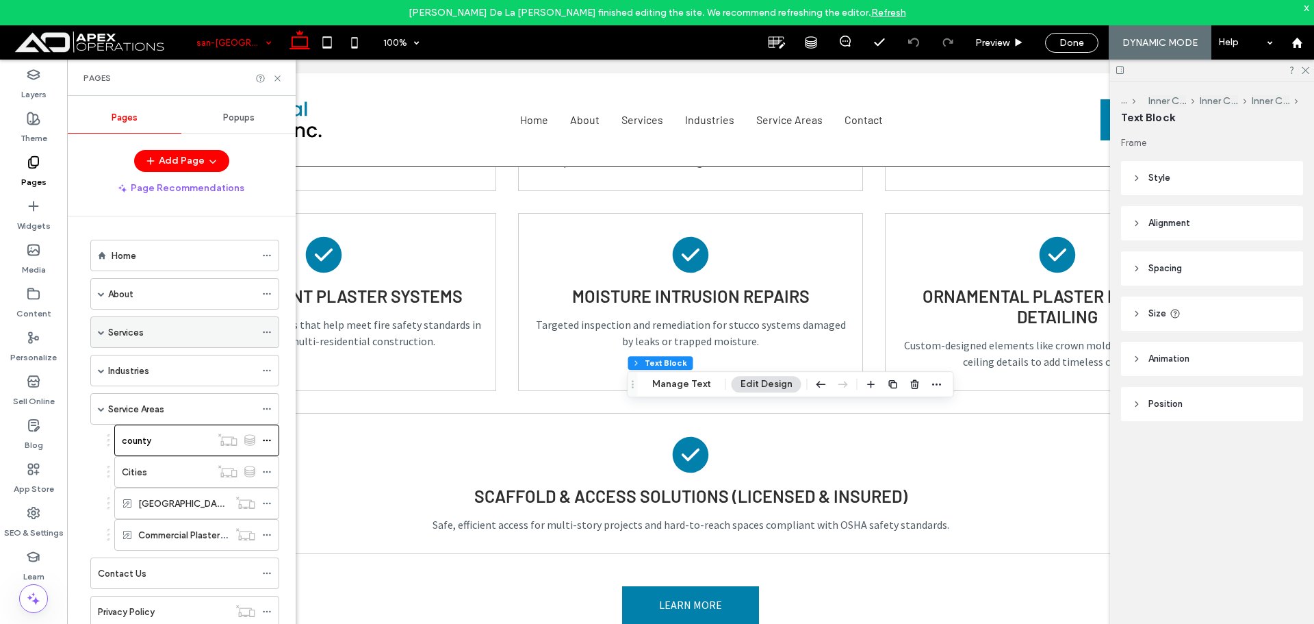
click at [146, 336] on div "Services" at bounding box center [181, 332] width 147 height 14
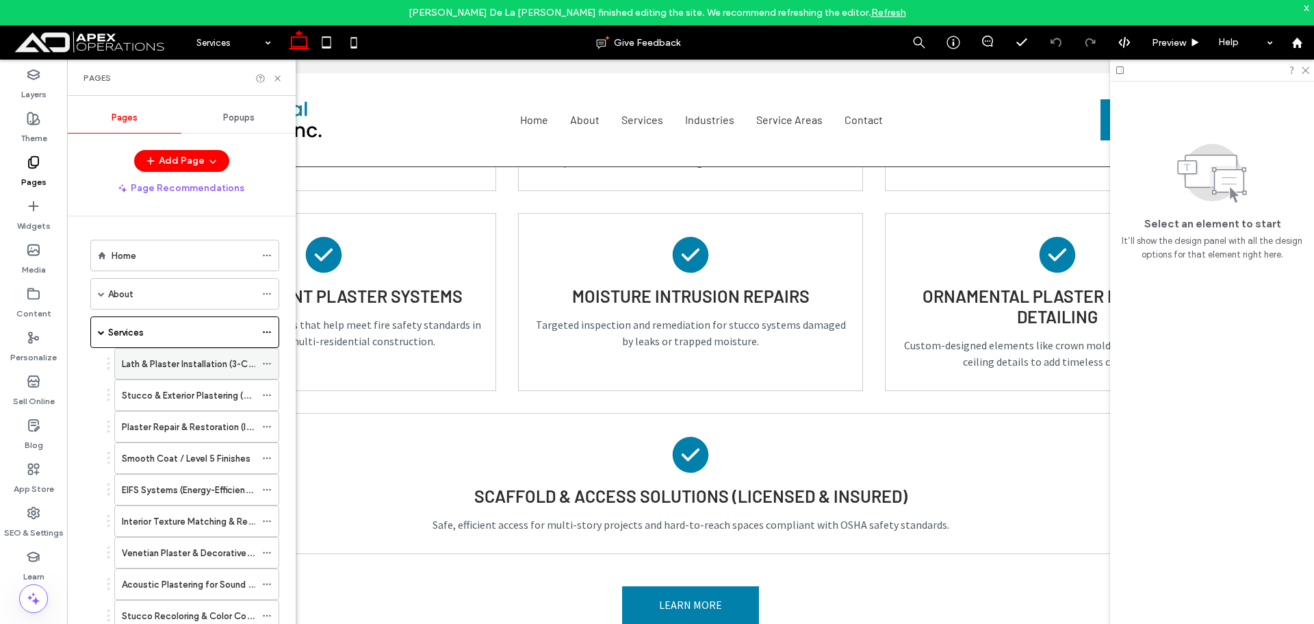
click at [192, 357] on label "Lath & Plaster Installation (3-Coat Systems)" at bounding box center [213, 364] width 183 height 24
click at [1305, 72] on use at bounding box center [1306, 71] width 8 height 8
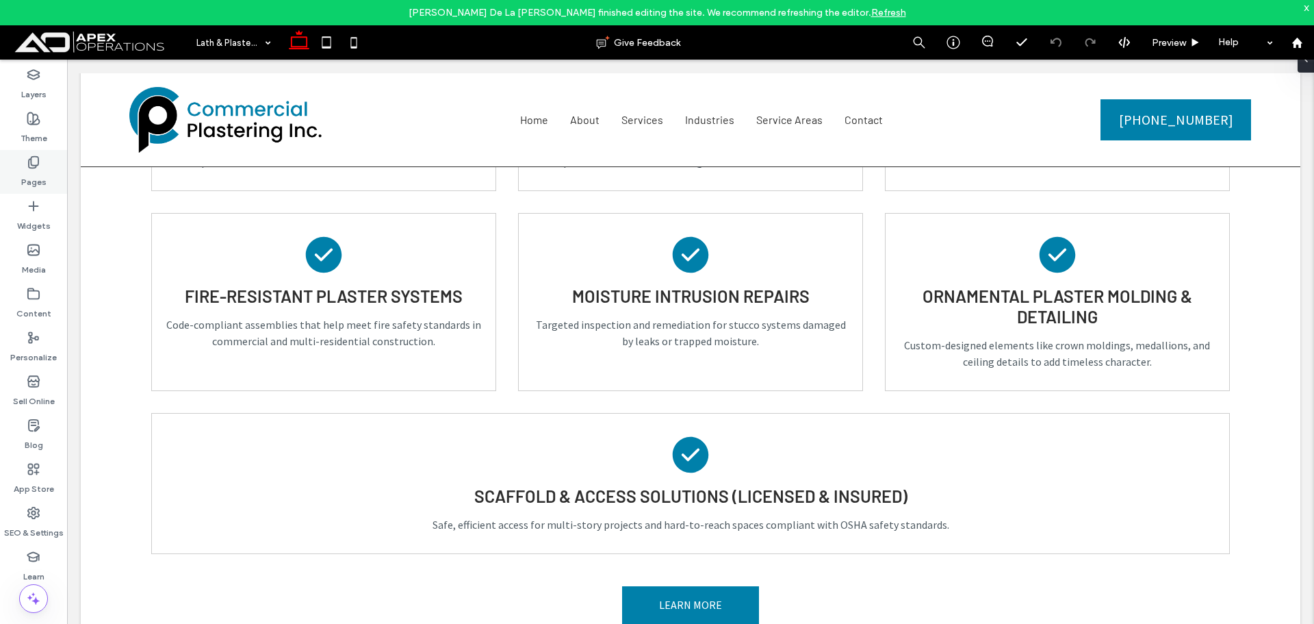
click at [27, 175] on label "Pages" at bounding box center [33, 178] width 25 height 19
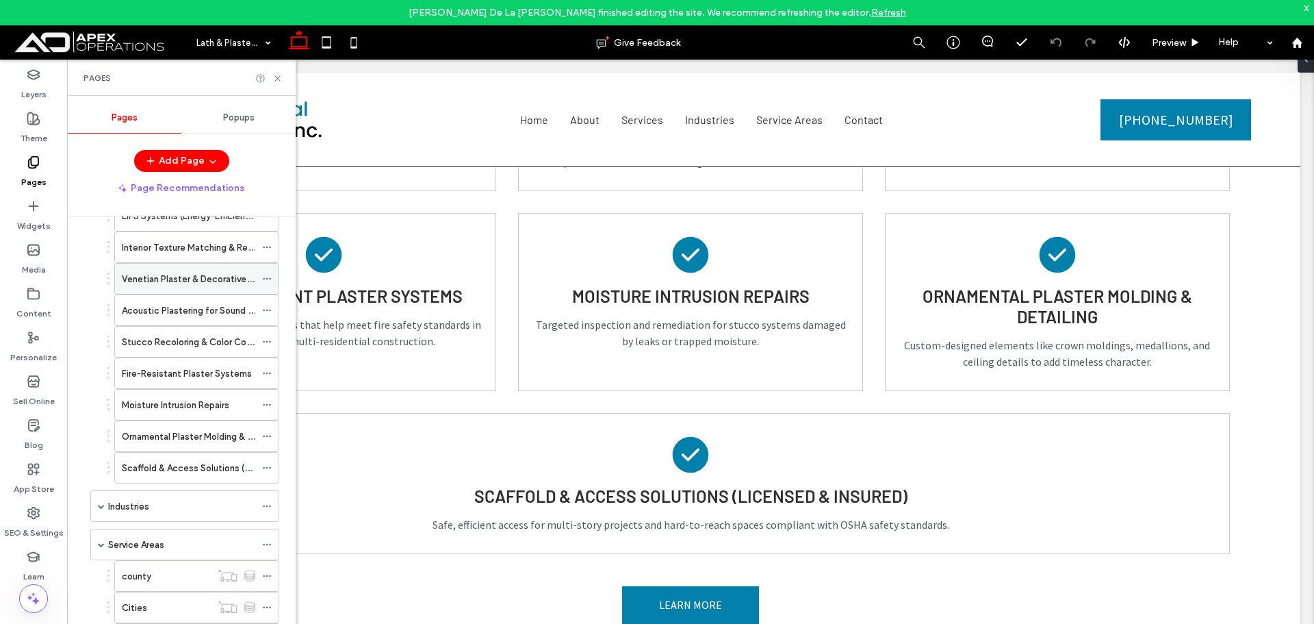
scroll to position [342, 0]
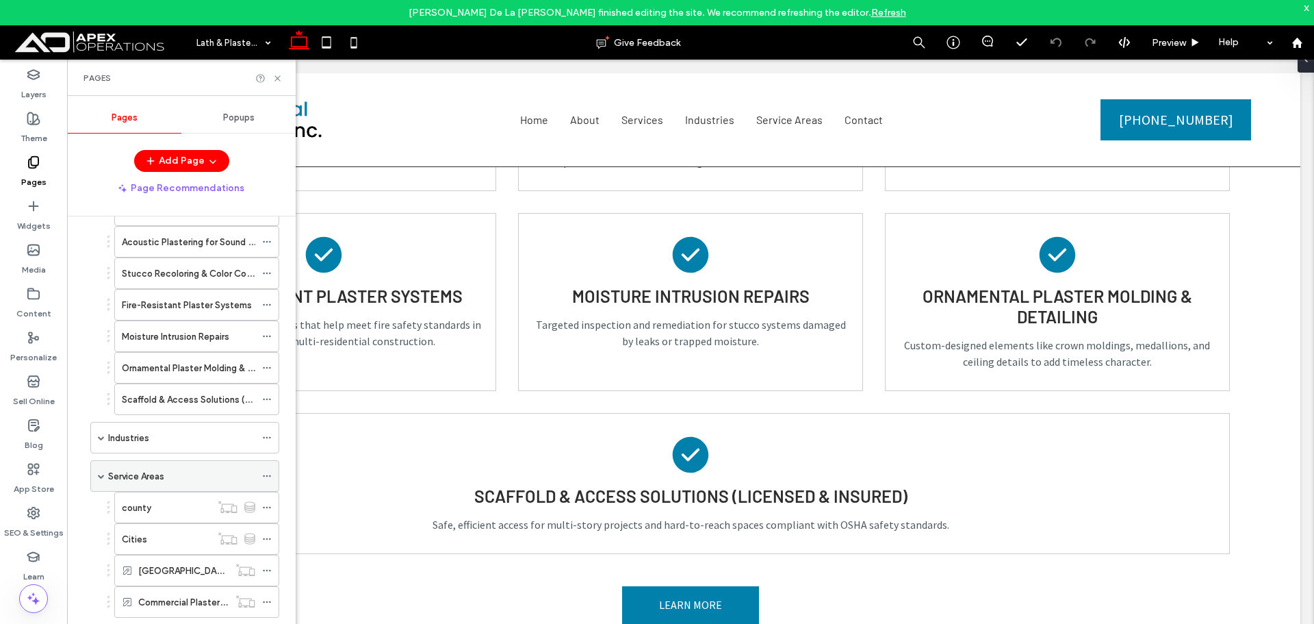
click at [172, 471] on div "Service Areas" at bounding box center [181, 476] width 147 height 14
click at [279, 80] on use at bounding box center [276, 77] width 5 height 5
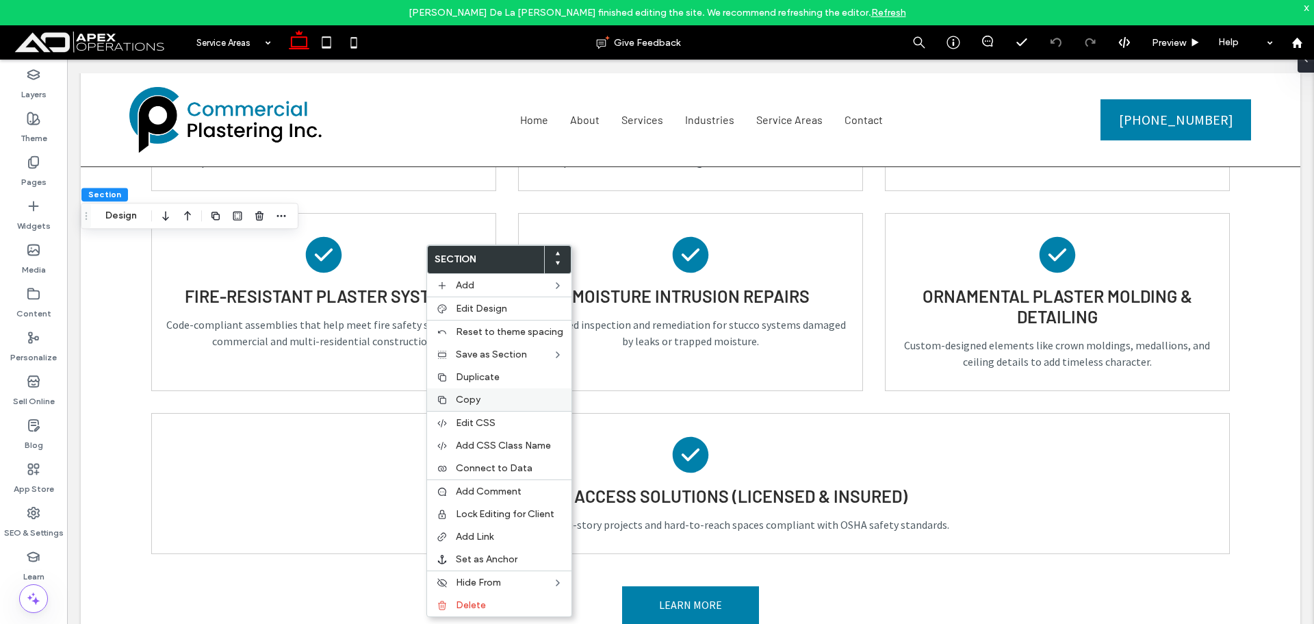
click at [472, 401] on span "Copy" at bounding box center [468, 400] width 25 height 12
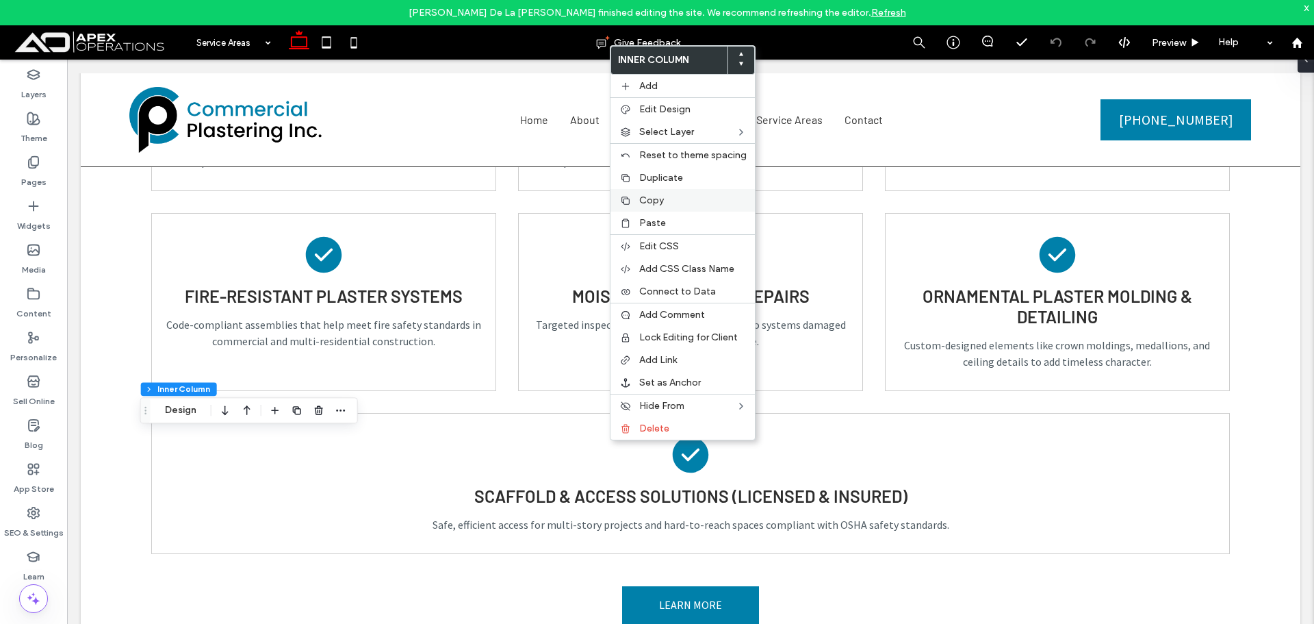
click at [676, 199] on label "Copy" at bounding box center [692, 200] width 107 height 12
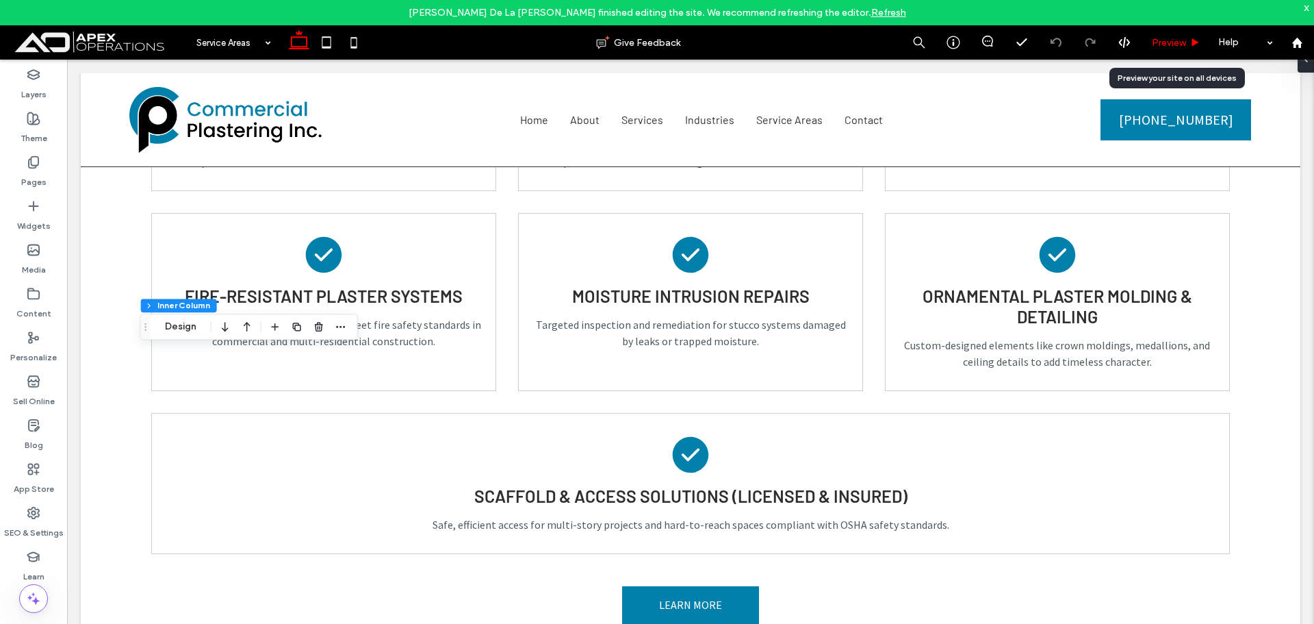
click at [1177, 41] on span "Preview" at bounding box center [1169, 43] width 34 height 12
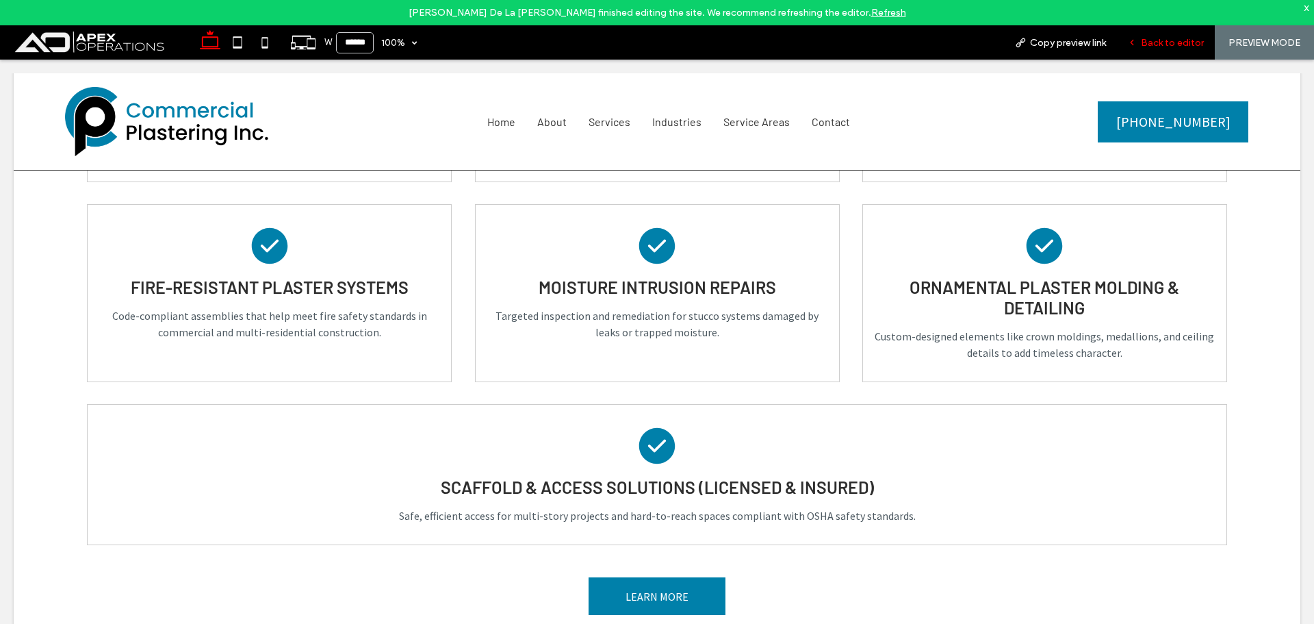
click at [1165, 43] on span "Back to editor" at bounding box center [1172, 43] width 63 height 12
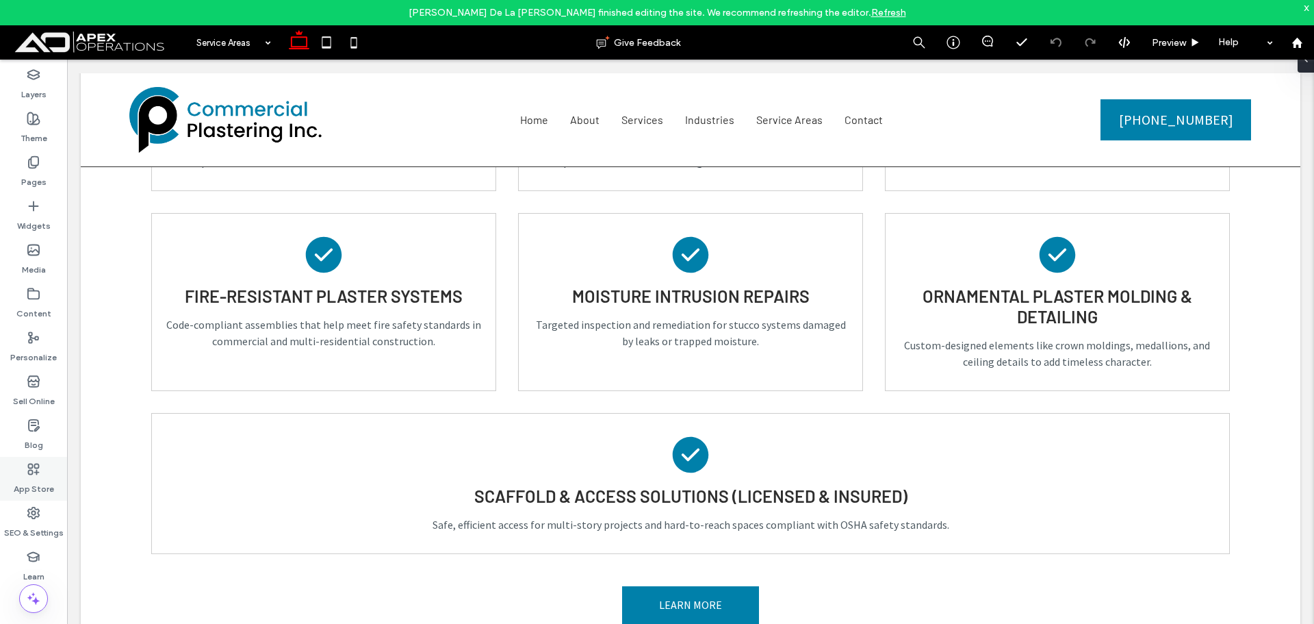
drag, startPoint x: 34, startPoint y: 514, endPoint x: 34, endPoint y: 493, distance: 20.5
click at [35, 513] on use at bounding box center [33, 512] width 11 height 11
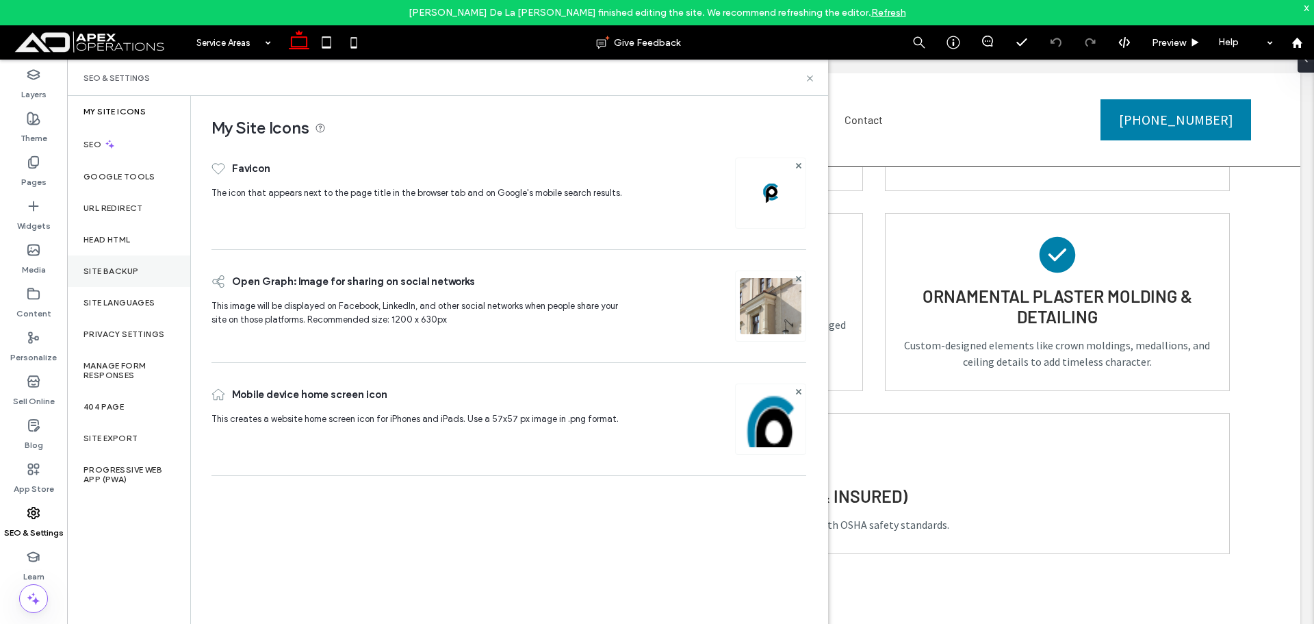
click at [127, 267] on label "Site Backup" at bounding box center [111, 271] width 55 height 10
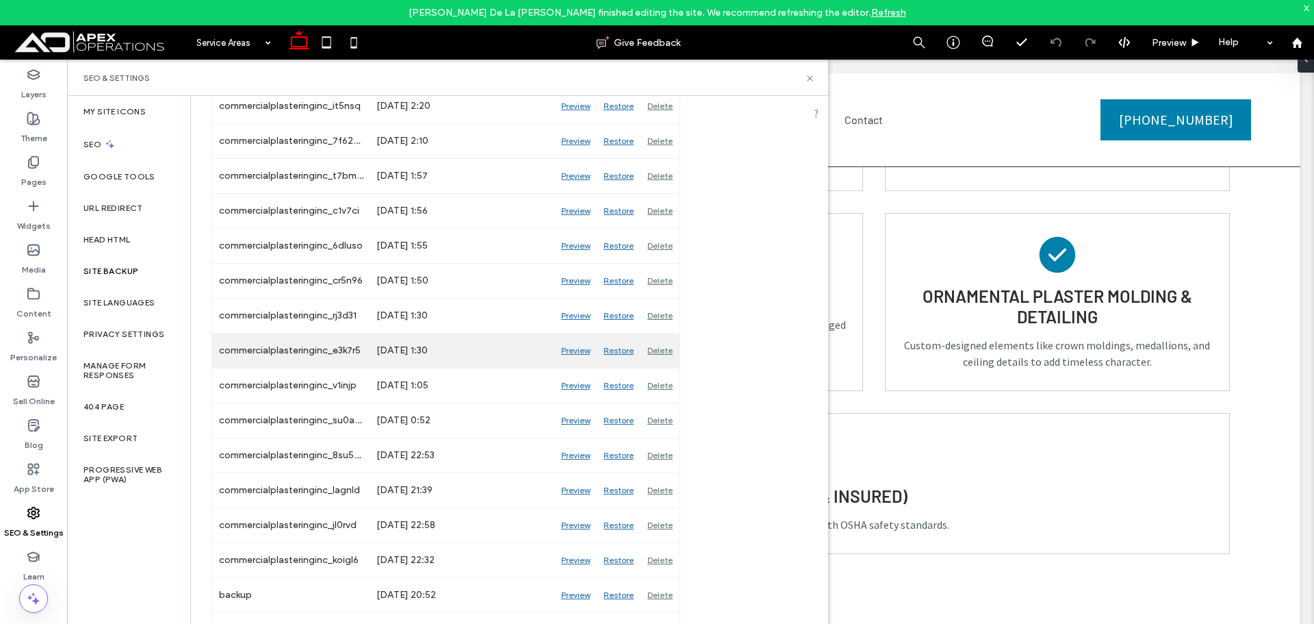
scroll to position [1250, 0]
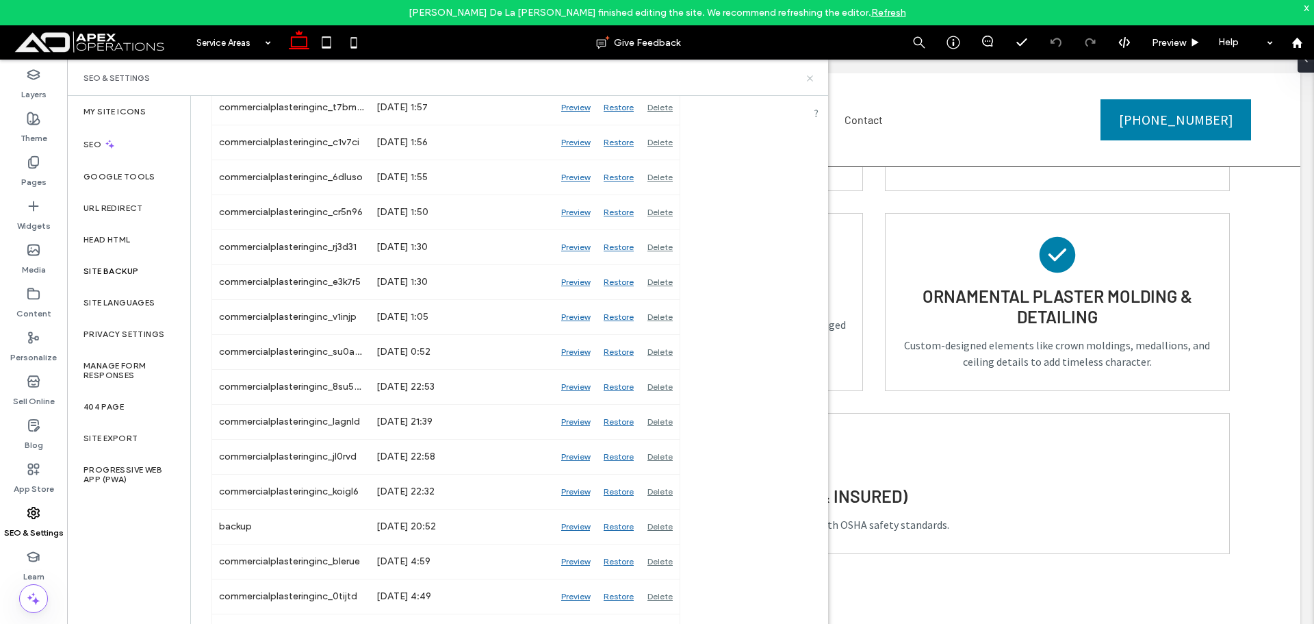
click at [809, 77] on use at bounding box center [809, 77] width 5 height 5
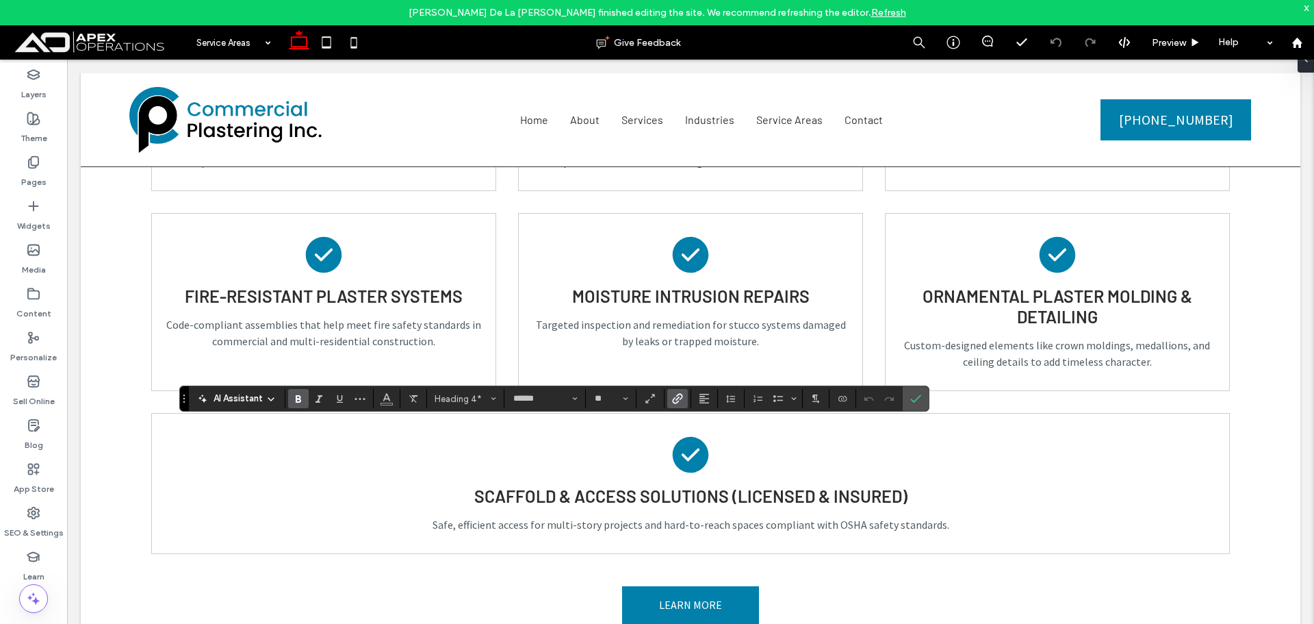
click at [675, 395] on icon "Link" at bounding box center [677, 398] width 11 height 11
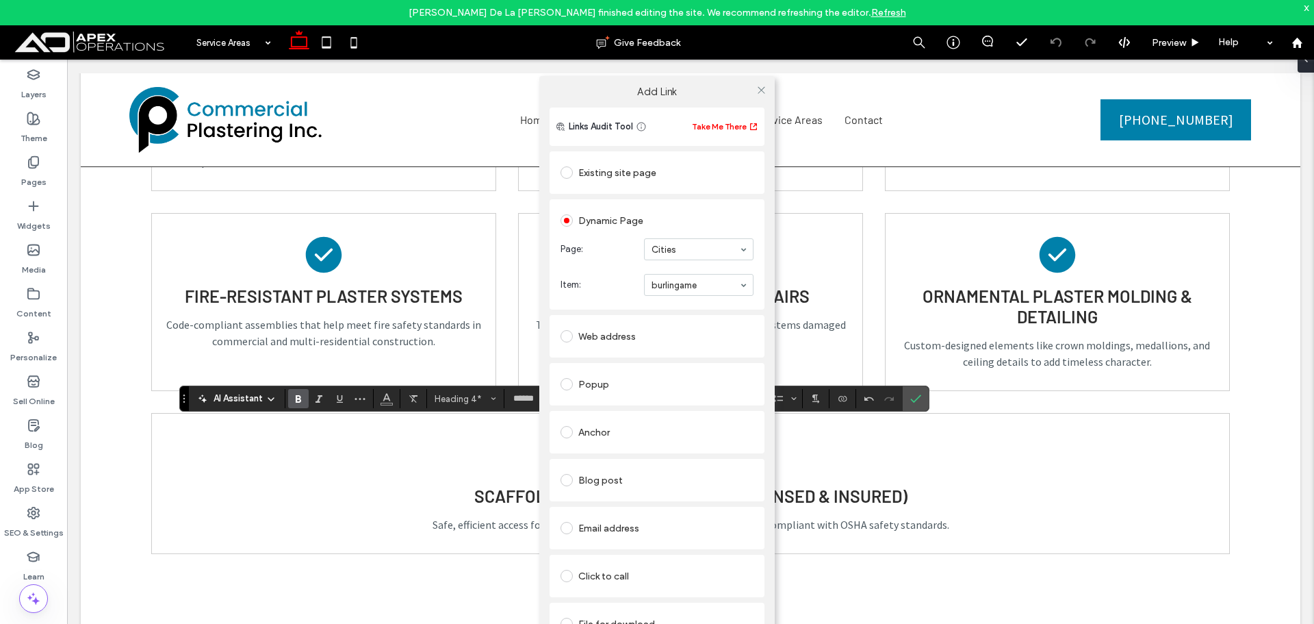
drag, startPoint x: 758, startPoint y: 88, endPoint x: 756, endPoint y: 104, distance: 16.0
click at [754, 93] on div at bounding box center [761, 89] width 21 height 21
click at [916, 397] on div "Add Link Links Audit Tool Take Me There Existing site page Dynamic Page Page: C…" at bounding box center [657, 380] width 1314 height 624
click at [761, 90] on use at bounding box center [761, 89] width 7 height 7
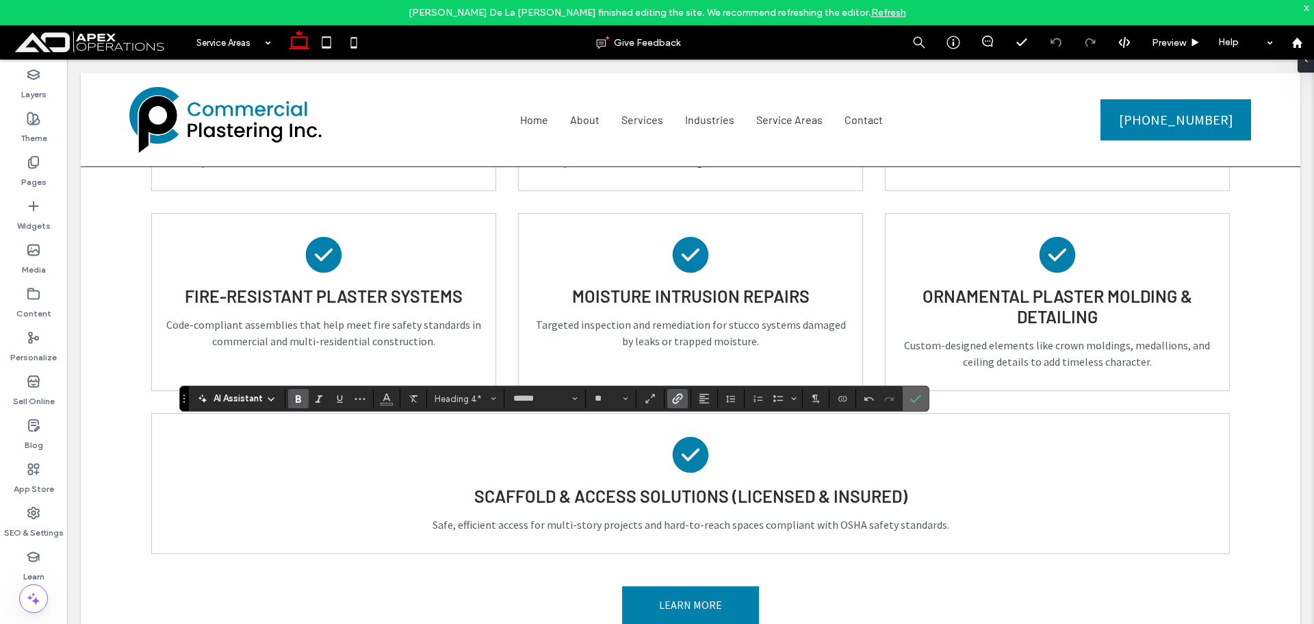
click at [920, 402] on icon "Confirm" at bounding box center [915, 398] width 11 height 11
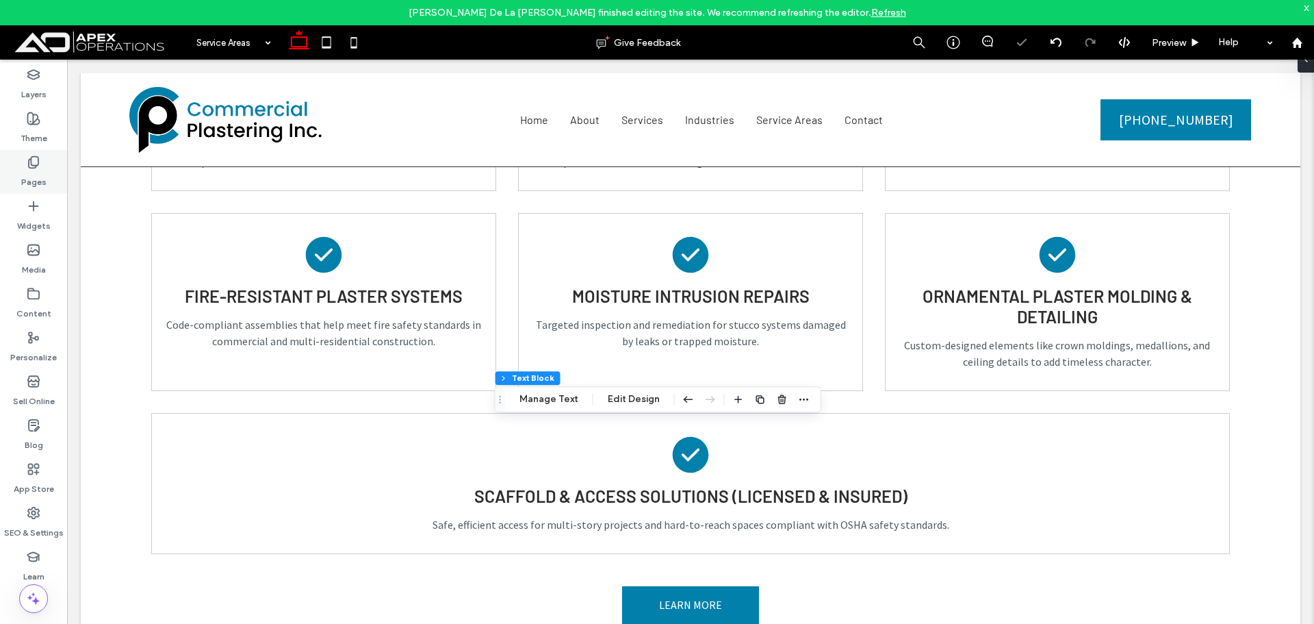
click at [27, 171] on label "Pages" at bounding box center [33, 178] width 25 height 19
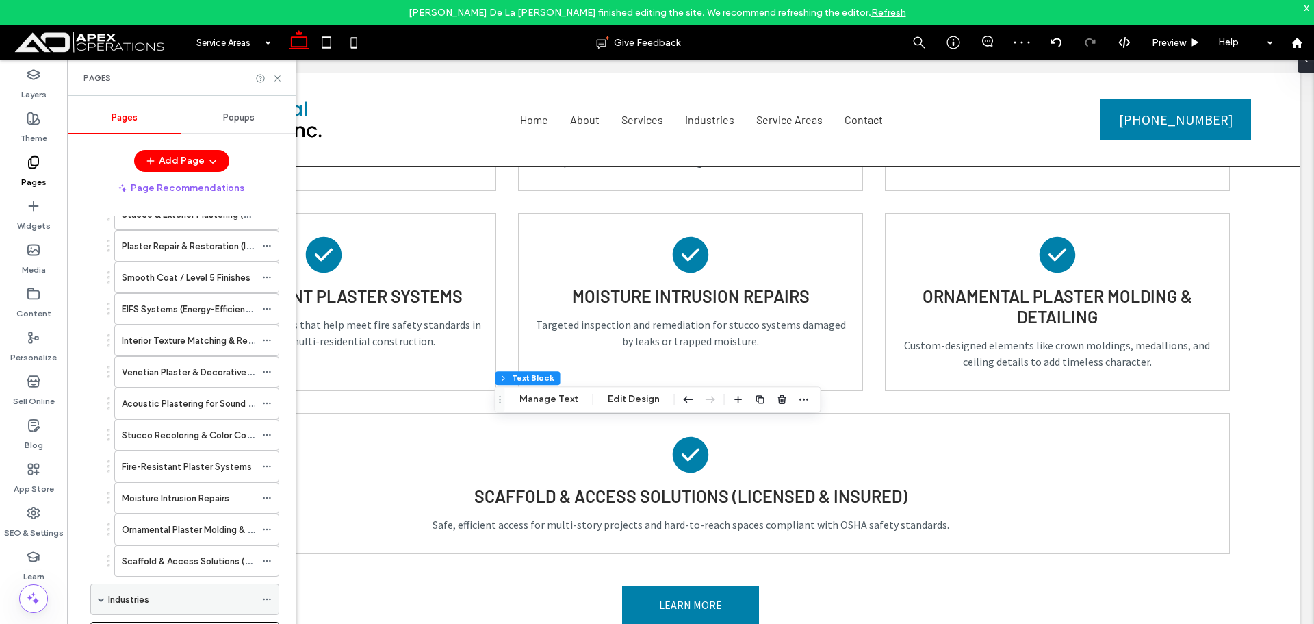
scroll to position [467, 0]
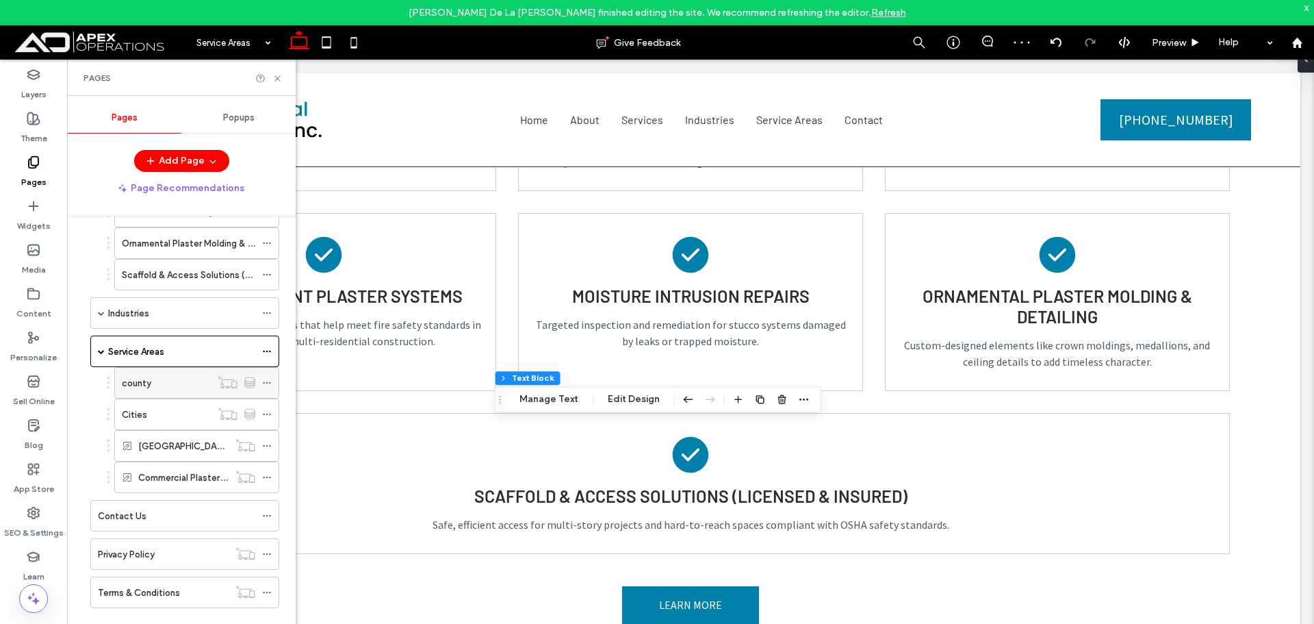
click at [176, 383] on div "county" at bounding box center [166, 383] width 89 height 14
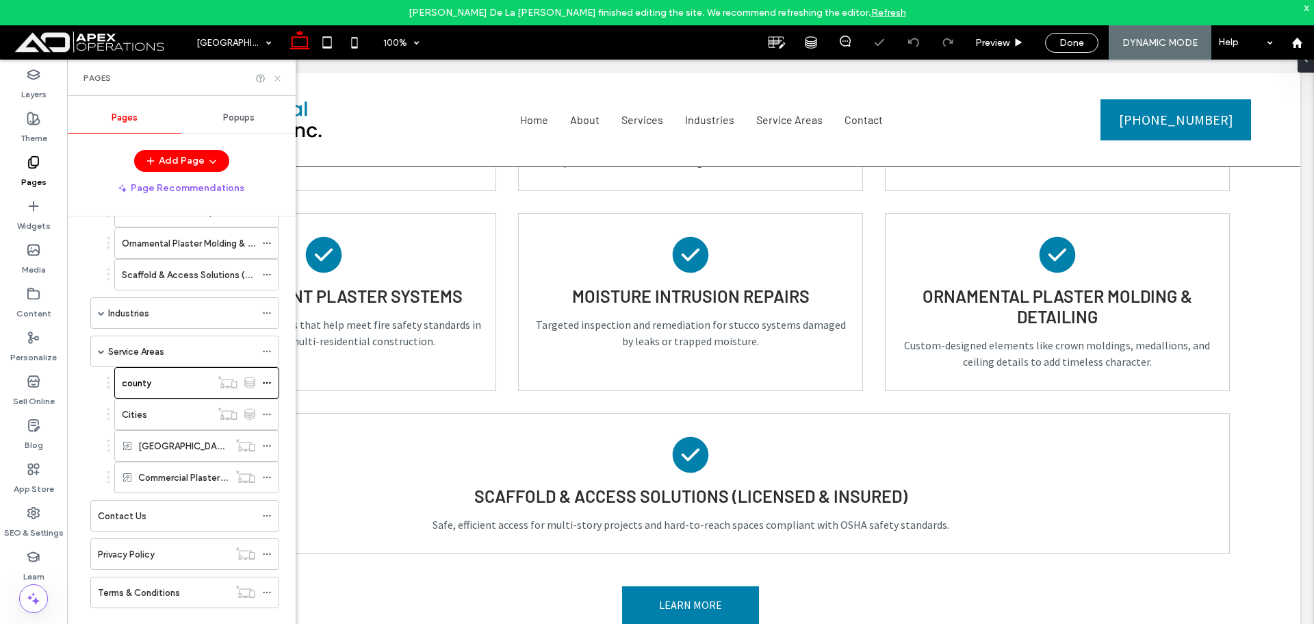
click at [279, 74] on icon at bounding box center [277, 78] width 10 height 10
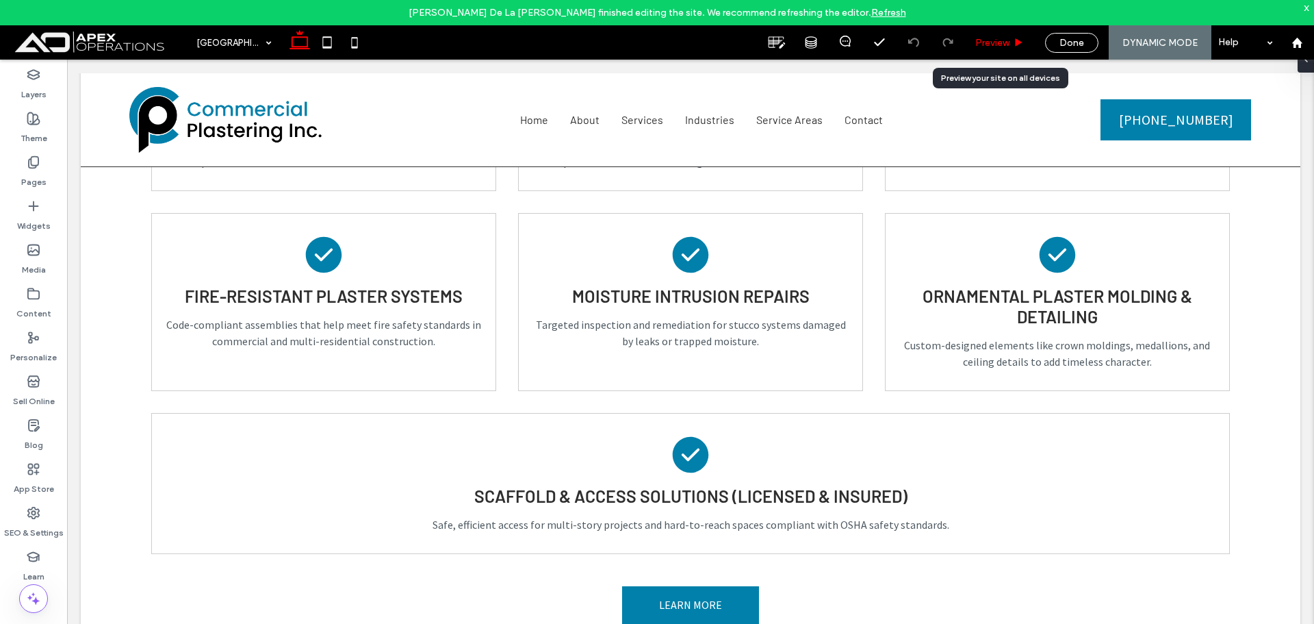
click at [996, 46] on span "Preview" at bounding box center [992, 43] width 34 height 12
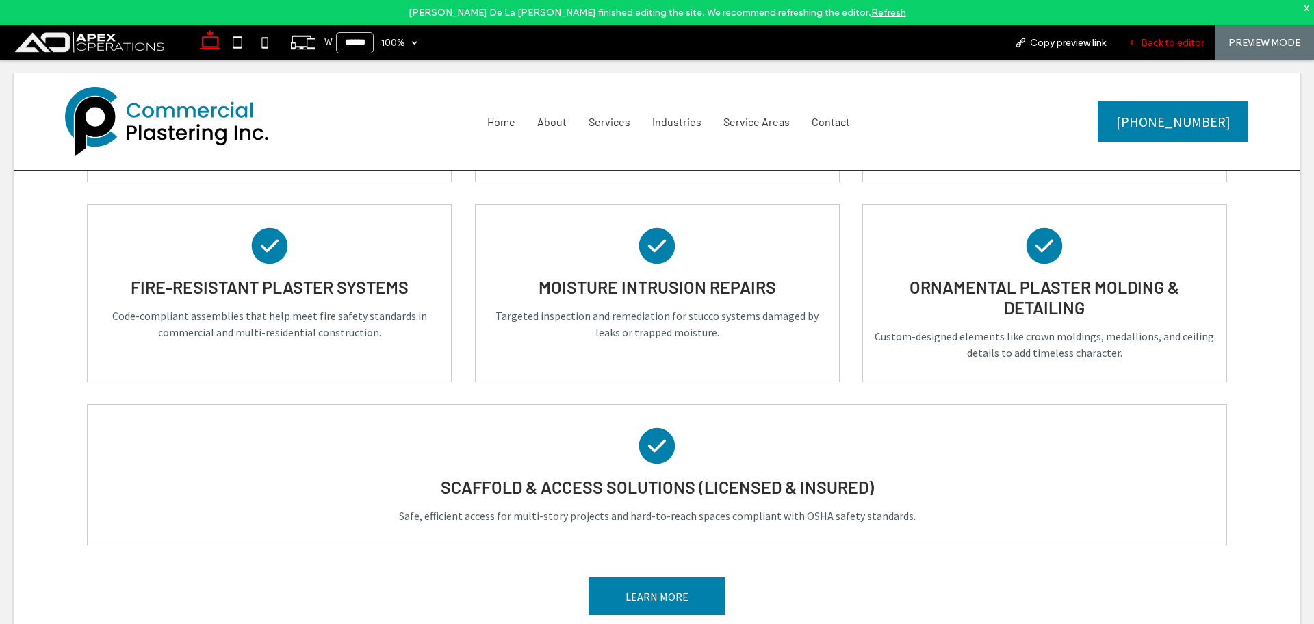
click at [1154, 37] on span "Back to editor" at bounding box center [1172, 43] width 63 height 12
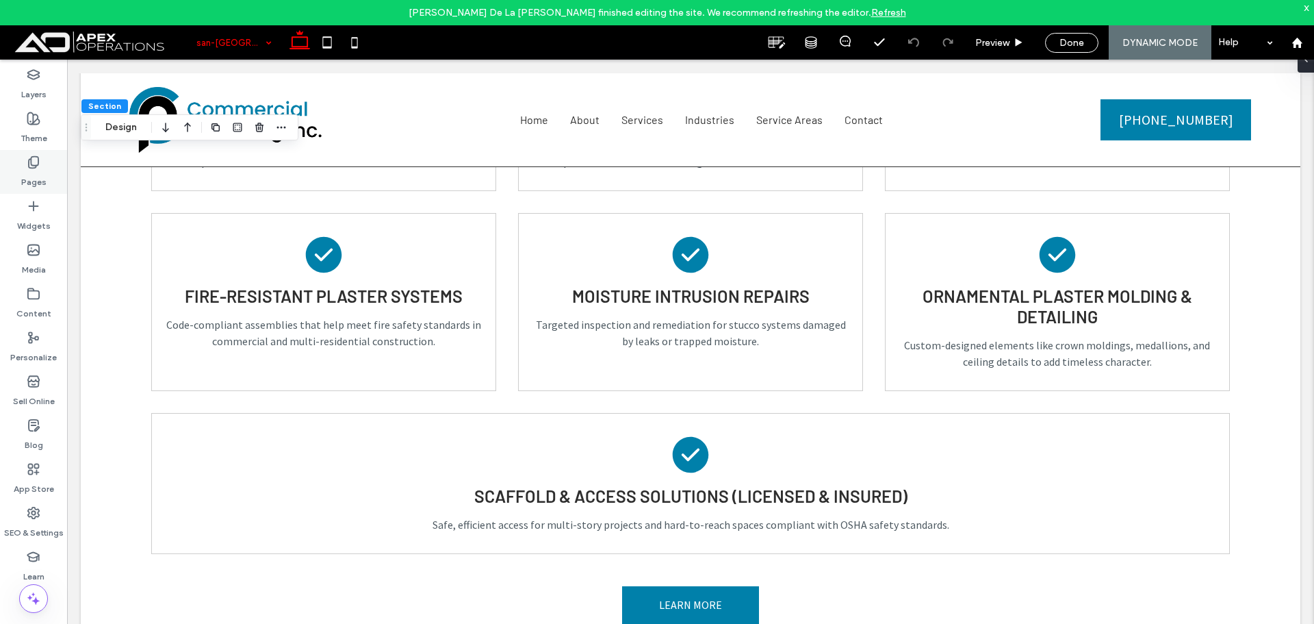
click at [34, 171] on label "Pages" at bounding box center [33, 178] width 25 height 19
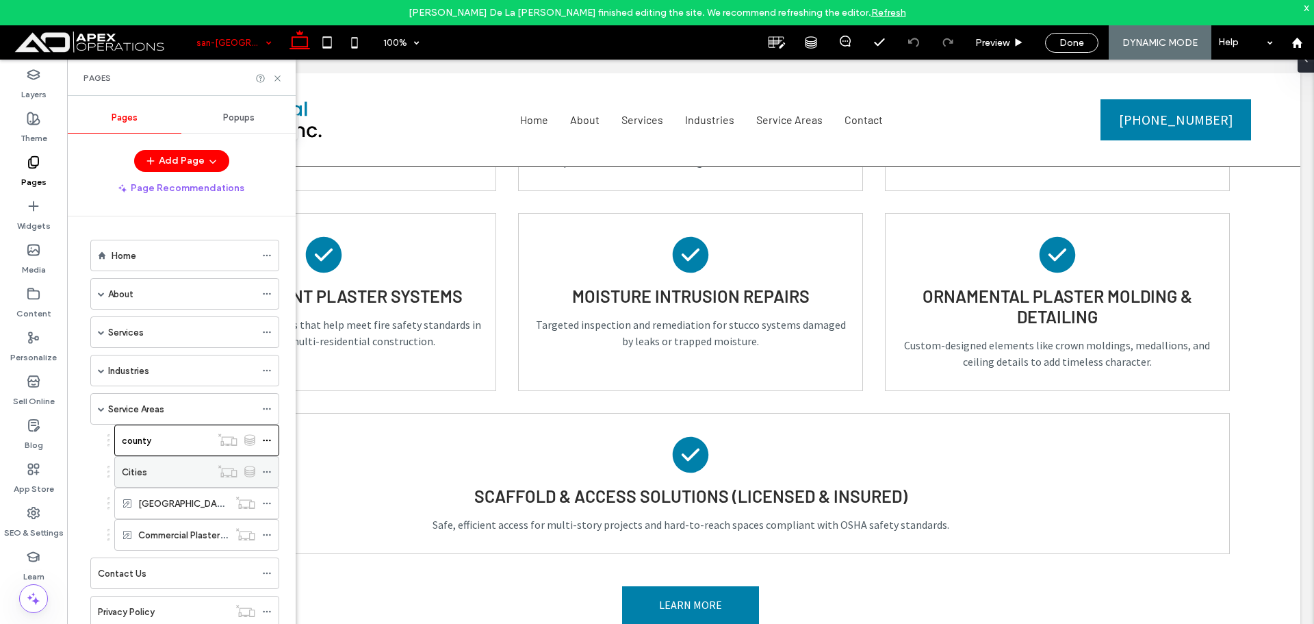
click at [177, 467] on div "Cities" at bounding box center [166, 472] width 89 height 14
click at [191, 439] on div "county" at bounding box center [166, 440] width 89 height 14
click at [278, 81] on icon at bounding box center [277, 78] width 10 height 10
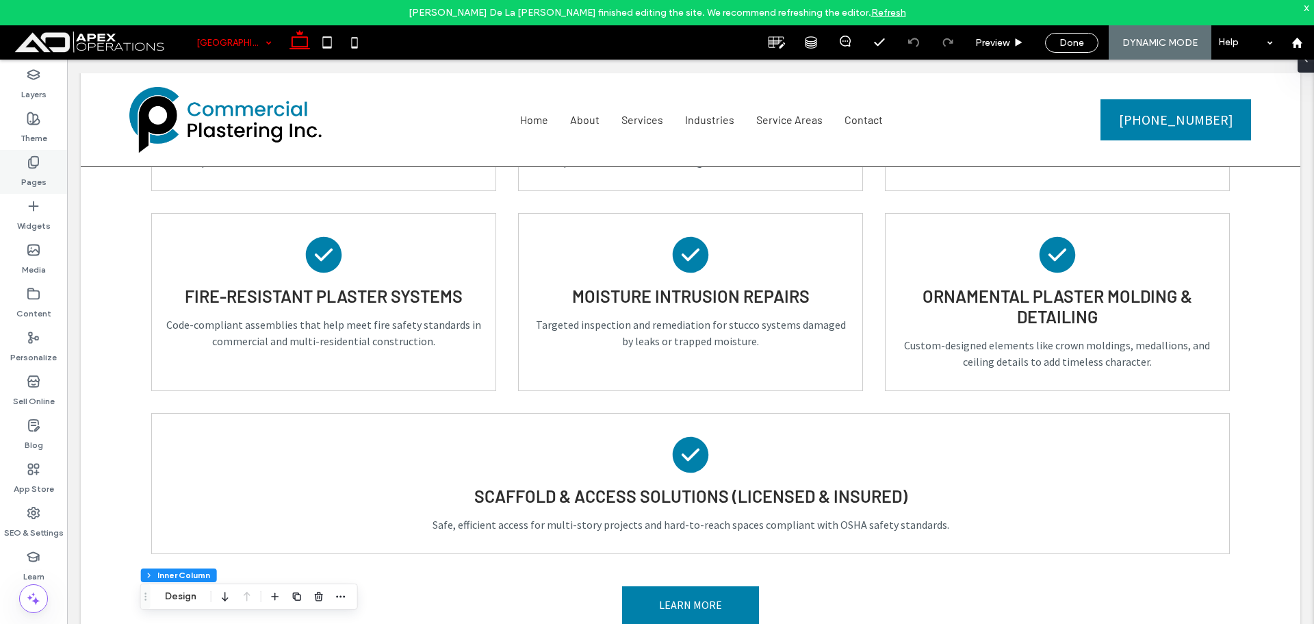
click at [42, 167] on div "Pages" at bounding box center [33, 172] width 67 height 44
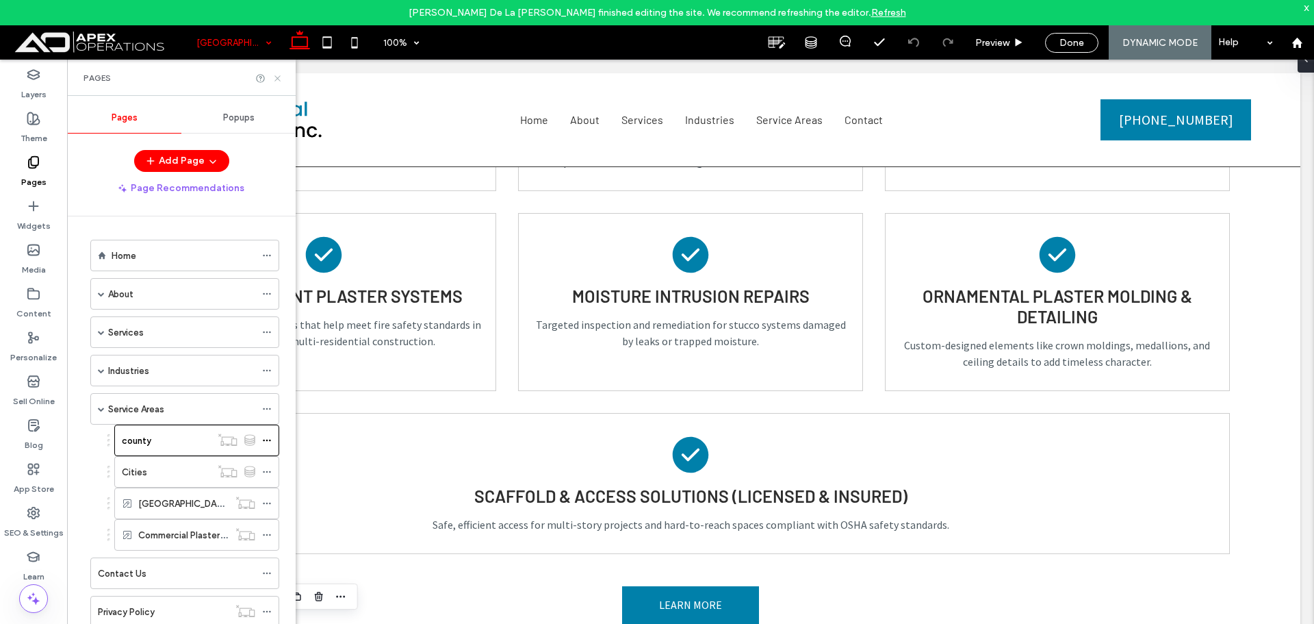
click at [277, 74] on icon at bounding box center [277, 78] width 10 height 10
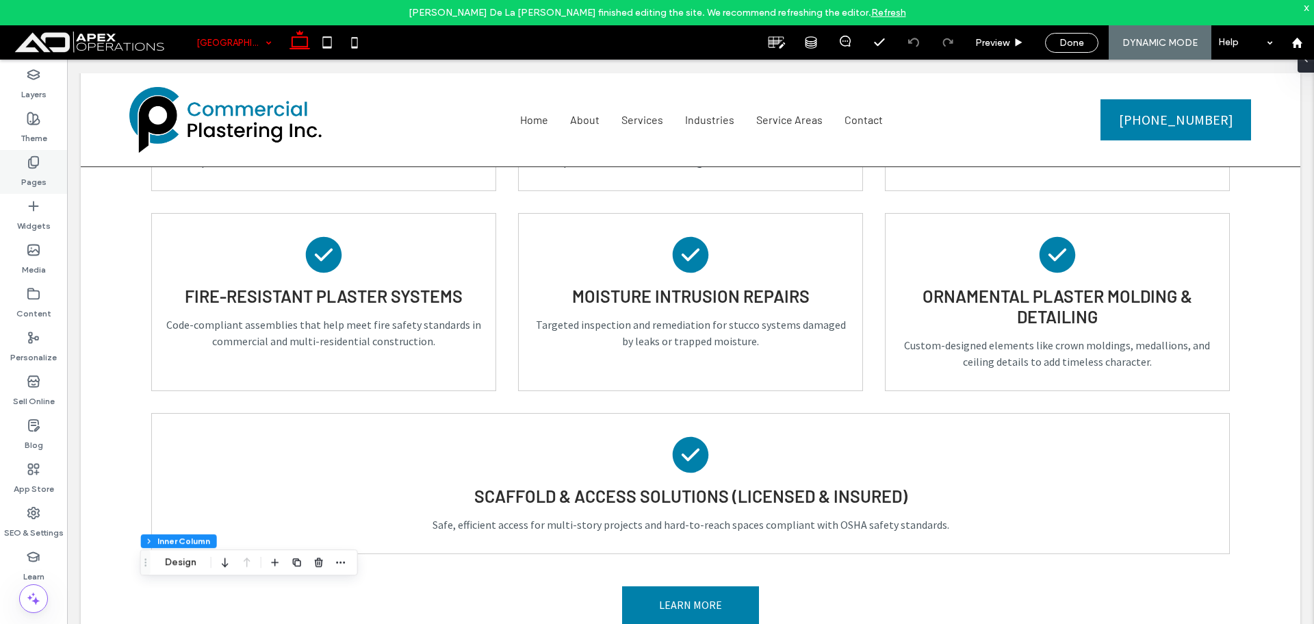
click at [33, 168] on use at bounding box center [34, 163] width 10 height 12
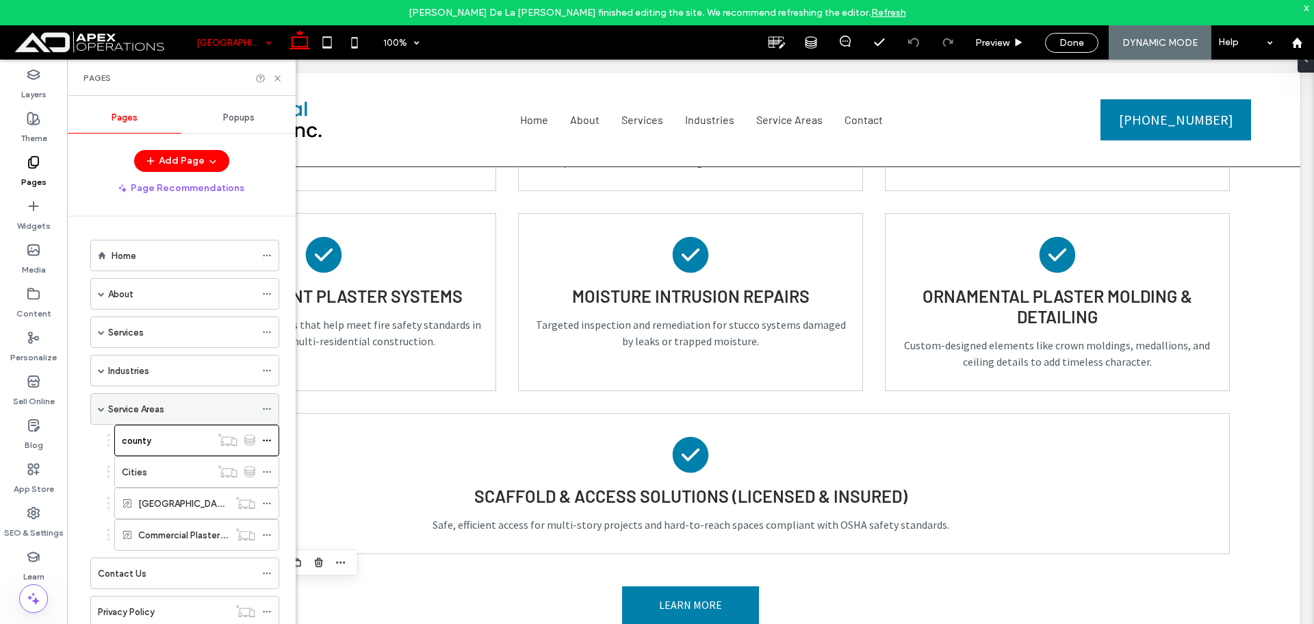
click at [168, 416] on div "Service Areas" at bounding box center [181, 409] width 147 height 30
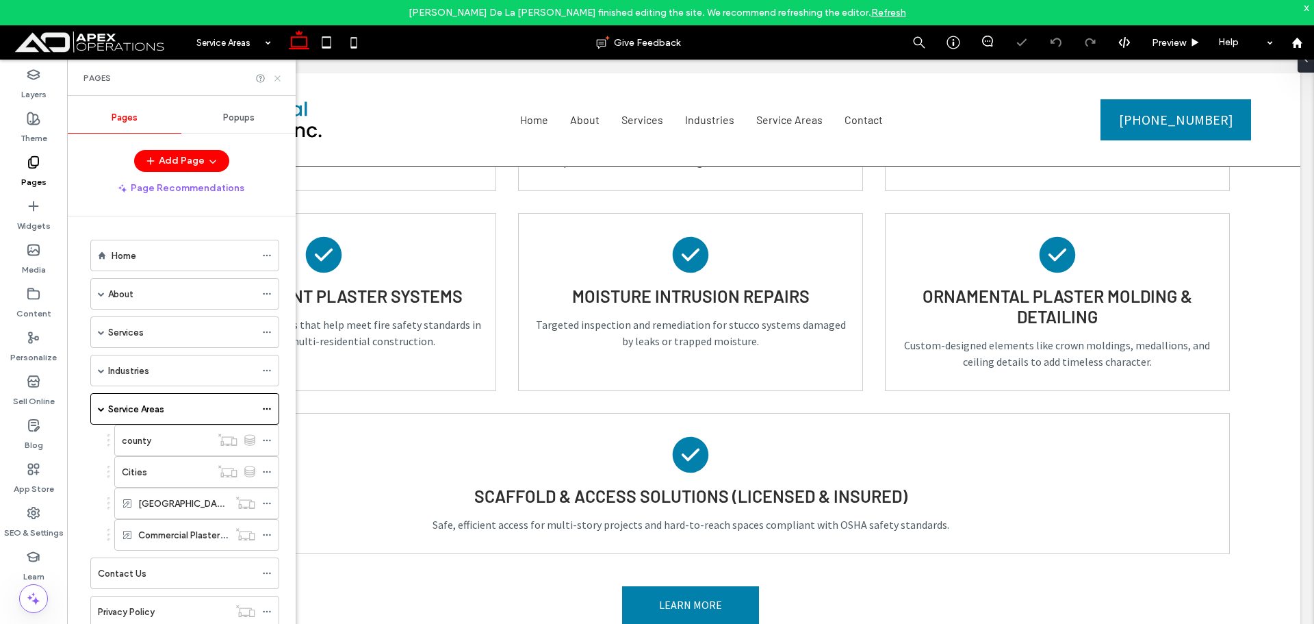
click at [279, 81] on icon at bounding box center [277, 78] width 10 height 10
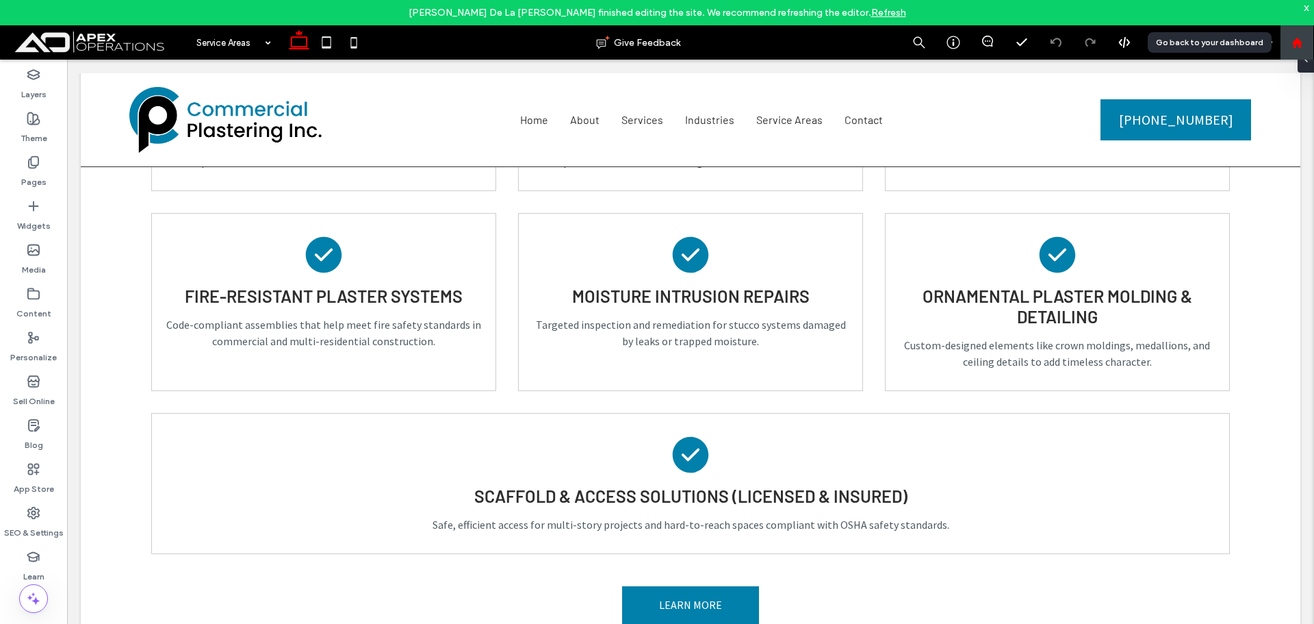
click at [1300, 42] on use at bounding box center [1297, 42] width 10 height 10
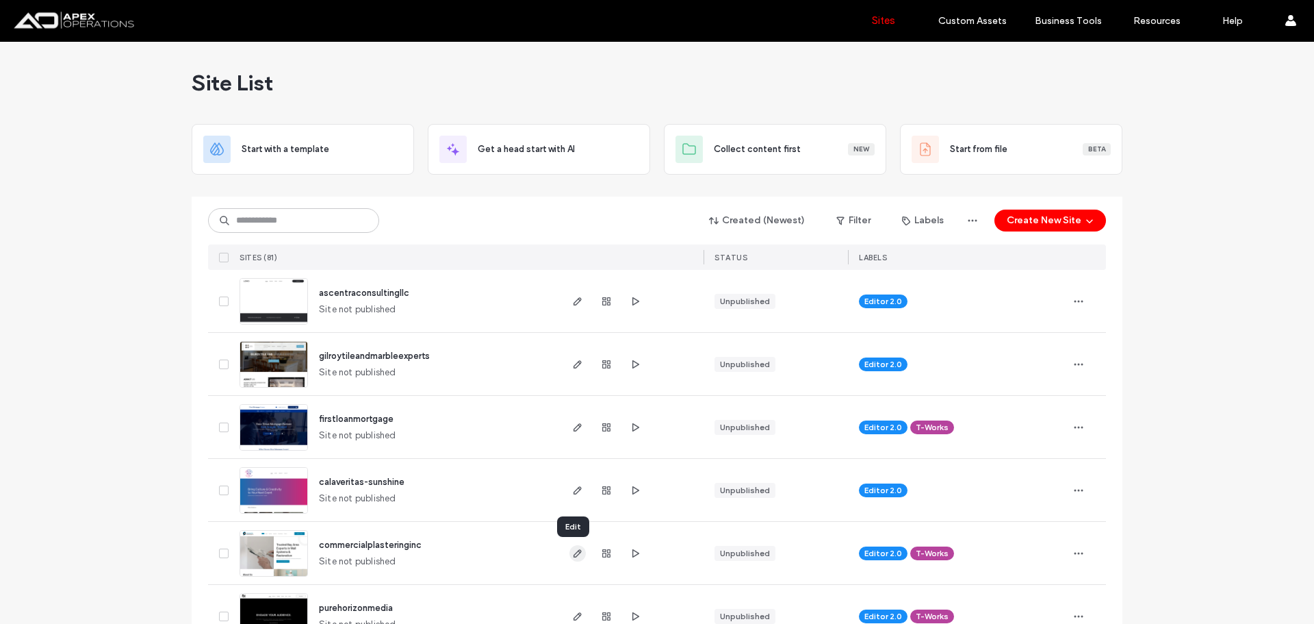
click at [572, 551] on icon "button" at bounding box center [577, 553] width 11 height 11
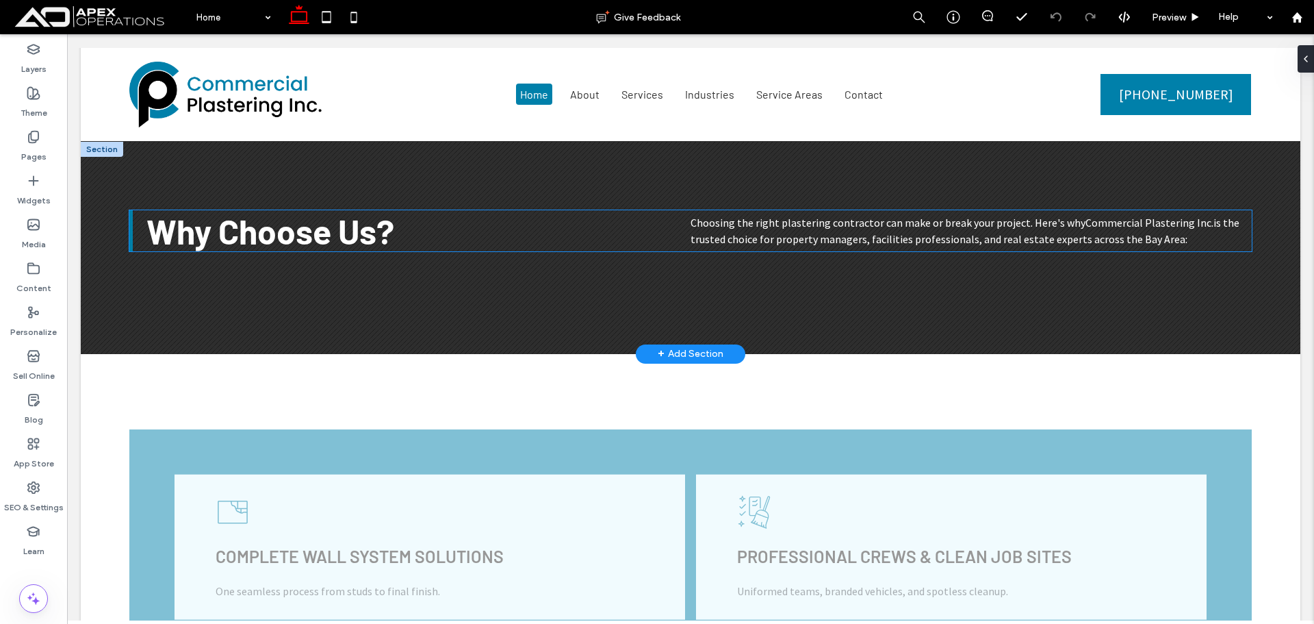
scroll to position [958, 0]
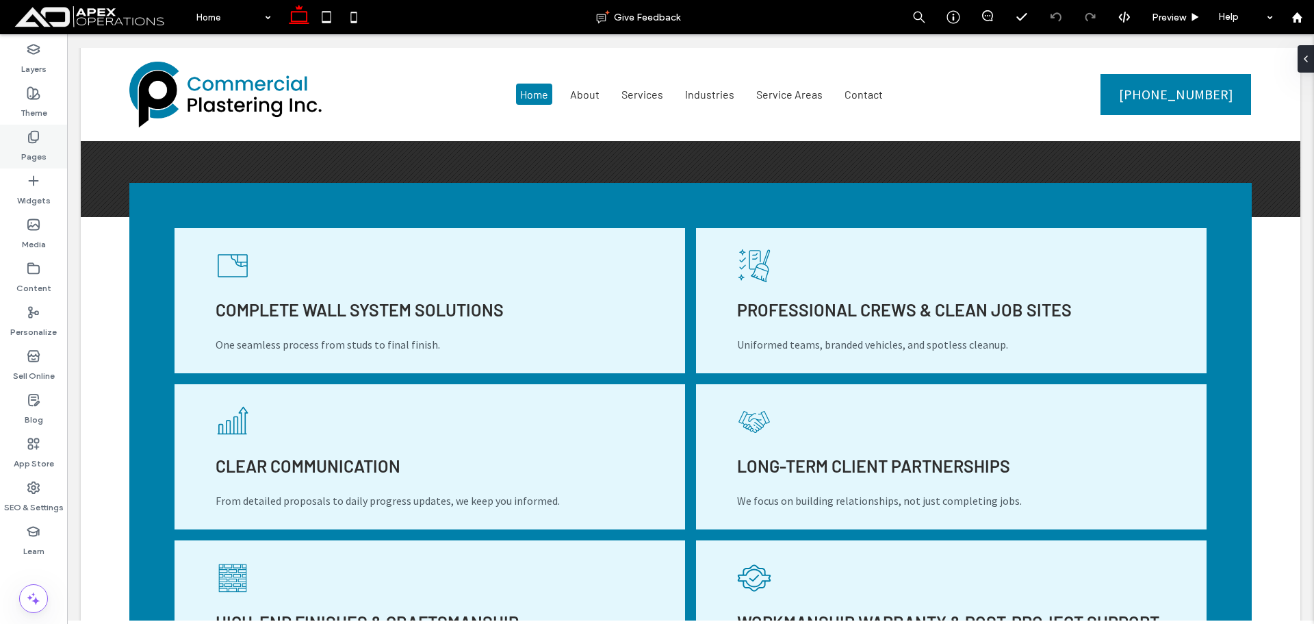
drag, startPoint x: 29, startPoint y: 150, endPoint x: 9, endPoint y: 151, distance: 20.6
click at [29, 150] on label "Pages" at bounding box center [33, 153] width 25 height 19
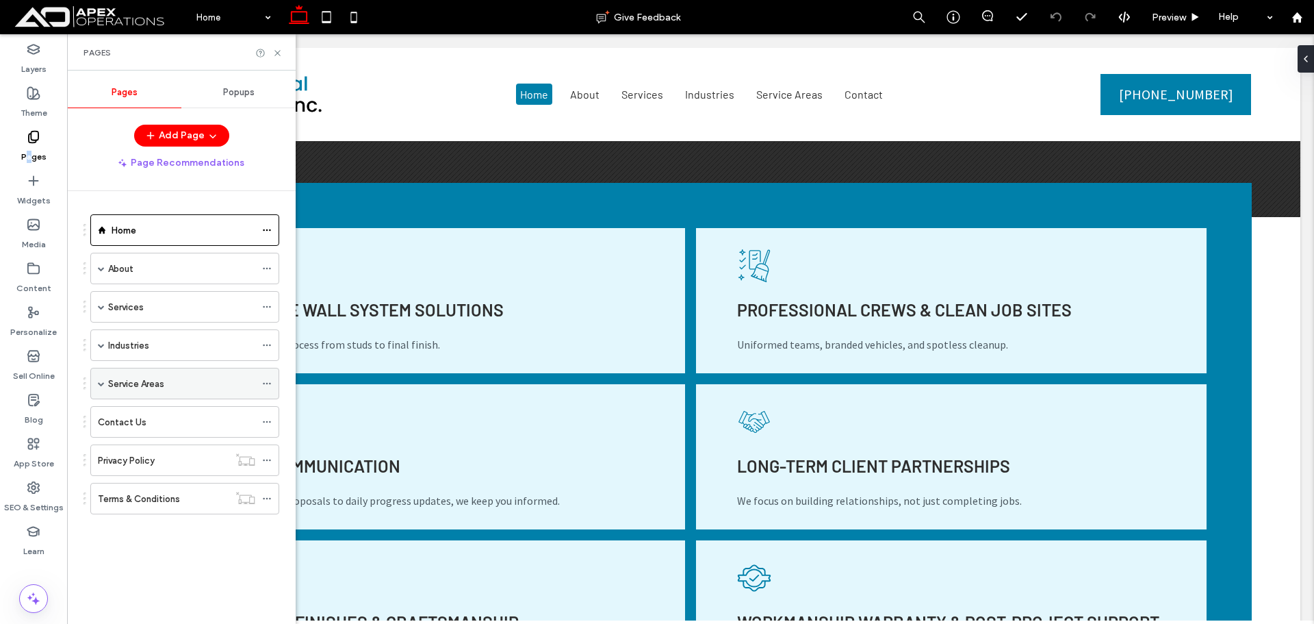
click at [99, 382] on span at bounding box center [101, 383] width 7 height 7
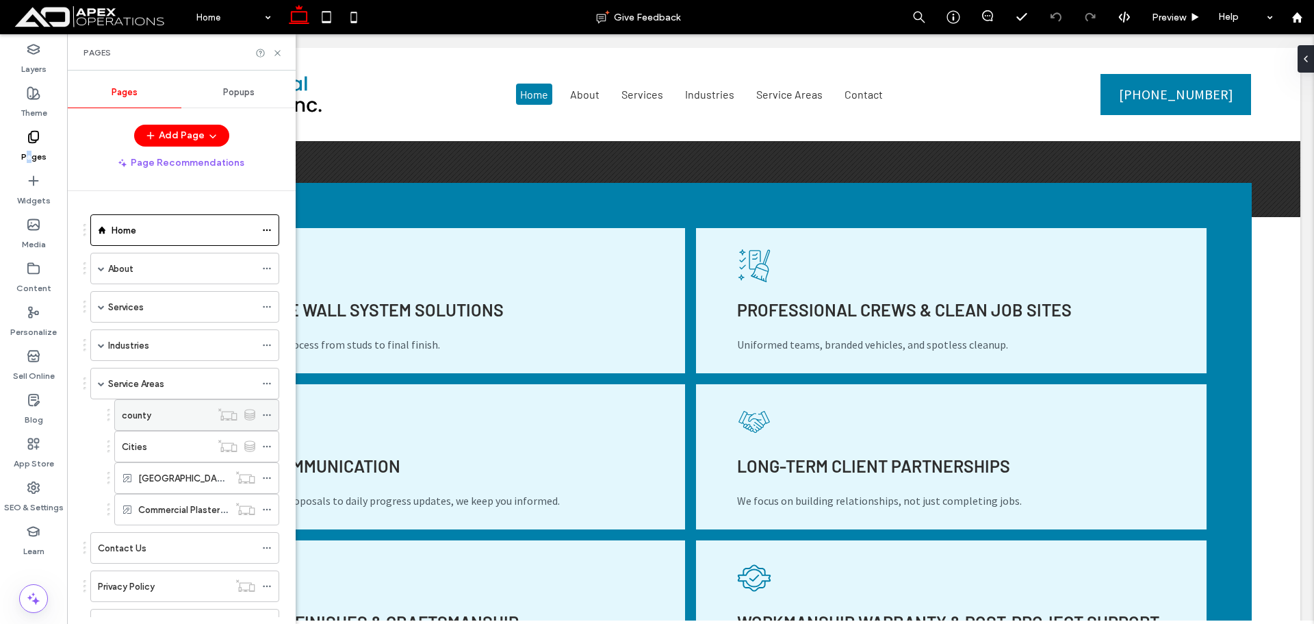
click at [146, 416] on label "county" at bounding box center [136, 415] width 29 height 24
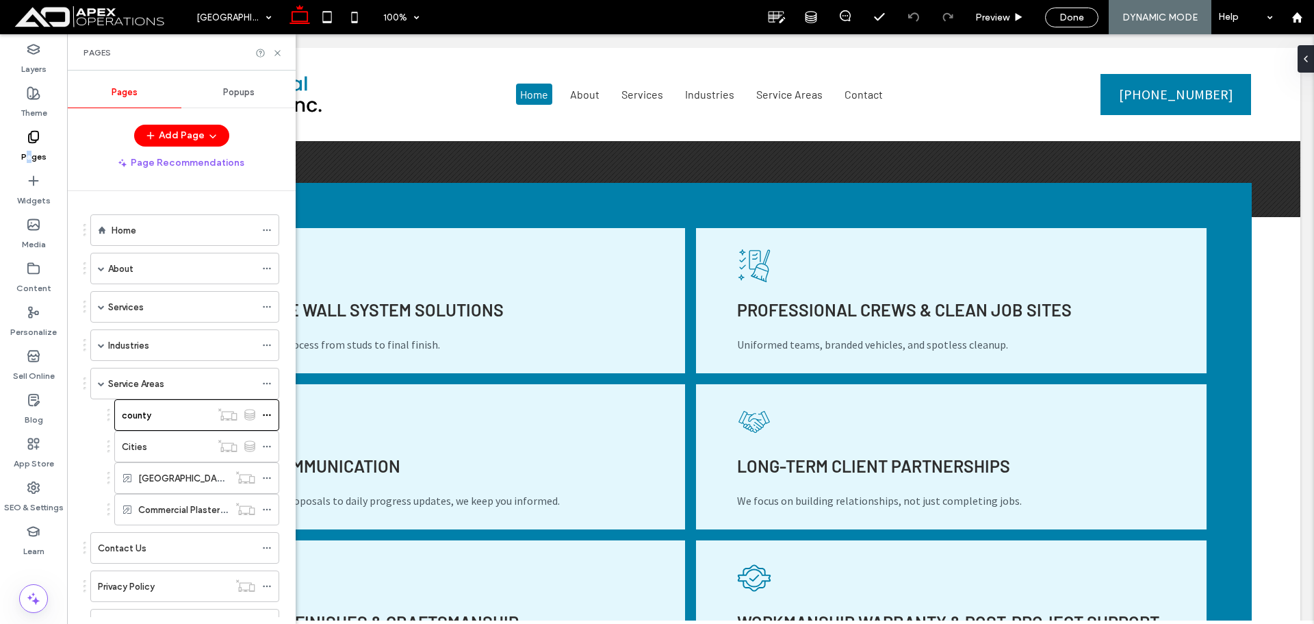
click at [276, 55] on icon at bounding box center [277, 53] width 10 height 10
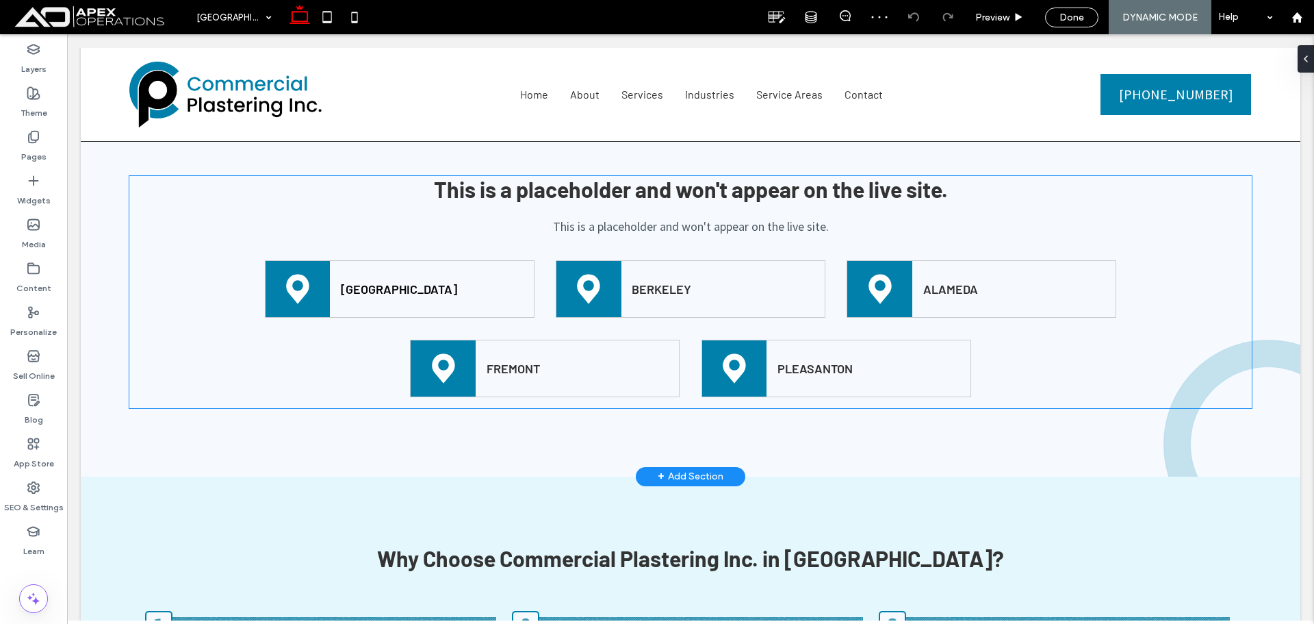
scroll to position [2327, 0]
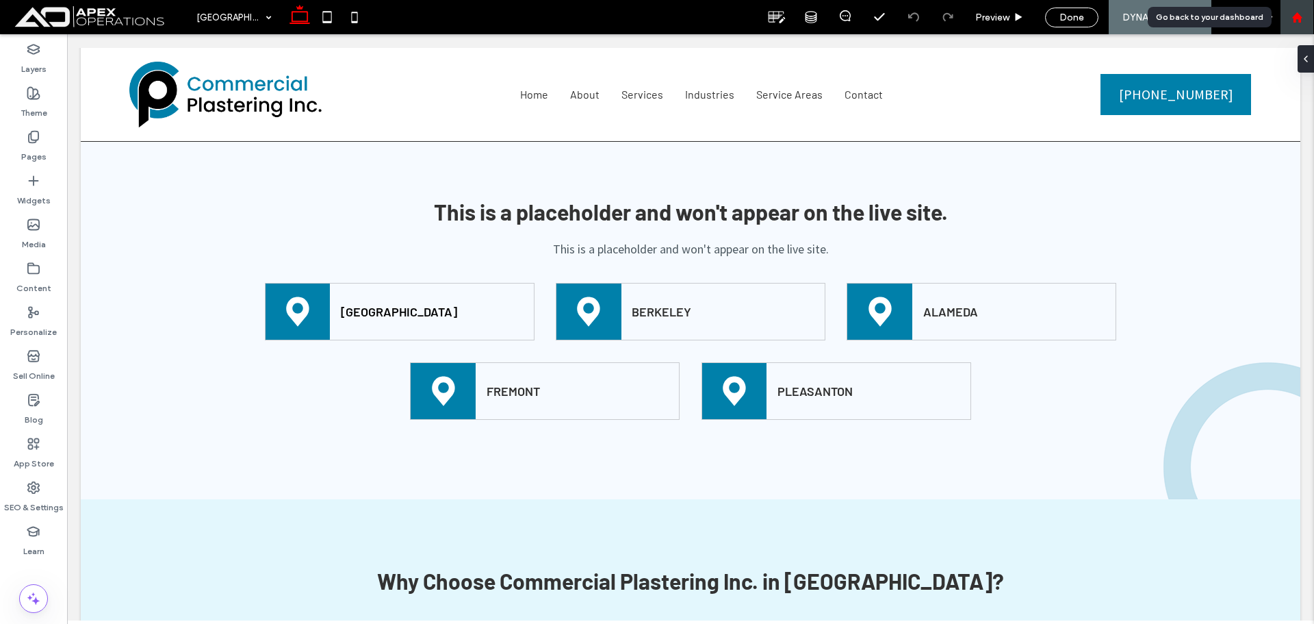
click at [1295, 20] on use at bounding box center [1297, 17] width 10 height 10
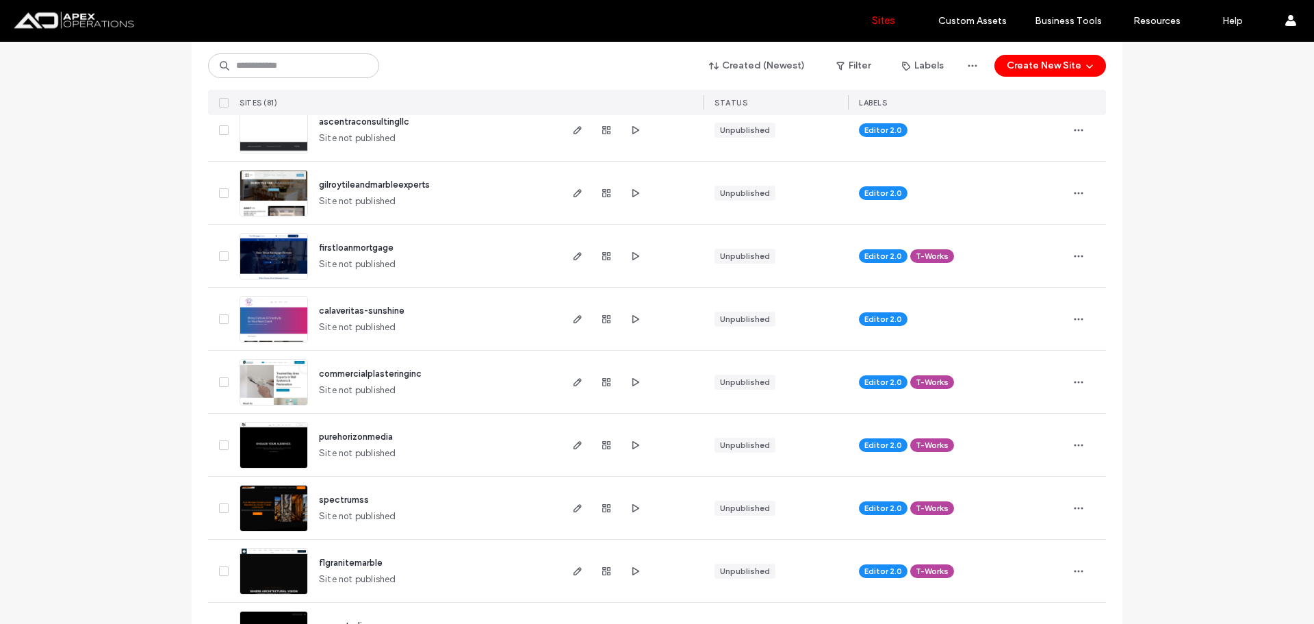
scroll to position [205, 0]
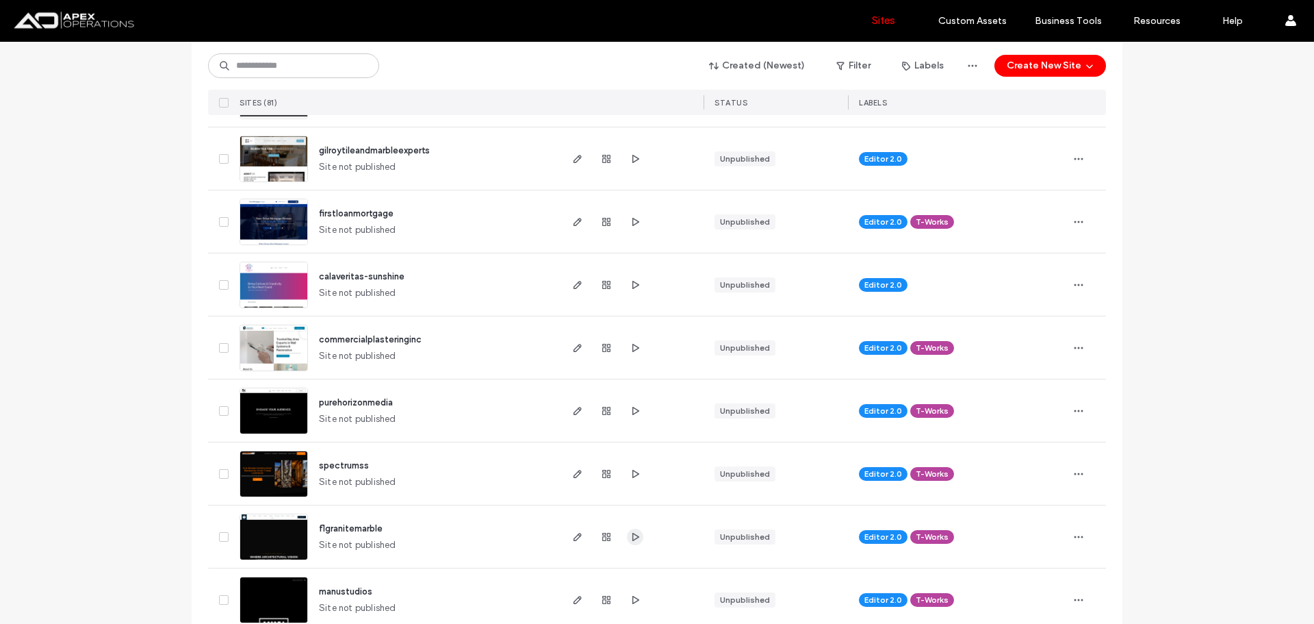
click at [632, 535] on use "button" at bounding box center [635, 536] width 7 height 8
click at [572, 348] on icon "button" at bounding box center [577, 347] width 11 height 11
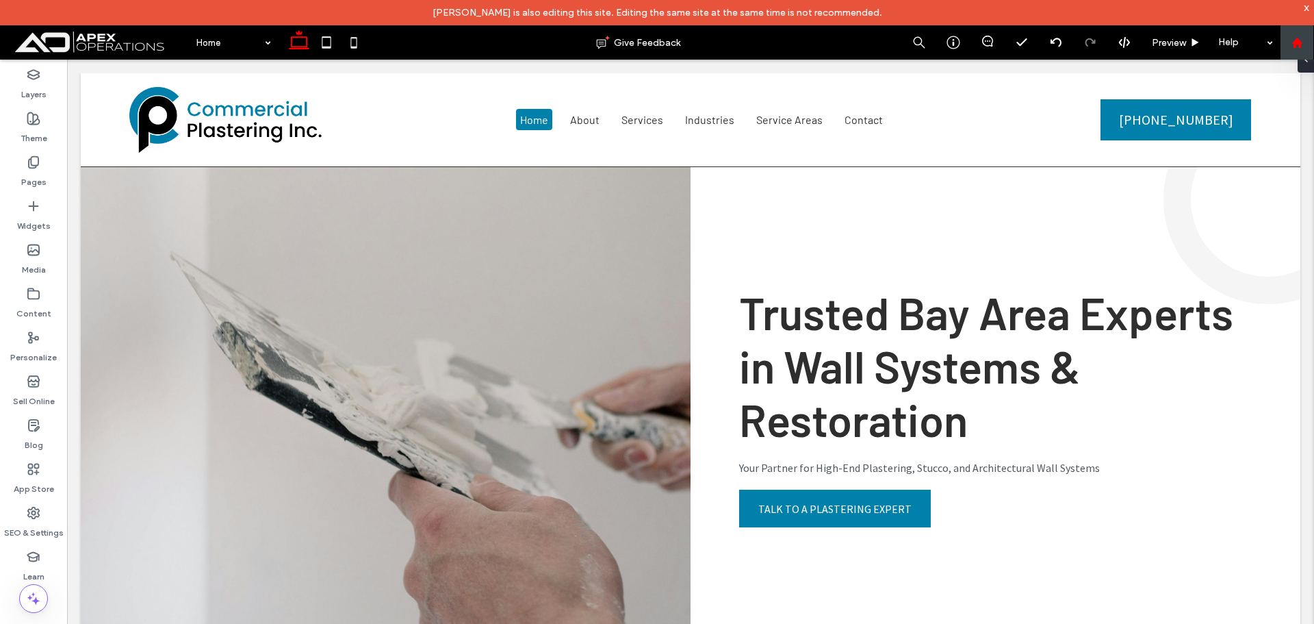
click at [1289, 51] on div at bounding box center [1297, 42] width 34 height 34
